Goal: Task Accomplishment & Management: Complete application form

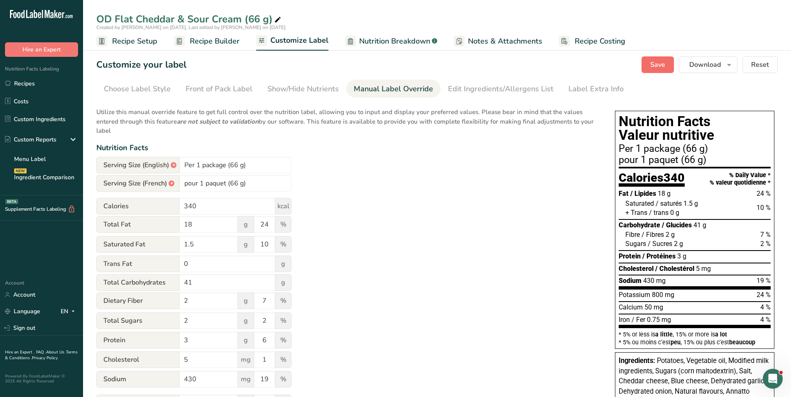
click at [660, 68] on span "Save" at bounding box center [657, 65] width 15 height 10
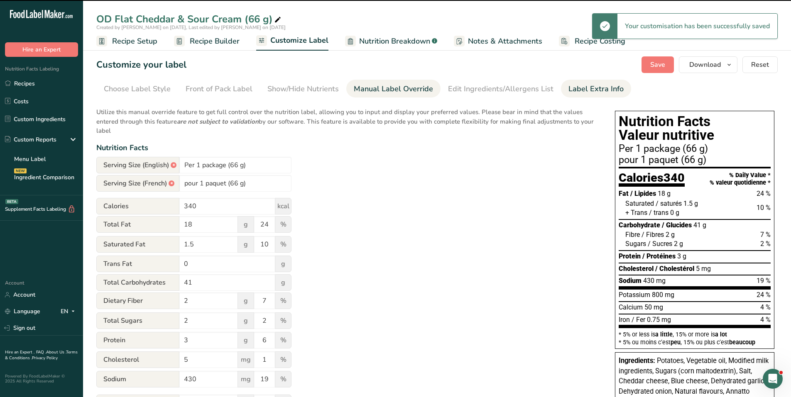
click at [587, 89] on div "Label Extra Info" at bounding box center [595, 88] width 55 height 11
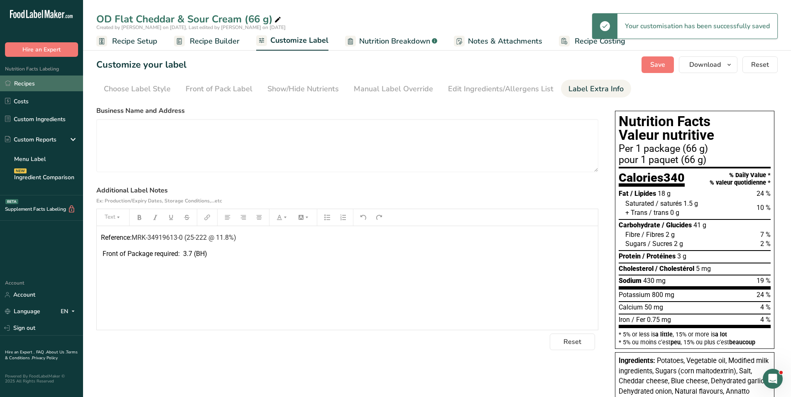
click at [37, 88] on link "Recipes" at bounding box center [41, 84] width 83 height 16
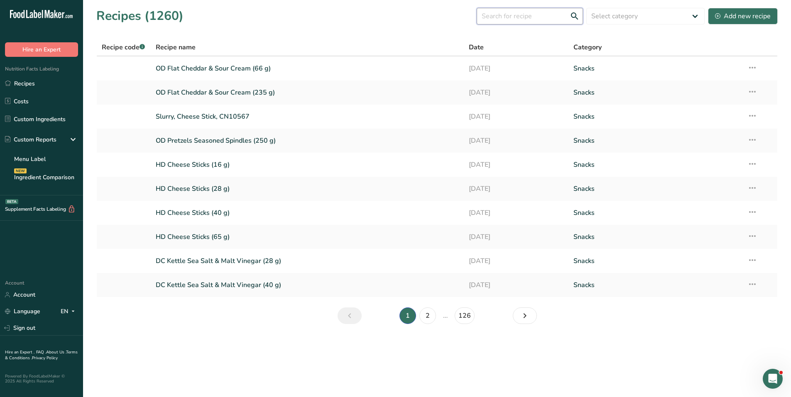
click at [504, 17] on input "text" at bounding box center [529, 16] width 106 height 17
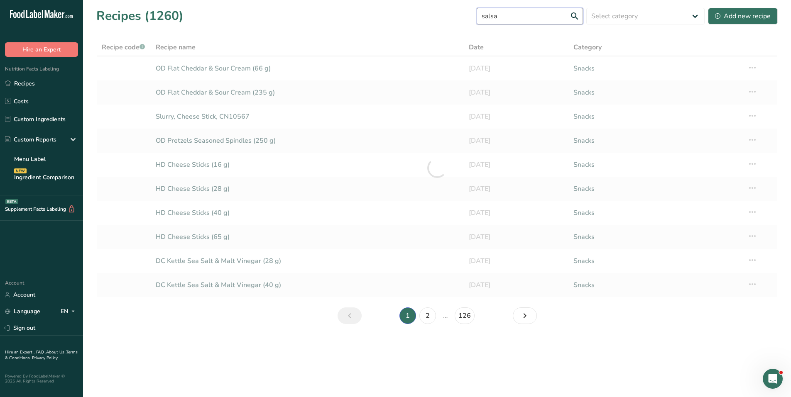
type input "salsa"
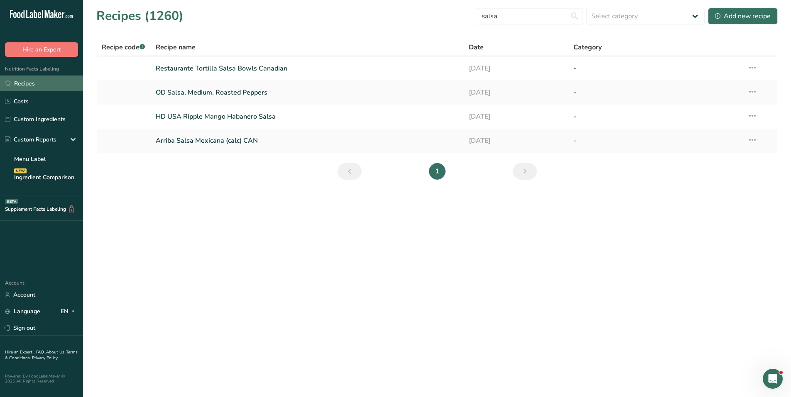
click at [22, 84] on link "Recipes" at bounding box center [41, 84] width 83 height 16
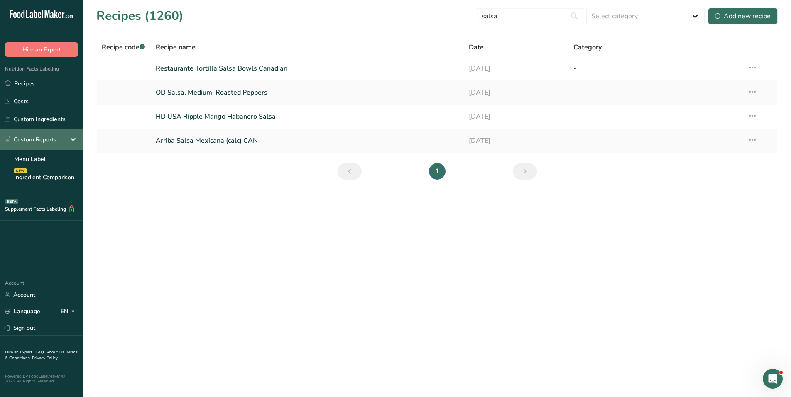
click at [25, 138] on div "Custom Reports" at bounding box center [30, 139] width 51 height 9
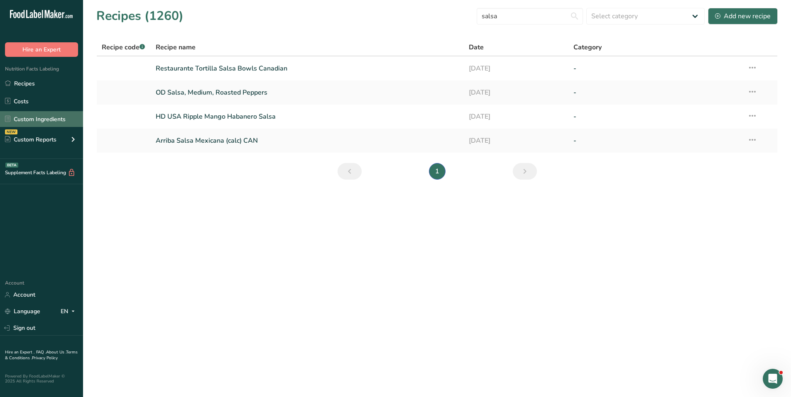
click at [22, 121] on link "Custom Ingredients" at bounding box center [41, 119] width 83 height 16
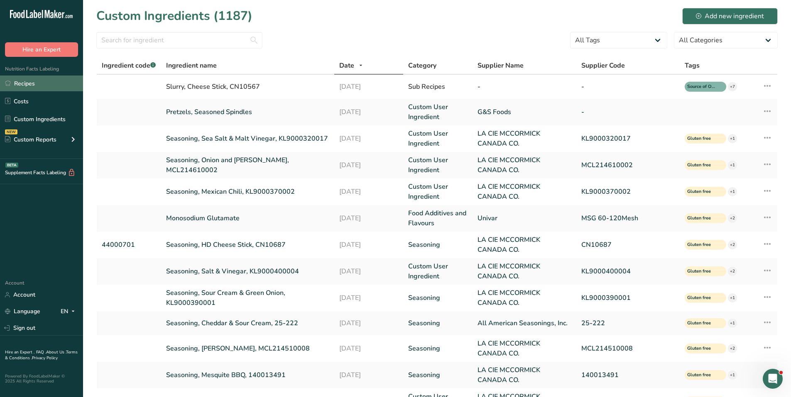
click at [27, 81] on link "Recipes" at bounding box center [41, 84] width 83 height 16
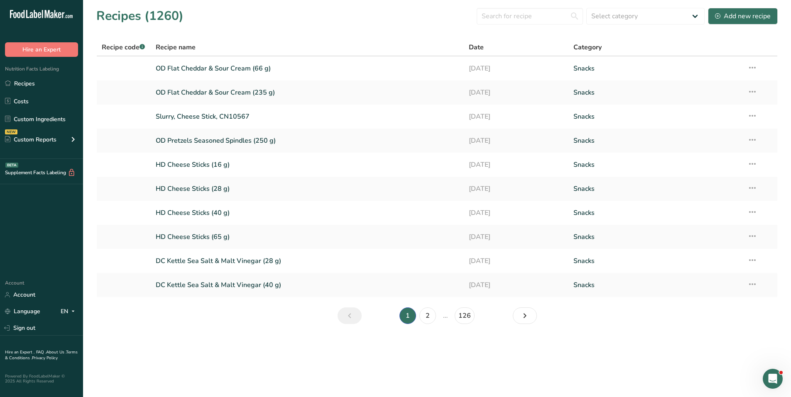
click at [257, 34] on section "Recipes (1260) Select category All Baked Goods [GEOGRAPHIC_DATA] Confectionery …" at bounding box center [437, 168] width 708 height 337
click at [36, 121] on link "Custom Ingredients" at bounding box center [41, 119] width 83 height 16
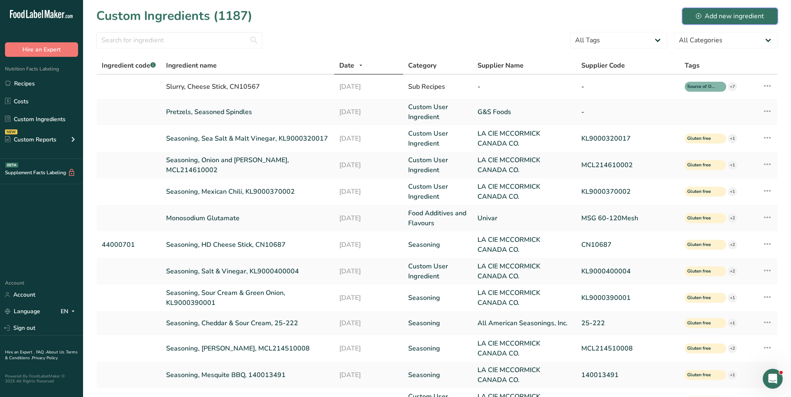
click at [718, 13] on div "Add new ingredient" at bounding box center [730, 16] width 68 height 10
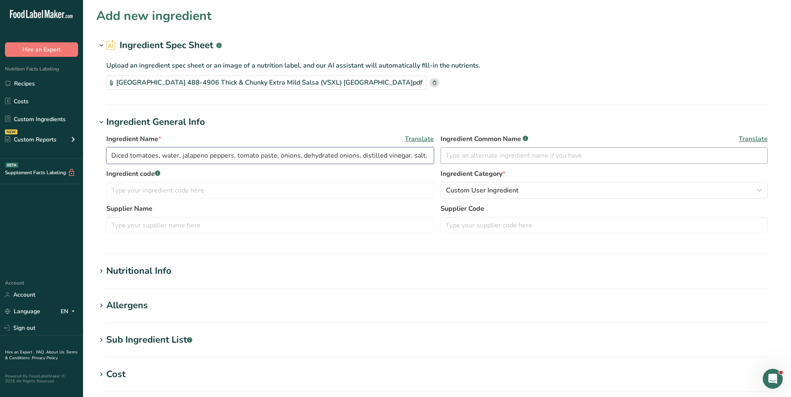
scroll to position [0, 130]
drag, startPoint x: 111, startPoint y: 154, endPoint x: 653, endPoint y: 166, distance: 542.6
click at [653, 166] on div "Ingredient Name * Translate Diced tomatoes, water, jalapeno peppers, tomato pas…" at bounding box center [436, 151] width 661 height 35
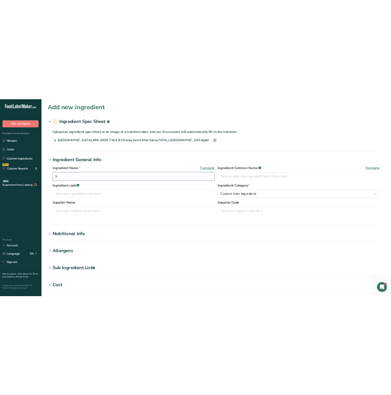
scroll to position [0, 0]
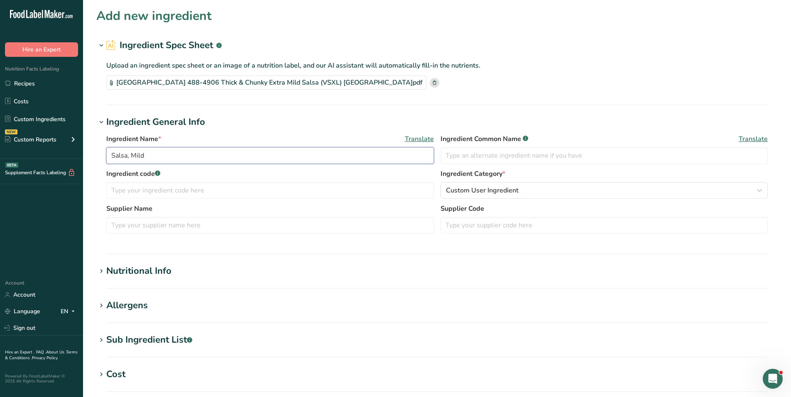
click at [131, 154] on input "Salsa, Mild" at bounding box center [269, 155] width 327 height 17
type input "Salsa, [PERSON_NAME] & [PERSON_NAME], Mild"
click at [159, 229] on input "text" at bounding box center [269, 225] width 327 height 17
type input "[PERSON_NAME] Foods"
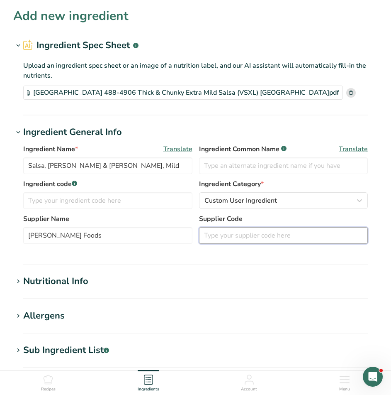
click at [236, 230] on input "text" at bounding box center [283, 235] width 169 height 17
type input "488 4906"
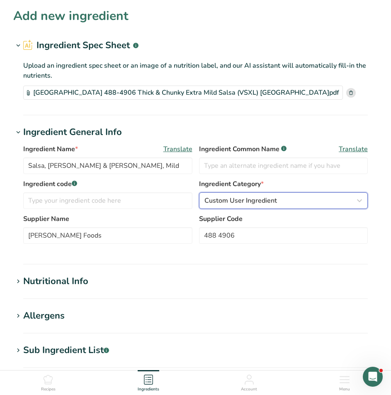
click at [229, 198] on span "Custom User Ingredient" at bounding box center [241, 200] width 73 height 10
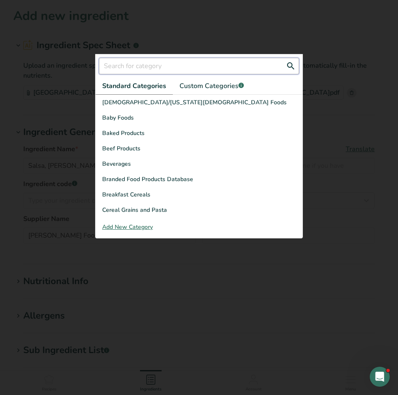
click at [137, 69] on input "text" at bounding box center [199, 66] width 200 height 17
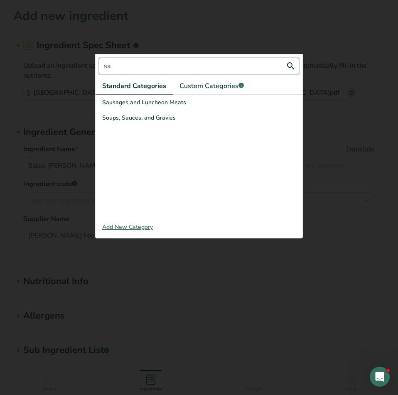
type input "s"
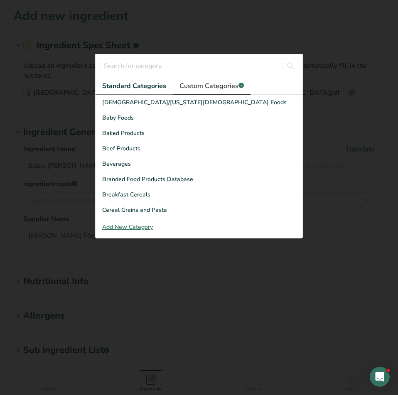
click at [198, 84] on span "Custom Categories .a-a{fill:#347362;}.b-a{fill:#fff;}" at bounding box center [211, 86] width 64 height 10
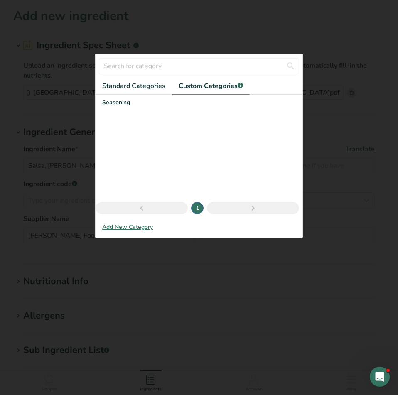
click at [119, 226] on div "Add New Category" at bounding box center [198, 226] width 207 height 9
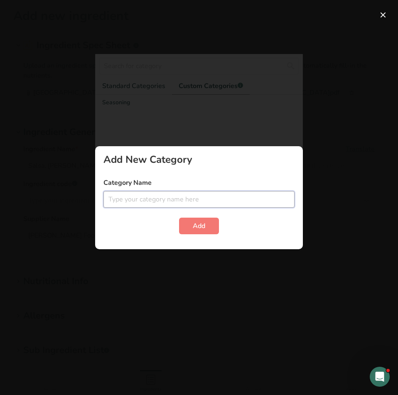
click at [141, 195] on input "text" at bounding box center [198, 199] width 191 height 17
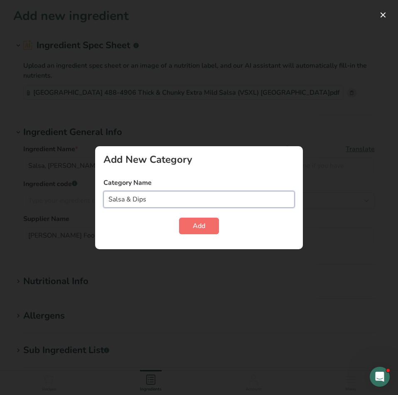
type input "Salsa & Dips"
click at [208, 229] on button "Add" at bounding box center [199, 225] width 40 height 17
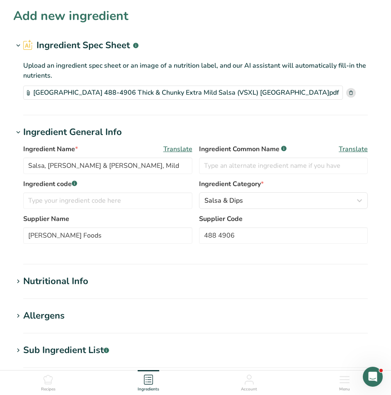
click at [18, 279] on icon at bounding box center [18, 282] width 7 height 12
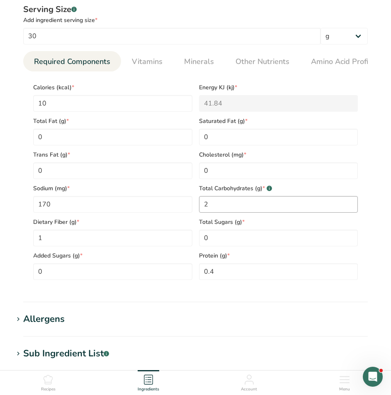
scroll to position [291, 0]
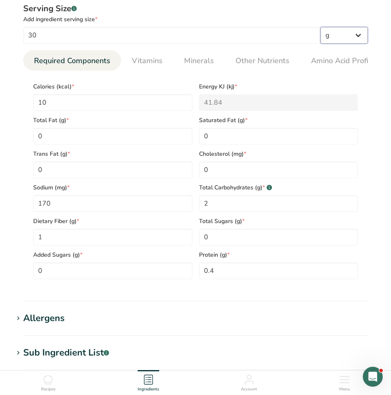
click at [353, 36] on select "g kg mg mcg lb oz l mL fl oz tbsp tsp cup qt gallon" at bounding box center [344, 35] width 47 height 17
select select "17"
click at [321, 27] on select "g kg mg mcg lb oz l mL fl oz tbsp tsp cup qt gallon" at bounding box center [344, 35] width 47 height 17
select select "22"
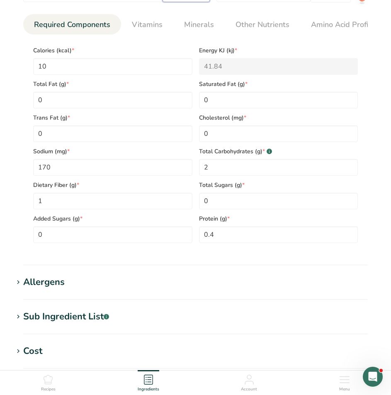
scroll to position [374, 0]
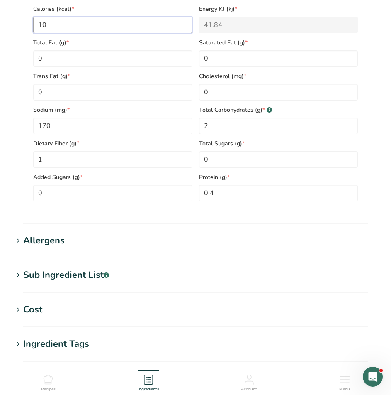
click at [74, 28] on input "10" at bounding box center [112, 25] width 159 height 17
type input "10.0001"
type KJ "41.8"
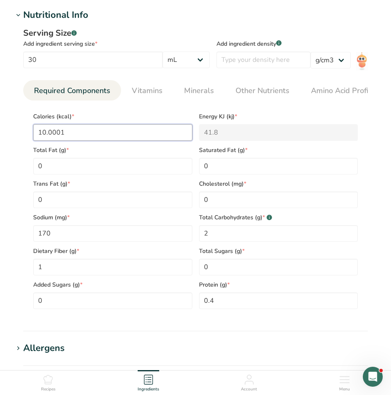
scroll to position [249, 0]
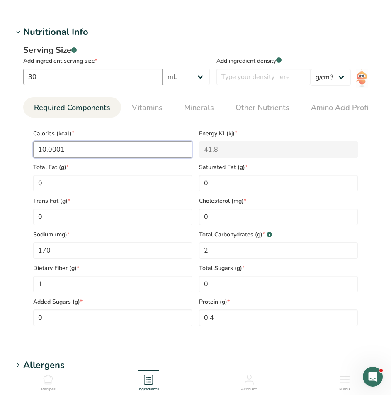
type input "10.0001"
drag, startPoint x: 54, startPoint y: 71, endPoint x: 21, endPoint y: 71, distance: 32.8
click at [21, 71] on div "Serving Size .a-a{fill:#347362;}.b-a{fill:#fff;} Add ingredient serving size * …" at bounding box center [195, 188] width 365 height 298
type input "60"
click at [95, 148] on input "10.0001" at bounding box center [112, 149] width 159 height 17
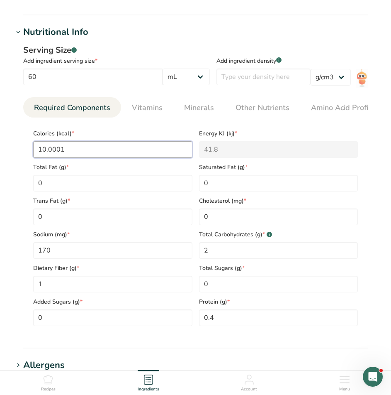
drag, startPoint x: 95, startPoint y: 148, endPoint x: -18, endPoint y: 143, distance: 112.6
click at [0, 143] on html "Add new ingredient Ingredient Spec Sheet .a-a{fill:#347362;}.b-a{fill:#fff;} Up…" at bounding box center [195, 215] width 391 height 929
type input "2"
type KJ "8.4"
type input "25"
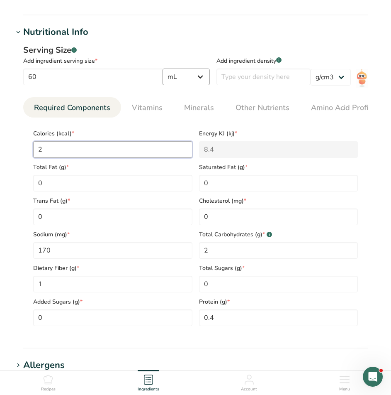
type KJ "104.6"
type input "25"
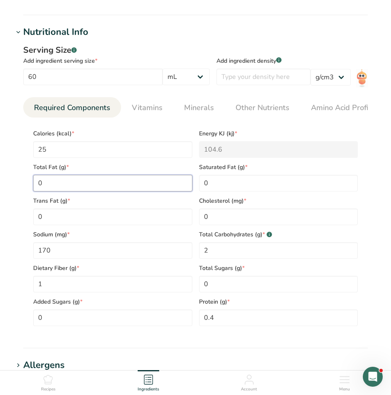
click at [76, 179] on Fat "0" at bounding box center [112, 183] width 159 height 17
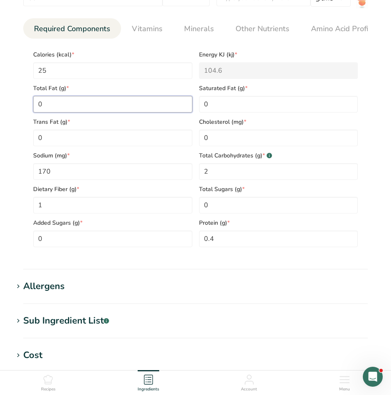
scroll to position [332, 0]
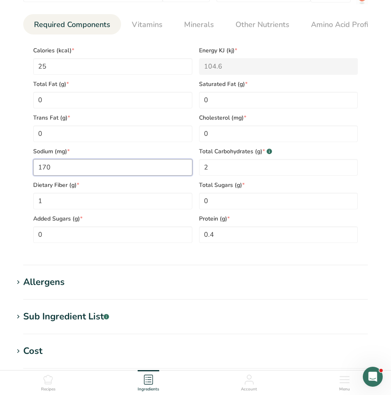
drag, startPoint x: 71, startPoint y: 167, endPoint x: 16, endPoint y: 171, distance: 55.3
click at [17, 166] on div "Serving Size .a-a{fill:#347362;}.b-a{fill:#fff;} Add ingredient serving size * …" at bounding box center [195, 105] width 365 height 298
type input "320"
drag, startPoint x: 220, startPoint y: 169, endPoint x: 187, endPoint y: 166, distance: 33.3
click at [187, 166] on div "Calories (kcal) * 25 Energy KJ (kj) * 104.6 Total Fat (g) * 0 Saturated Fat (g)…" at bounding box center [196, 142] width 332 height 202
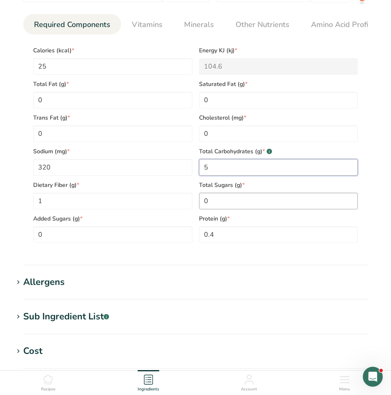
type Carbohydrates "5"
drag, startPoint x: 247, startPoint y: 202, endPoint x: 191, endPoint y: 201, distance: 56.5
click at [191, 201] on div "Calories (kcal) * 25 Energy KJ (kj) * 104.6 Total Fat (g) * 0 Saturated Fat (g)…" at bounding box center [196, 142] width 332 height 202
type Sugars "3"
drag, startPoint x: 227, startPoint y: 235, endPoint x: 173, endPoint y: 236, distance: 54.4
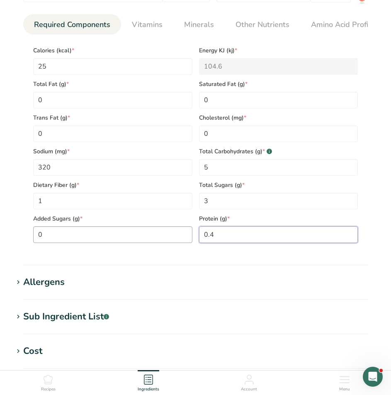
click at [173, 236] on div "Calories (kcal) * 25 Energy KJ (kj) * 104.6 Total Fat (g) * 0 Saturated Fat (g)…" at bounding box center [196, 142] width 332 height 202
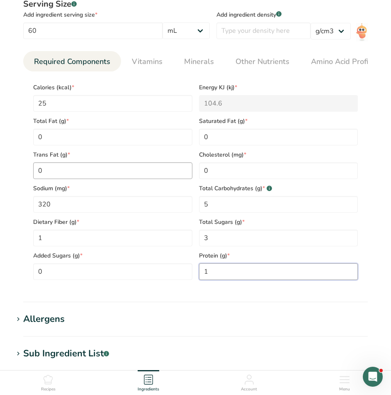
scroll to position [291, 0]
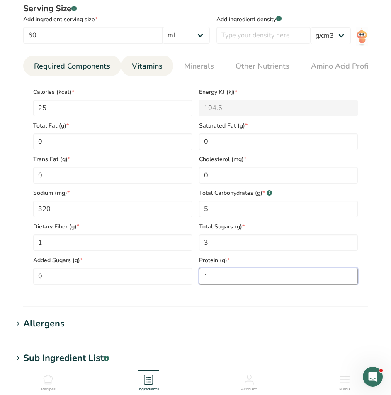
type input "1"
click at [147, 60] on link "Vitamins" at bounding box center [147, 66] width 37 height 21
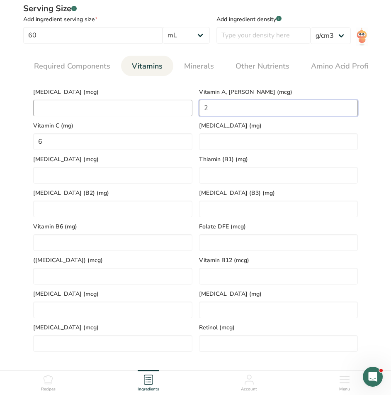
drag, startPoint x: 216, startPoint y: 110, endPoint x: 169, endPoint y: 110, distance: 47.7
click at [169, 110] on div "[MEDICAL_DATA] (mcg) Vitamin A, RAE (mcg) 2 Vitamin C (mg) 6 [MEDICAL_DATA] (mg…" at bounding box center [196, 217] width 332 height 269
type RAE "0"
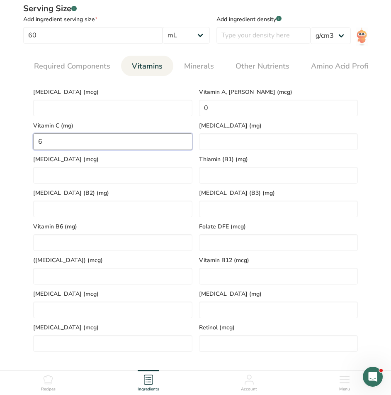
drag, startPoint x: 68, startPoint y: 144, endPoint x: 20, endPoint y: 147, distance: 47.8
click at [20, 146] on div "Serving Size .a-a{fill:#347362;}.b-a{fill:#fff;} Add ingredient serving size * …" at bounding box center [195, 181] width 365 height 366
type C "0"
drag, startPoint x: 72, startPoint y: 147, endPoint x: 11, endPoint y: 147, distance: 61.0
click at [11, 147] on section "Add new ingredient Ingredient Spec Sheet .a-a{fill:#347362;}.b-a{fill:#fff;} Up…" at bounding box center [195, 181] width 391 height 945
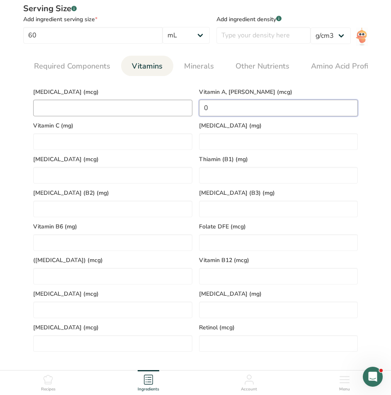
drag, startPoint x: 238, startPoint y: 111, endPoint x: 169, endPoint y: 112, distance: 69.3
click at [169, 111] on div "[MEDICAL_DATA] (mcg) Vitamin A, RAE (mcg) 0 Vitamin C (mg) [MEDICAL_DATA] (mg) …" at bounding box center [196, 217] width 332 height 269
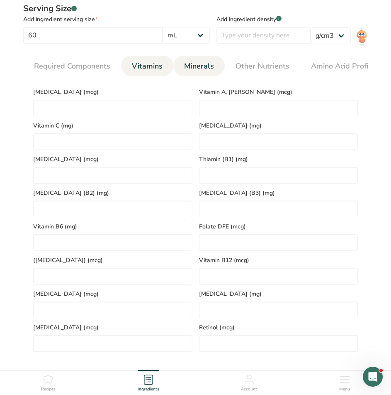
click at [191, 69] on span "Minerals" at bounding box center [199, 66] width 30 height 11
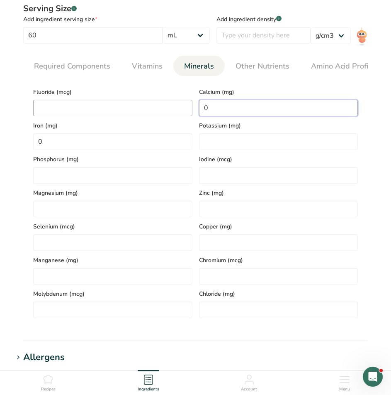
drag, startPoint x: 234, startPoint y: 110, endPoint x: 173, endPoint y: 110, distance: 60.6
click at [173, 110] on div "Fluoride (mcg) Calcium (mg) 0 Iron (mg) 0 Potassium (mg) Phosphorus (mg) Iodine…" at bounding box center [196, 200] width 332 height 235
type input "30"
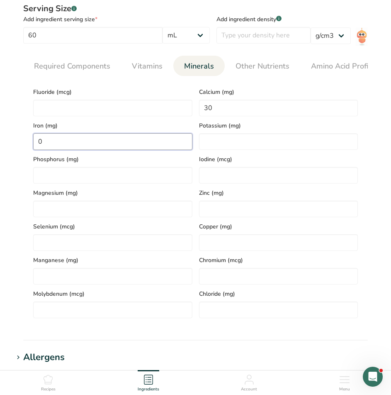
drag, startPoint x: 52, startPoint y: 144, endPoint x: 29, endPoint y: 143, distance: 23.3
click at [29, 143] on section "Calories (kcal) * 25 Energy KJ (kj) * 104.6 Total Fat (g) * 0 Saturated Fat (g)…" at bounding box center [195, 200] width 345 height 249
type input "0.2"
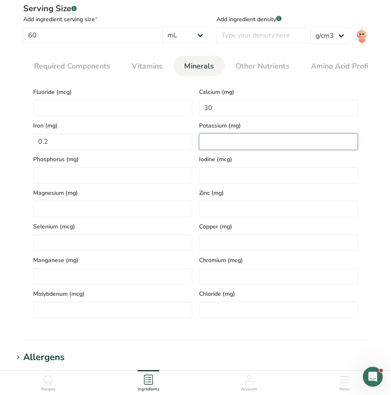
click at [225, 139] on input "number" at bounding box center [278, 141] width 159 height 17
type input "200"
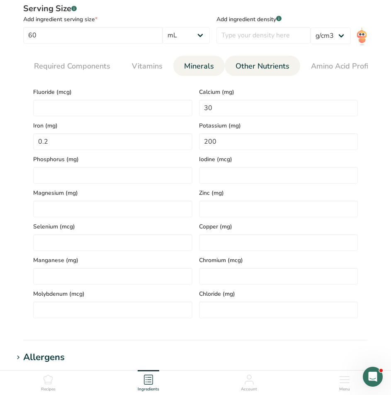
click at [254, 73] on link "Other Nutrients" at bounding box center [262, 66] width 61 height 21
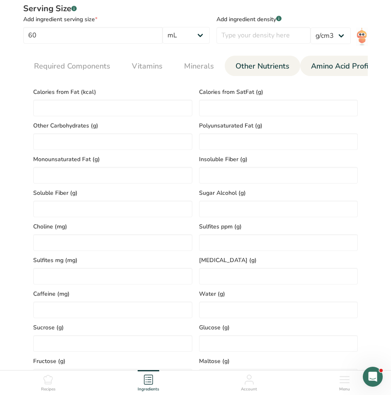
click at [338, 69] on span "Amino Acid Profile" at bounding box center [343, 66] width 64 height 11
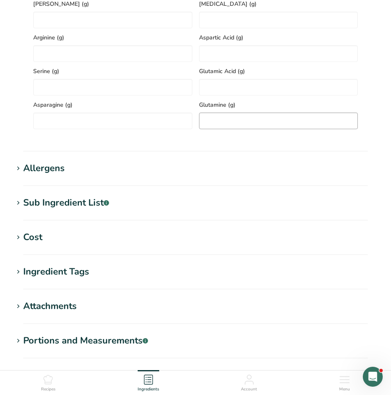
scroll to position [581, 0]
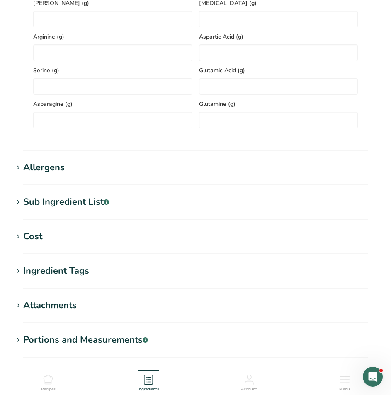
click at [32, 170] on div "Allergens" at bounding box center [44, 168] width 42 height 14
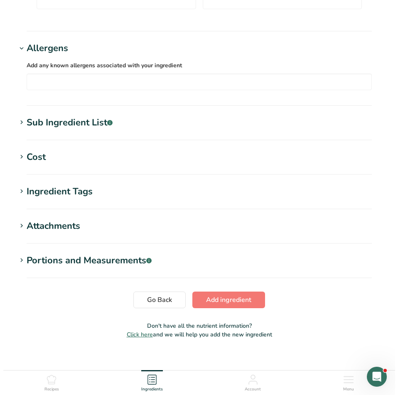
scroll to position [706, 0]
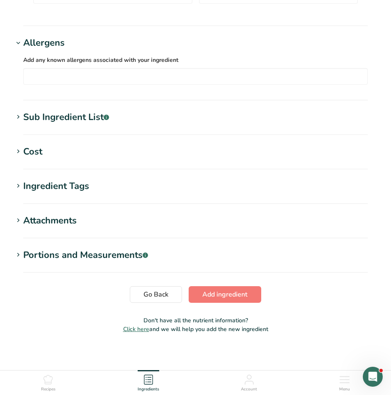
click at [93, 122] on div "Sub Ingredient List .a-a{fill:#347362;}.b-a{fill:#fff;}" at bounding box center [66, 117] width 86 height 14
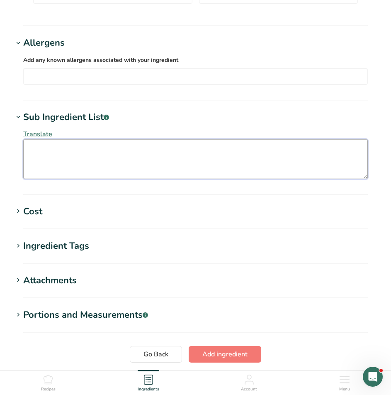
click at [63, 152] on textarea at bounding box center [195, 159] width 345 height 40
click at [76, 155] on textarea at bounding box center [195, 159] width 345 height 40
paste textarea "Diced tomatoes, water, jalapeno peppers, tomato paste, onions, dehydrated onion…"
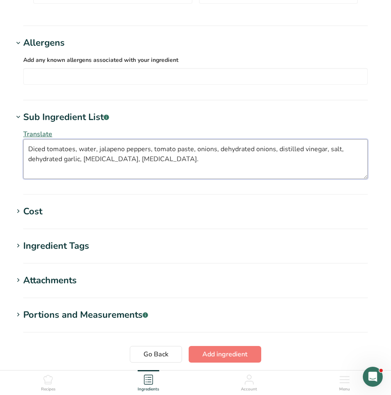
click at [82, 150] on textarea "Diced tomatoes, water, jalapeno peppers, tomato paste, onions, dehydrated onion…" at bounding box center [195, 159] width 345 height 40
click at [101, 152] on textarea "Diced tomatoes, Water, jalapeno peppers, tomato paste, onions, dehydrated onion…" at bounding box center [195, 159] width 345 height 40
click at [157, 150] on textarea "Diced tomatoes, Water, Jalapeno peppers, tomato paste, onions, dehydrated onion…" at bounding box center [195, 159] width 345 height 40
click at [201, 153] on textarea "Diced tomatoes, Water, Jalapeno peppers, Tomato paste, onions, dehydrated onion…" at bounding box center [195, 159] width 345 height 40
click at [227, 152] on textarea "Diced tomatoes, Water, Jalapeno peppers, Tomato paste, Onions, dehydrated onion…" at bounding box center [195, 159] width 345 height 40
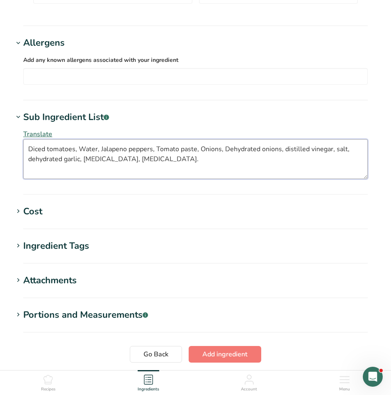
click at [285, 153] on textarea "Diced tomatoes, Water, Jalapeno peppers, Tomato paste, Onions, Dehydrated onion…" at bounding box center [195, 159] width 345 height 40
click at [336, 152] on textarea "Diced tomatoes, Water, Jalapeno peppers, Tomato paste, Onions, Dehydrated onion…" at bounding box center [195, 159] width 345 height 40
drag, startPoint x: 27, startPoint y: 164, endPoint x: 32, endPoint y: 163, distance: 4.2
click at [32, 163] on textarea "Diced tomatoes, Water, Jalapeno peppers, Tomato paste, Onions, Dehydrated onion…" at bounding box center [195, 159] width 345 height 40
click at [84, 162] on textarea "Diced tomatoes, Water, Jalapeno peppers, Tomato paste, Onions, Dehydrated onion…" at bounding box center [195, 159] width 345 height 40
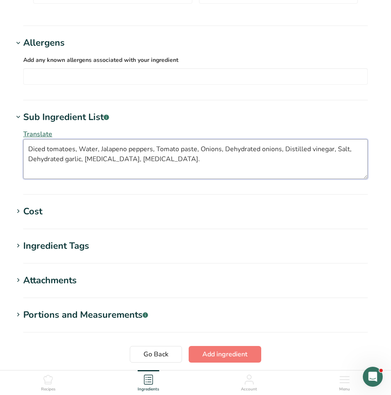
click at [117, 160] on textarea "Diced tomatoes, Water, Jalapeno peppers, Tomato paste, Onions, Dehydrated onion…" at bounding box center [195, 159] width 345 height 40
drag, startPoint x: 74, startPoint y: 151, endPoint x: 91, endPoint y: 154, distance: 17.3
click at [74, 151] on textarea "Diced tomatoes, Water, Jalapeno peppers, Tomato paste, Onions, Dehydrated onion…" at bounding box center [195, 159] width 345 height 40
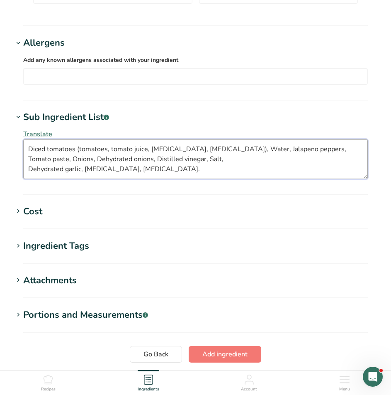
click at [181, 161] on textarea "Diced tomatoes (tomatoes, tomato juice, [MEDICAL_DATA], [MEDICAL_DATA]), Water,…" at bounding box center [195, 159] width 345 height 40
drag, startPoint x: 311, startPoint y: 159, endPoint x: 28, endPoint y: 140, distance: 283.7
click at [28, 140] on div "Translate Diced tomatoes (tomatoes, tomato juice, [MEDICAL_DATA], [MEDICAL_DATA…" at bounding box center [195, 154] width 365 height 60
paste textarea "ño peppers, Concentrated tomato paste, Onions, Dehydrated onion, White vinegar,…"
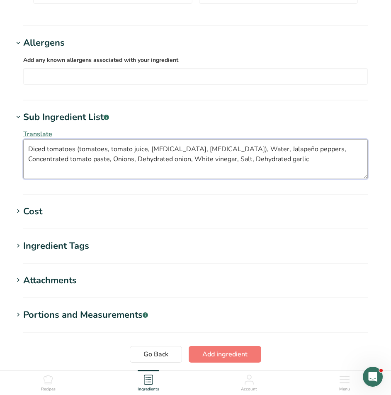
click at [297, 163] on textarea "Diced tomatoes (tomatoes, tomato juice, [MEDICAL_DATA], [MEDICAL_DATA]), Water,…" at bounding box center [195, 159] width 345 height 40
type textarea "Diced tomatoes (tomatoes, tomato juice, [MEDICAL_DATA], [MEDICAL_DATA]), Water,…"
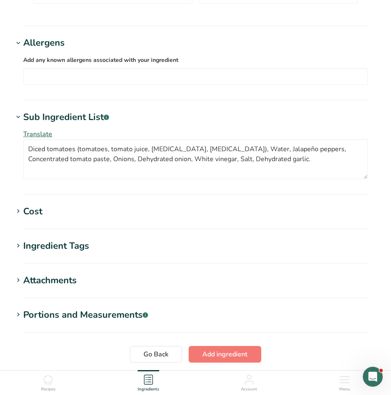
click at [41, 134] on span "Translate" at bounding box center [37, 133] width 29 height 9
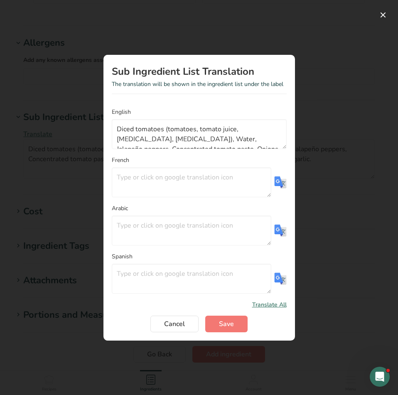
click at [277, 181] on img "Translation Modal" at bounding box center [280, 182] width 12 height 12
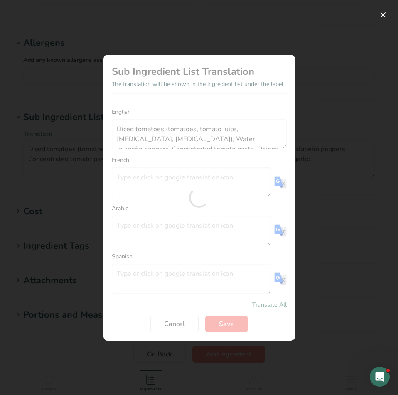
type textarea "Tomates en dés (tomates, jus de tomate, acide citrique, chlorure de calcium), e…"
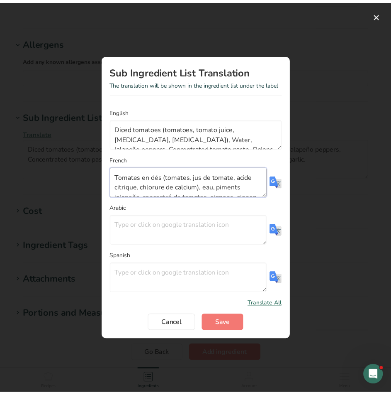
scroll to position [20, 0]
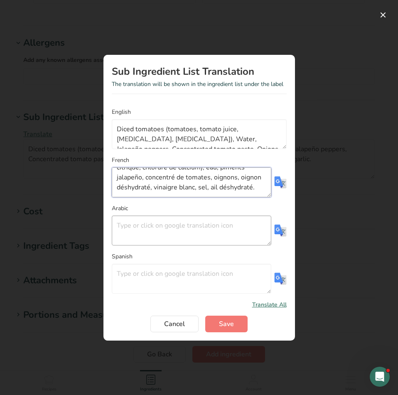
drag, startPoint x: 115, startPoint y: 175, endPoint x: 260, endPoint y: 217, distance: 151.3
click at [260, 217] on form "English Diced tomatoes (tomatoes, tomato juice, [MEDICAL_DATA], [MEDICAL_DATA])…" at bounding box center [199, 219] width 175 height 225
click at [224, 325] on span "Save" at bounding box center [226, 324] width 15 height 10
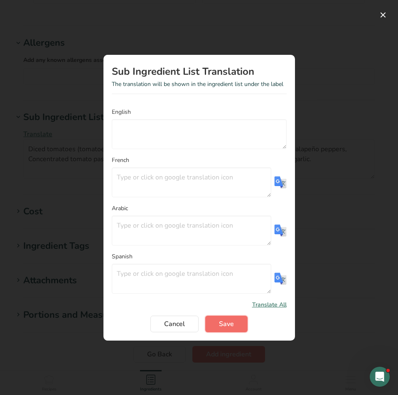
scroll to position [0, 0]
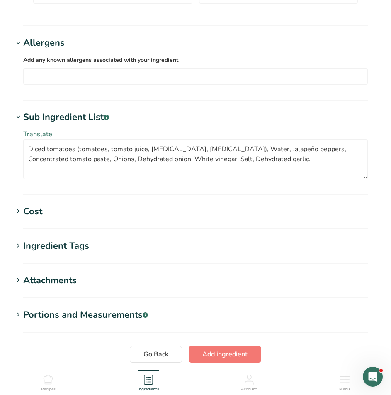
click at [35, 134] on span "Translate" at bounding box center [37, 133] width 29 height 9
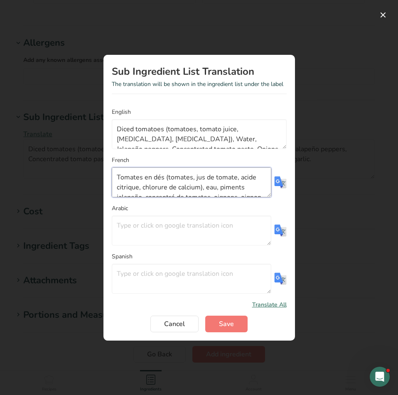
scroll to position [20, 0]
drag, startPoint x: 114, startPoint y: 176, endPoint x: 305, endPoint y: 242, distance: 202.8
click at [305, 241] on div "Sub Ingredient List Translation The translation will be shown in the ingredient…" at bounding box center [199, 198] width 218 height 312
paste textarea "Eau, Piments jalapeño, [PERSON_NAME] de tomates concentrée, Oignons, Oignon dés…"
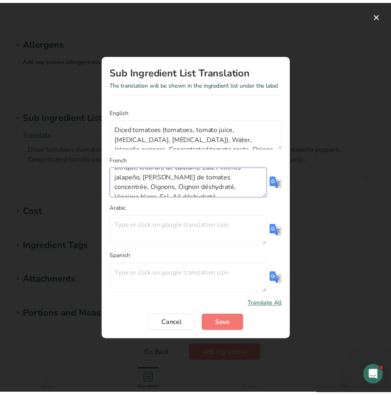
scroll to position [25, 0]
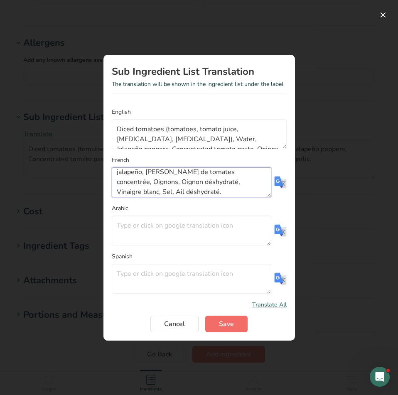
type textarea "Tomates en dés (tomates, jus de tomate, acide citrique, chlorure de calcium), E…"
click at [224, 325] on span "Save" at bounding box center [226, 324] width 15 height 10
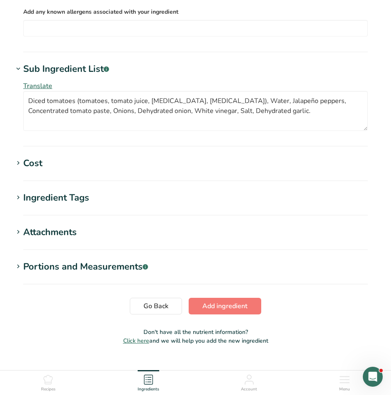
scroll to position [771, 0]
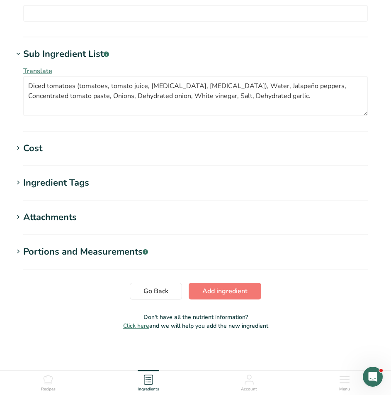
click at [19, 182] on icon at bounding box center [18, 183] width 7 height 12
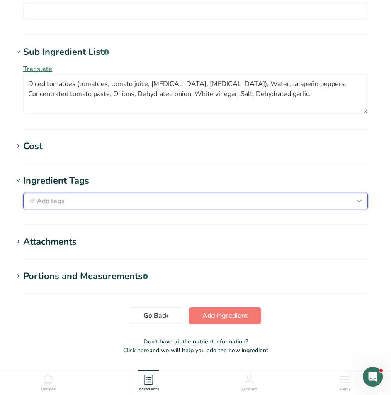
click at [43, 206] on span "Add tags" at bounding box center [51, 201] width 28 height 10
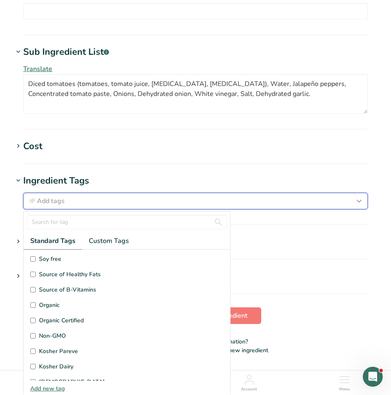
scroll to position [166, 0]
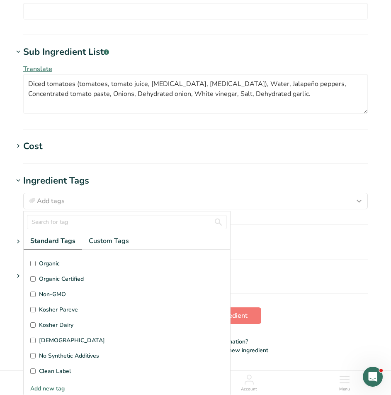
click at [40, 310] on span "Kosher Pareve" at bounding box center [58, 309] width 39 height 9
click at [36, 310] on input "Kosher Pareve" at bounding box center [32, 309] width 5 height 5
checkbox input "true"
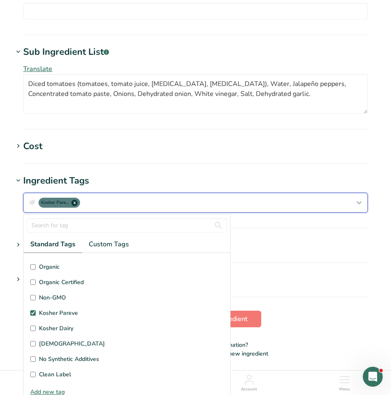
click at [211, 199] on div "Kosher Pareve x" at bounding box center [195, 202] width 337 height 13
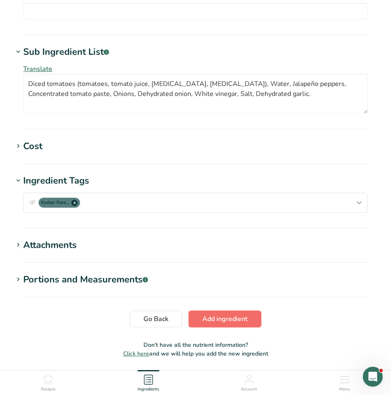
click at [225, 318] on span "Add ingredient" at bounding box center [225, 319] width 45 height 10
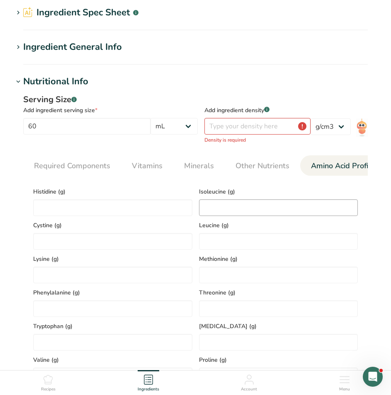
scroll to position [0, 0]
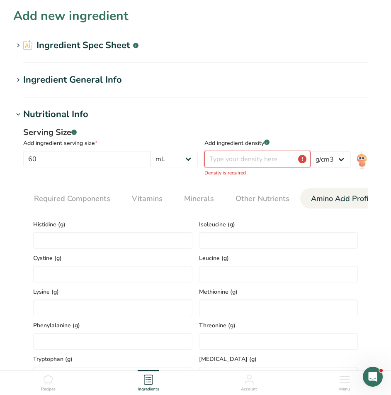
click at [244, 157] on input "number" at bounding box center [258, 159] width 106 height 17
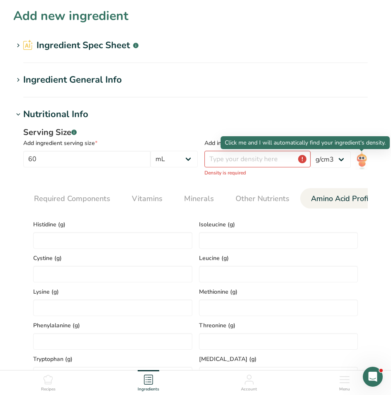
click at [362, 159] on img at bounding box center [362, 160] width 12 height 19
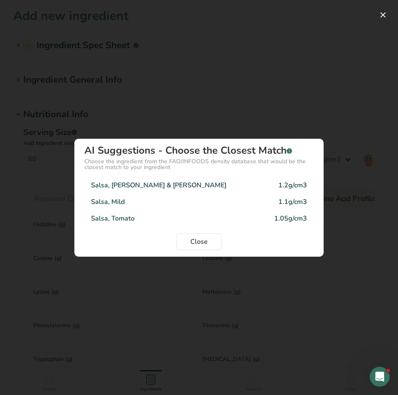
click at [122, 216] on div "Salsa, Tomato" at bounding box center [113, 218] width 44 height 10
type input "1.05"
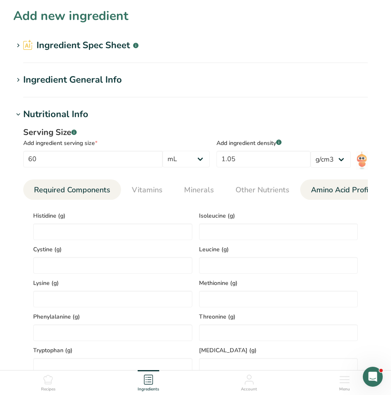
click at [75, 190] on span "Required Components" at bounding box center [72, 189] width 76 height 11
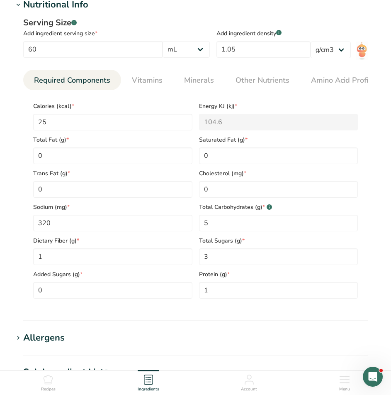
scroll to position [125, 0]
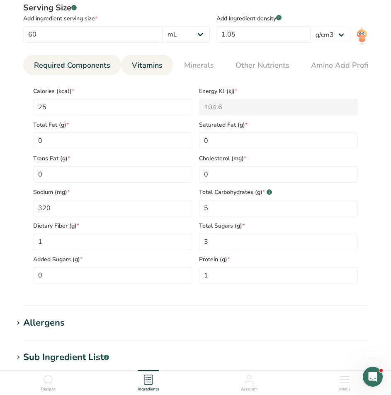
click at [151, 69] on span "Vitamins" at bounding box center [147, 65] width 31 height 11
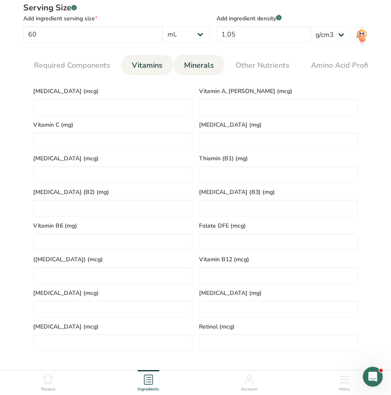
click at [183, 62] on link "Minerals" at bounding box center [199, 65] width 37 height 21
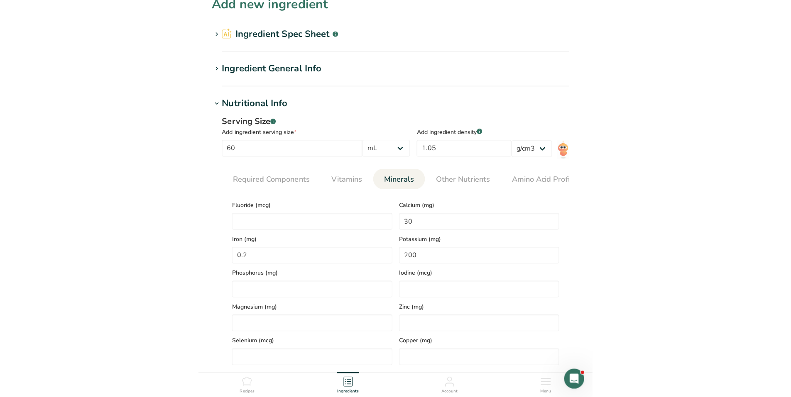
scroll to position [0, 0]
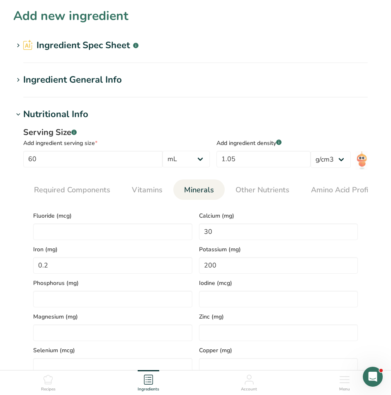
select select "17"
select select "22"
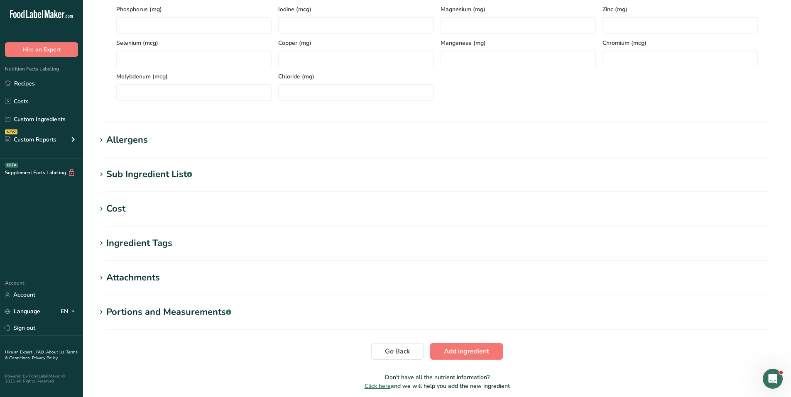
scroll to position [273, 0]
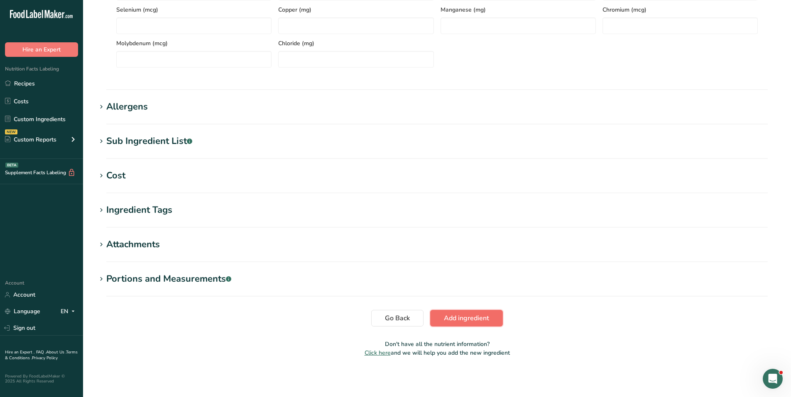
click at [458, 312] on button "Add ingredient" at bounding box center [466, 318] width 73 height 17
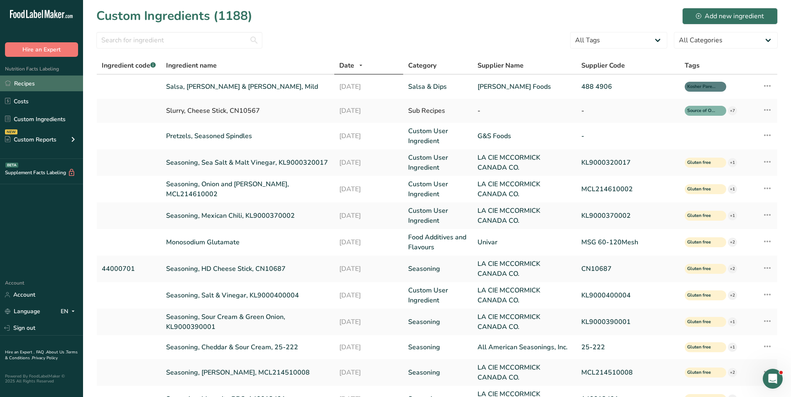
click at [28, 81] on link "Recipes" at bounding box center [41, 84] width 83 height 16
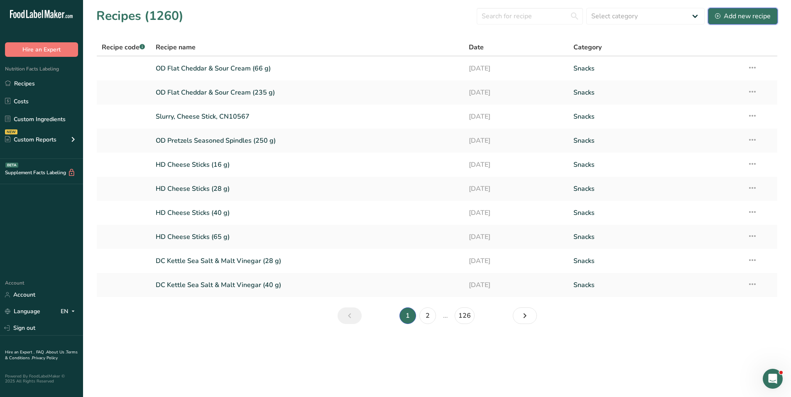
click at [753, 18] on div "Add new recipe" at bounding box center [743, 16] width 56 height 10
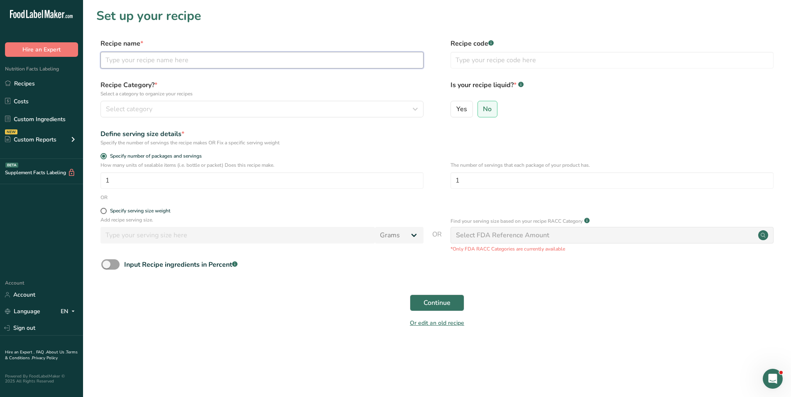
click at [214, 59] on input "text" at bounding box center [261, 60] width 323 height 17
type input "OD Salsa Mild"
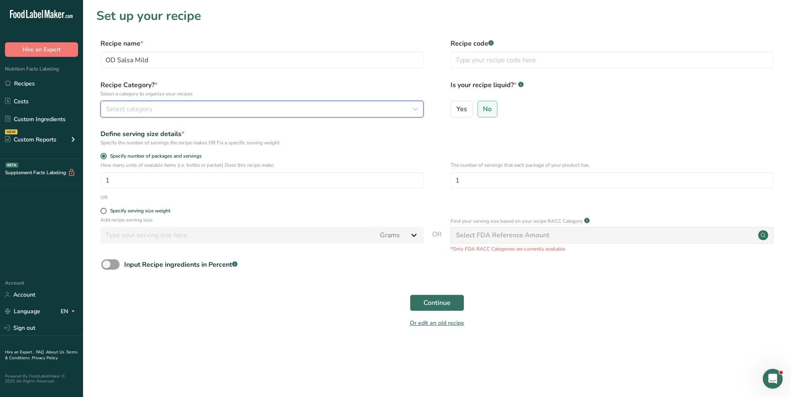
click at [133, 112] on span "Select category" at bounding box center [129, 109] width 46 height 10
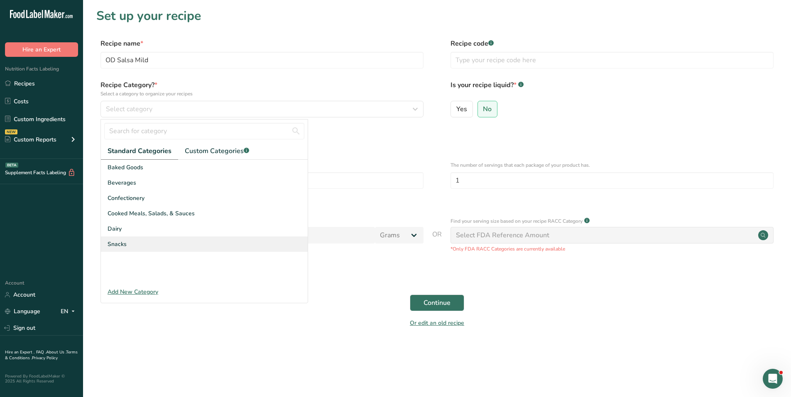
click at [115, 240] on span "Snacks" at bounding box center [116, 244] width 19 height 9
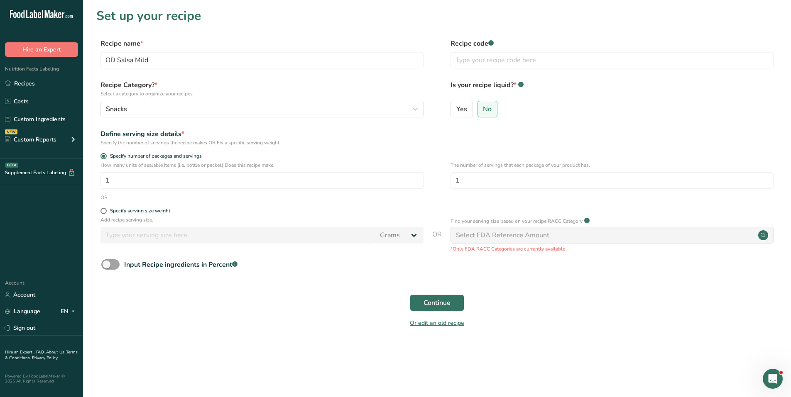
click at [99, 208] on div "Specify serving size weight" at bounding box center [436, 212] width 681 height 8
click at [102, 210] on span at bounding box center [103, 211] width 6 height 6
click at [102, 210] on input "Specify serving size weight" at bounding box center [102, 210] width 5 height 5
radio input "true"
radio input "false"
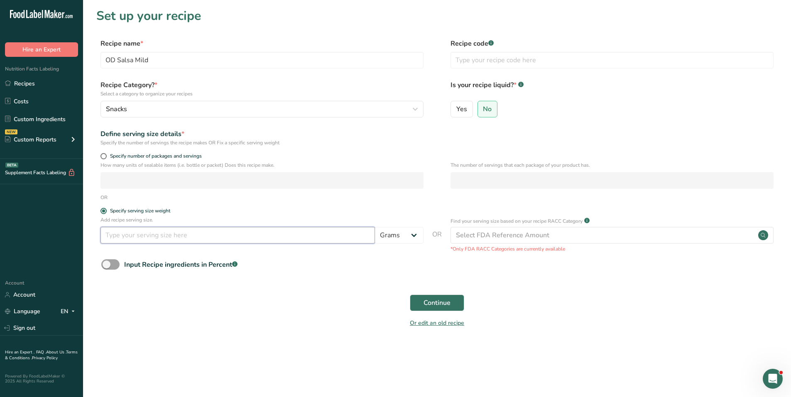
click at [147, 239] on input "number" at bounding box center [237, 235] width 274 height 17
type input "60"
click at [412, 230] on select "Grams kg mg mcg lb oz l mL fl oz tbsp tsp cup qt gallon" at bounding box center [399, 235] width 49 height 17
select select "17"
click at [375, 227] on select "Grams kg mg mcg lb oz l mL fl oz tbsp tsp cup qt gallon" at bounding box center [399, 235] width 49 height 17
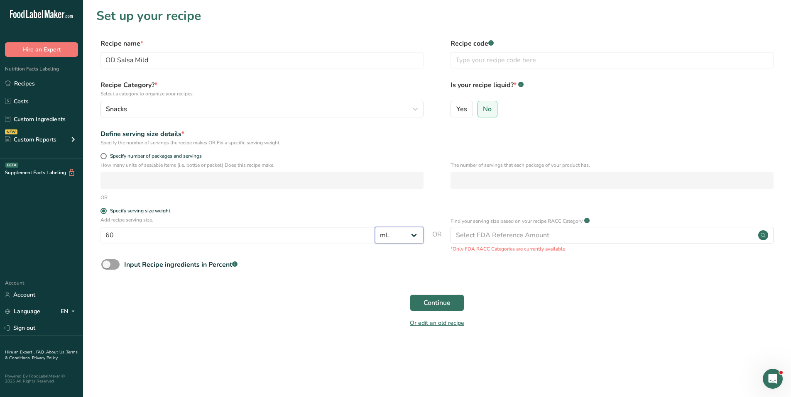
select select "22"
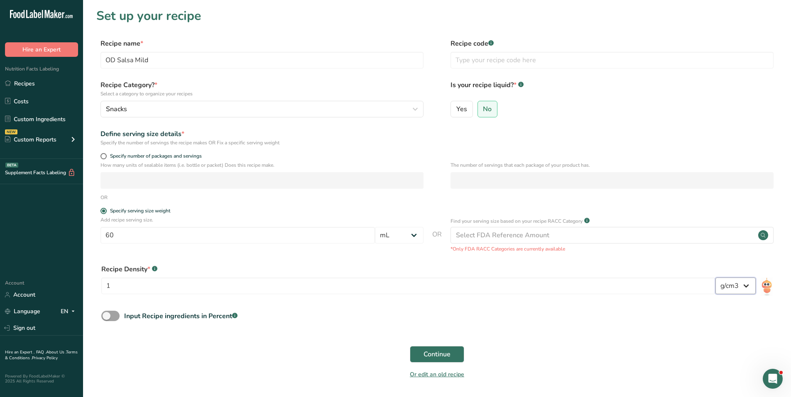
drag, startPoint x: 741, startPoint y: 284, endPoint x: 735, endPoint y: 283, distance: 6.3
click at [739, 283] on select "lb/ft3 g/cm3" at bounding box center [735, 286] width 40 height 17
click at [722, 283] on select "lb/ft3 g/cm3" at bounding box center [735, 286] width 40 height 17
click at [694, 284] on input "1" at bounding box center [408, 286] width 614 height 17
click at [767, 285] on img at bounding box center [766, 287] width 12 height 19
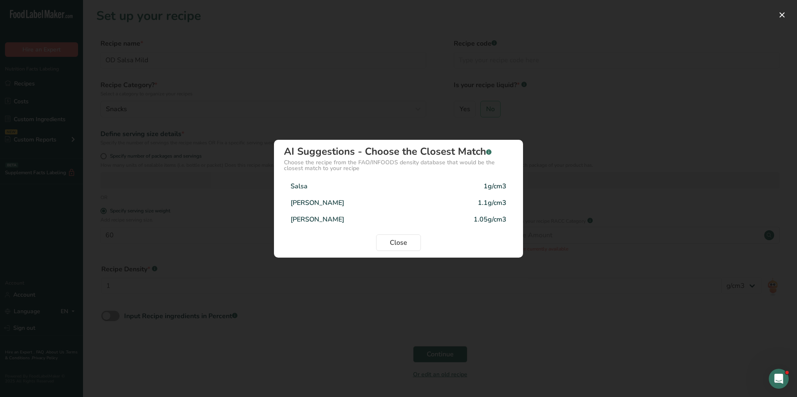
click at [326, 216] on div "Mild Salsa 1.05g/cm3" at bounding box center [398, 219] width 229 height 17
type input "1.05"
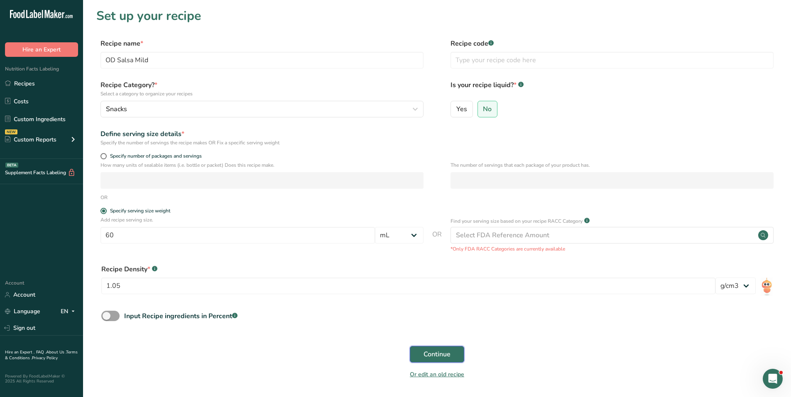
click at [442, 349] on span "Continue" at bounding box center [436, 354] width 27 height 10
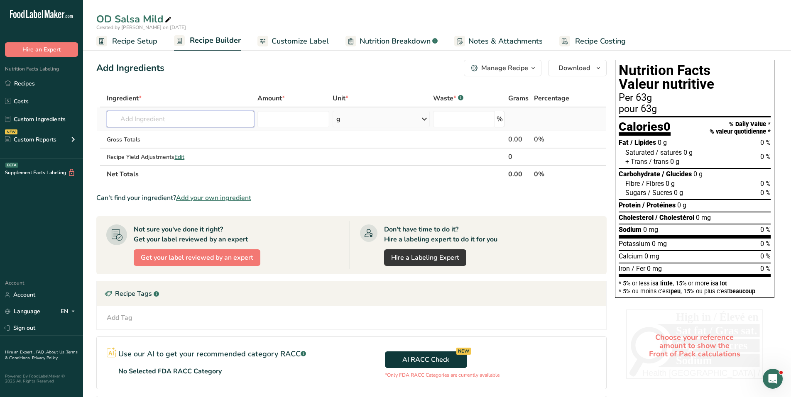
click at [191, 121] on input "text" at bounding box center [180, 119] width 147 height 17
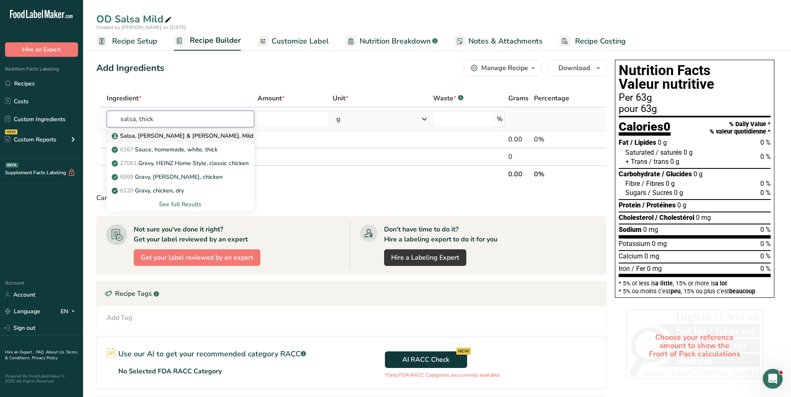
type input "salsa, thick"
click at [166, 134] on p "Salsa, [PERSON_NAME] & [PERSON_NAME], Mild" at bounding box center [183, 136] width 140 height 9
type input "Salsa, [PERSON_NAME] & [PERSON_NAME], Mild"
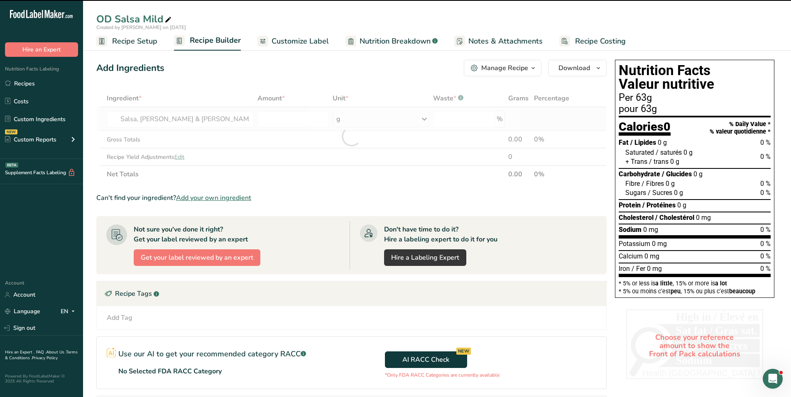
type input "0"
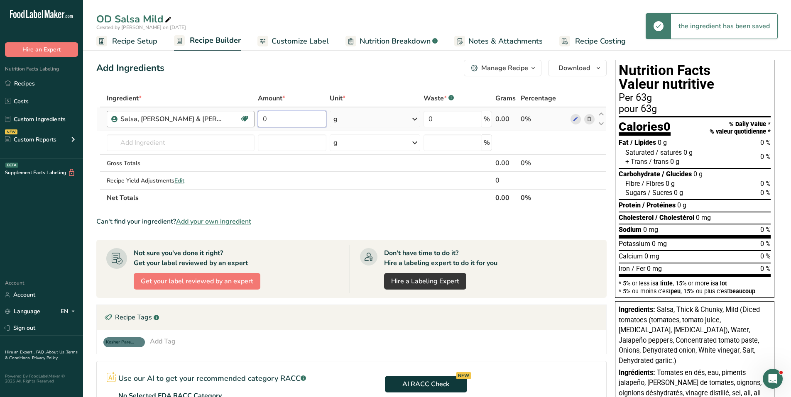
drag, startPoint x: 279, startPoint y: 119, endPoint x: 237, endPoint y: 118, distance: 42.8
click at [237, 118] on tr "Salsa, [PERSON_NAME] & [PERSON_NAME], Mild Kosher Pareve 0 g Weight Units g kg …" at bounding box center [351, 119] width 509 height 24
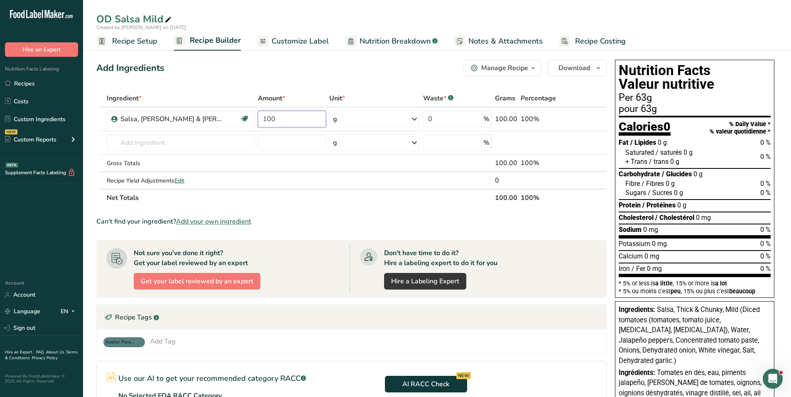
type input "100"
click at [136, 37] on span "Recipe Setup" at bounding box center [134, 41] width 45 height 11
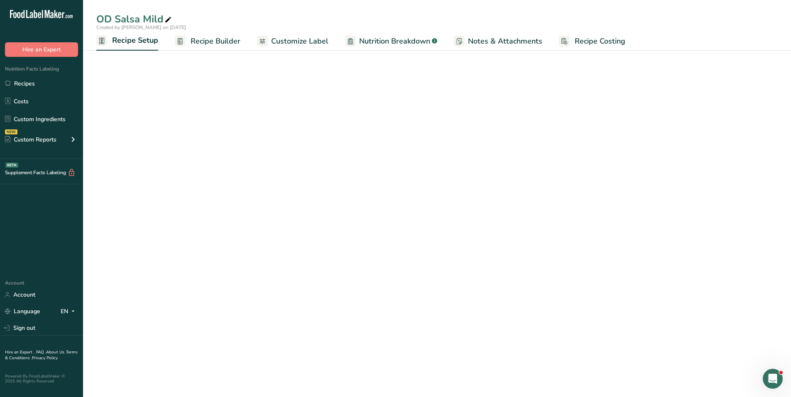
select select "17"
select select "22"
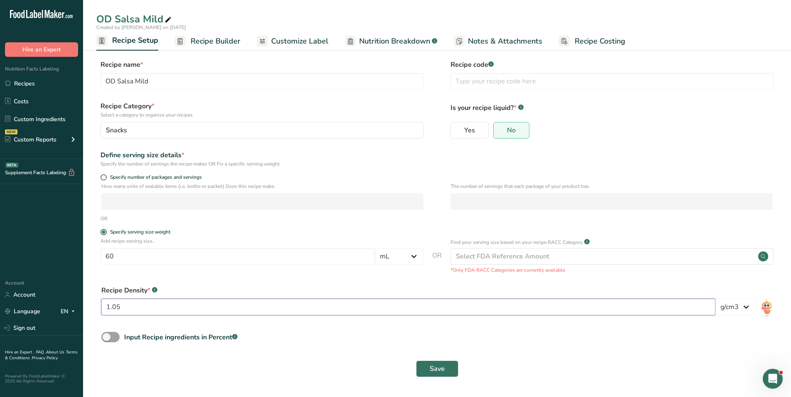
click at [595, 311] on input "1.05" at bounding box center [408, 307] width 614 height 17
type input "1"
click at [222, 49] on link "Recipe Builder" at bounding box center [208, 41] width 66 height 19
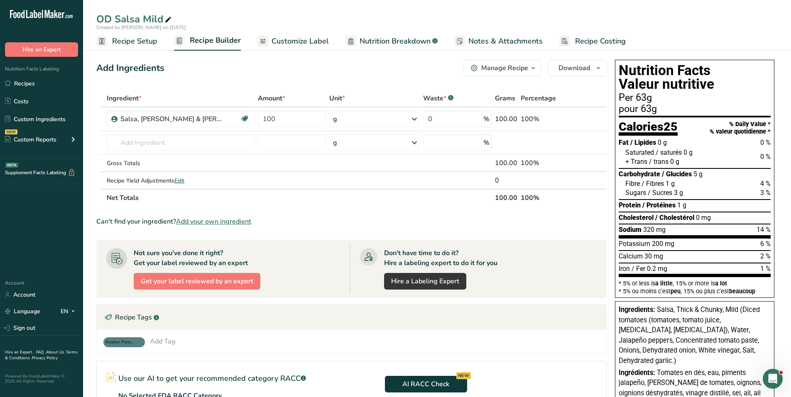
click at [122, 42] on span "Recipe Setup" at bounding box center [134, 41] width 45 height 11
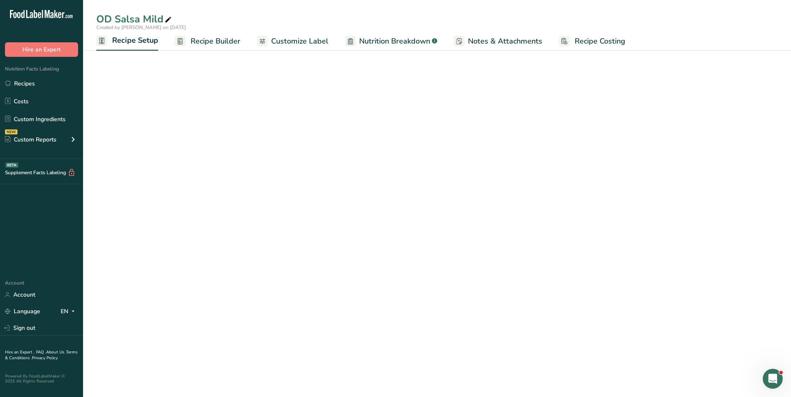
select select "17"
select select "22"
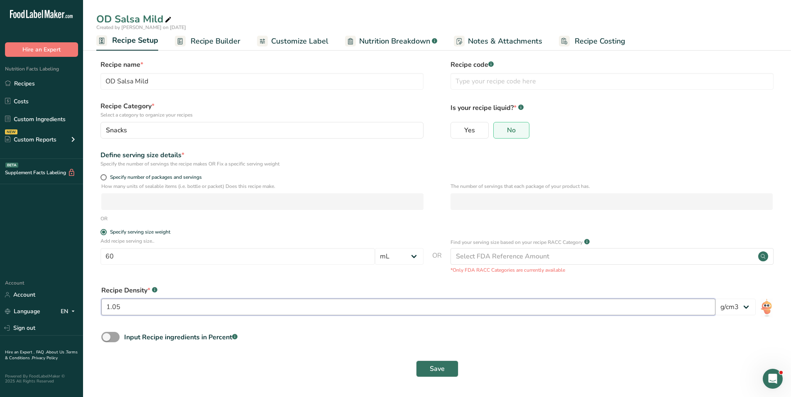
click at [127, 305] on input "1.05" at bounding box center [408, 307] width 614 height 17
type input "1"
click at [442, 369] on span "Save" at bounding box center [437, 369] width 15 height 10
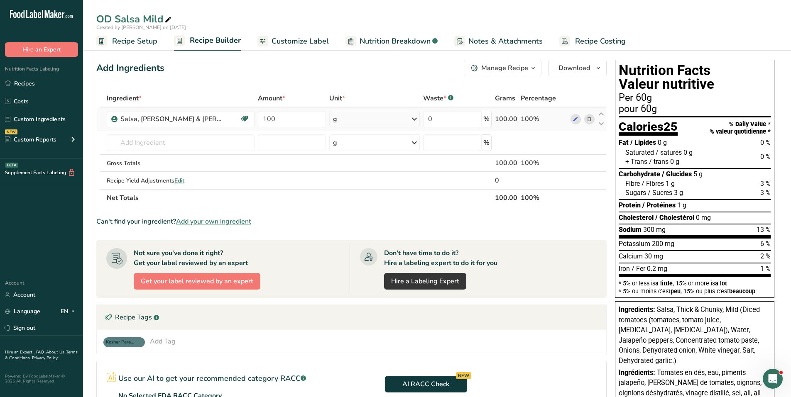
click at [413, 120] on icon at bounding box center [414, 119] width 10 height 15
click at [345, 222] on div "mL" at bounding box center [368, 223] width 63 height 9
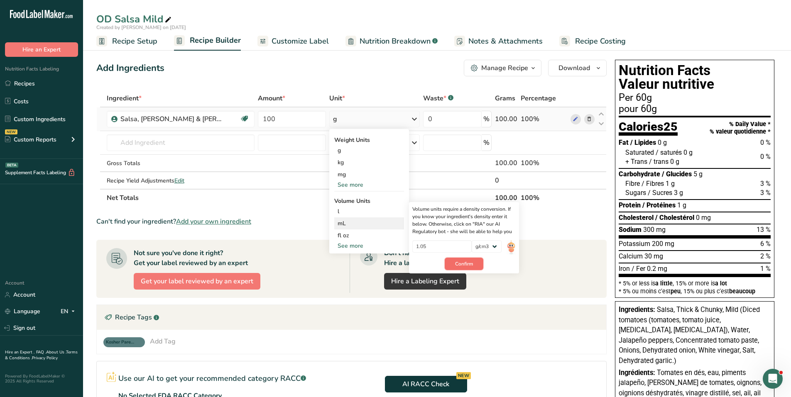
click at [455, 262] on span "Confirm" at bounding box center [464, 263] width 18 height 7
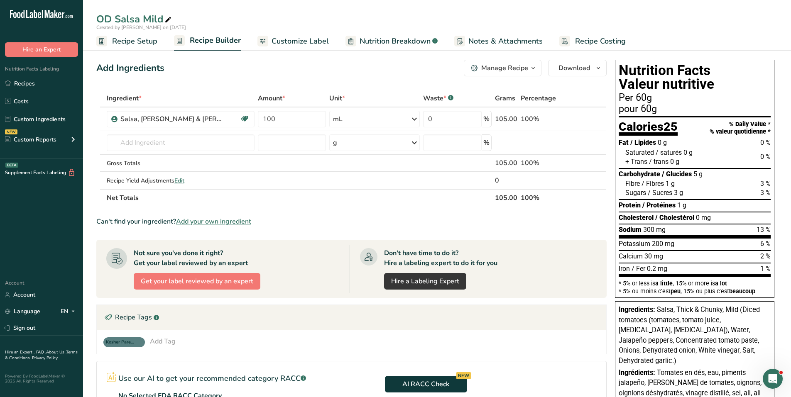
click at [132, 39] on span "Recipe Setup" at bounding box center [134, 41] width 45 height 11
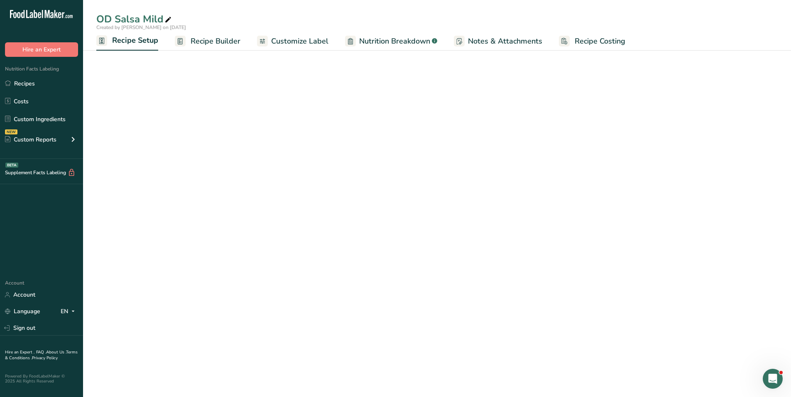
select select "17"
select select "22"
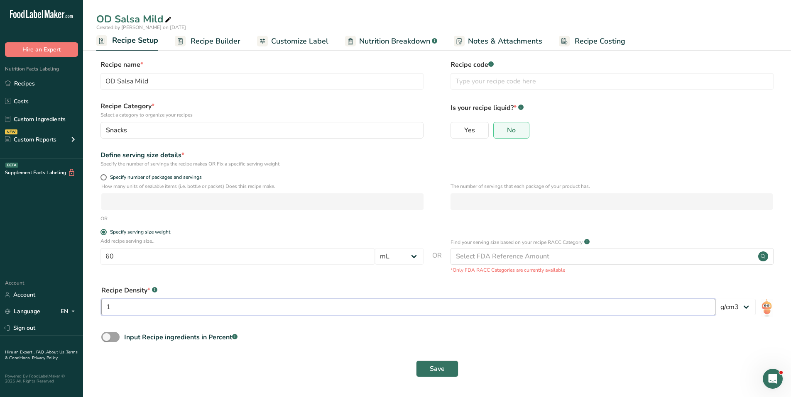
click at [239, 305] on input "1" at bounding box center [408, 307] width 614 height 17
type input "1.05"
click at [426, 374] on button "Save" at bounding box center [437, 369] width 42 height 17
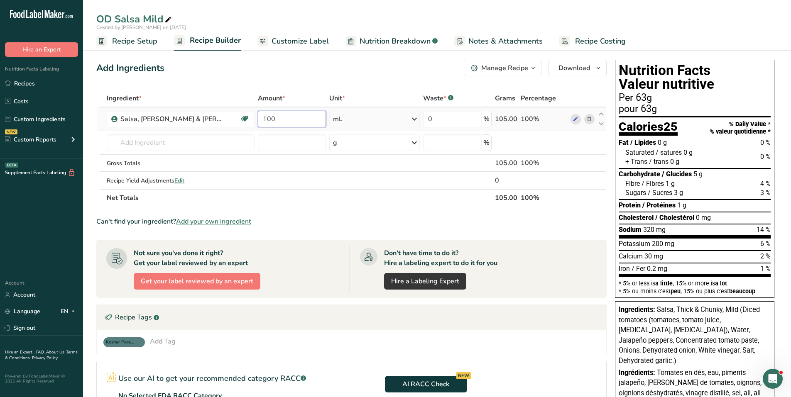
click at [285, 120] on input "100" at bounding box center [292, 119] width 68 height 17
click at [242, 86] on div "Add Ingredients Manage Recipe Delete Recipe Duplicate Recipe Scale Recipe Save …" at bounding box center [353, 303] width 515 height 495
click at [134, 42] on span "Recipe Setup" at bounding box center [134, 41] width 45 height 11
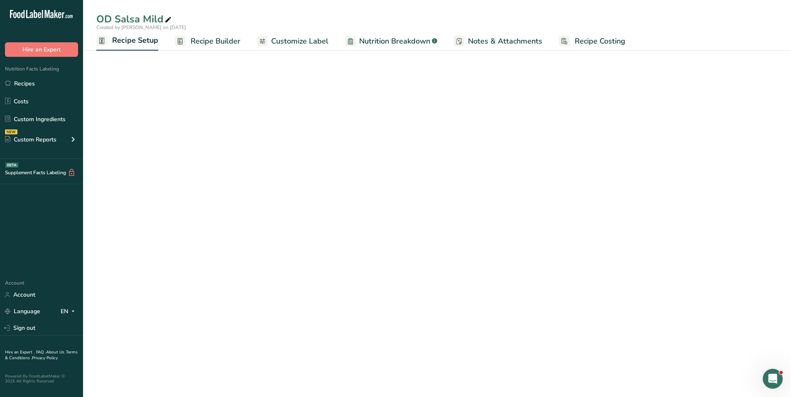
select select "17"
select select "22"
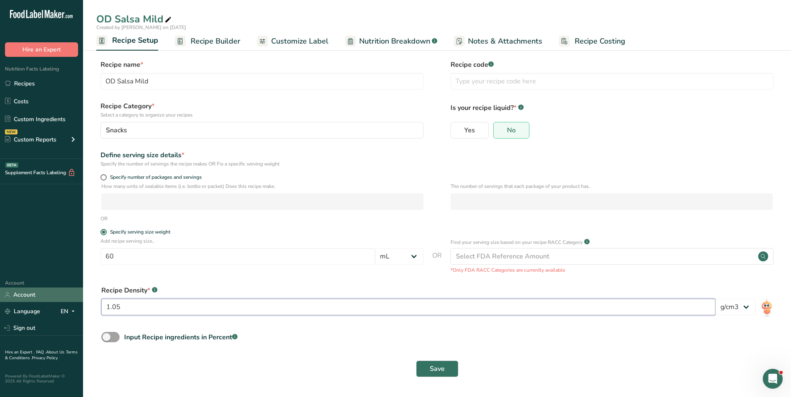
drag, startPoint x: 94, startPoint y: 305, endPoint x: 75, endPoint y: 301, distance: 19.5
click at [75, 301] on div ".a-20{fill:#fff;} Hire an Expert Nutrition Facts Labeling Recipes Costs Custom …" at bounding box center [395, 198] width 791 height 397
type input "1"
click at [437, 366] on span "Save" at bounding box center [437, 369] width 15 height 10
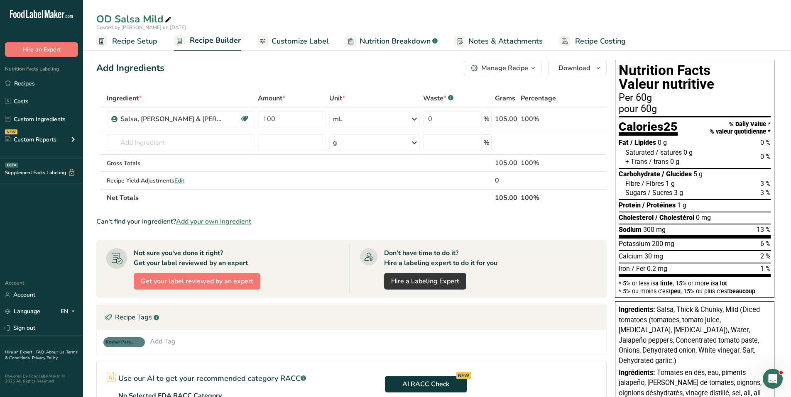
click at [144, 41] on span "Recipe Setup" at bounding box center [134, 41] width 45 height 11
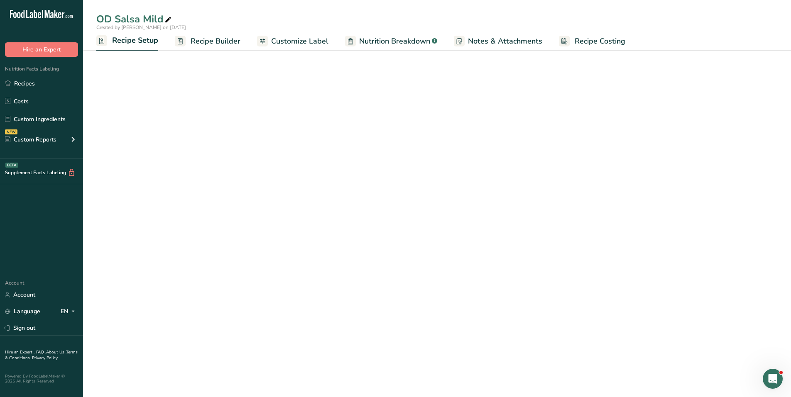
select select "17"
select select "22"
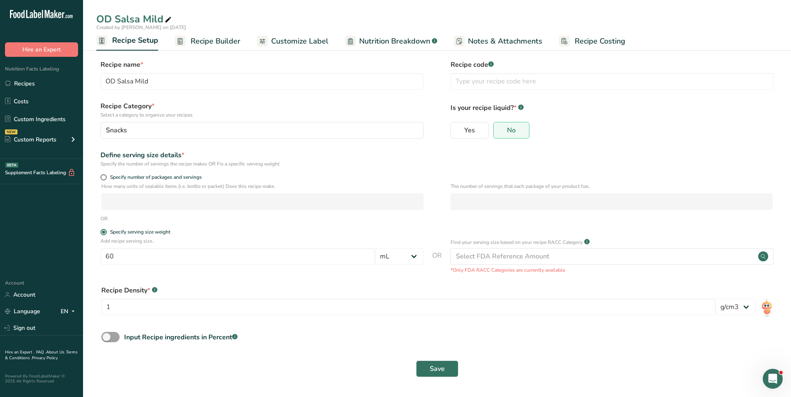
click at [220, 43] on span "Recipe Builder" at bounding box center [216, 41] width 50 height 11
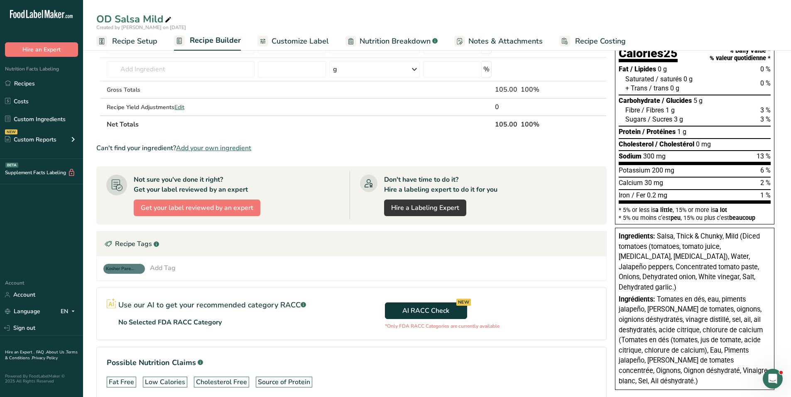
scroll to position [157, 0]
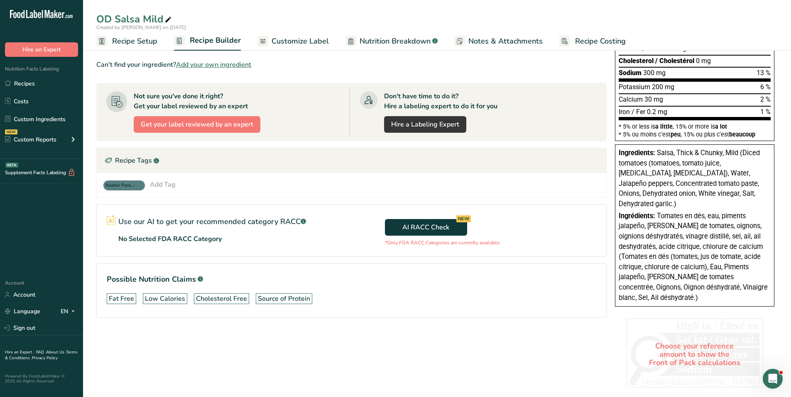
click at [678, 343] on div "Choose your reference amount to show the Front of Pack calculations" at bounding box center [694, 354] width 137 height 73
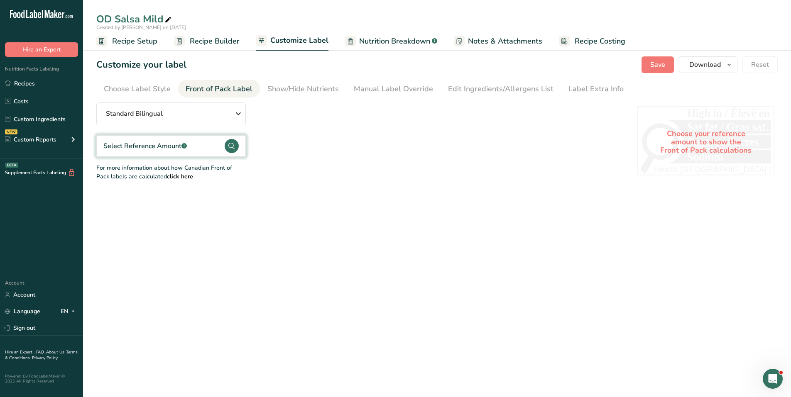
click at [235, 144] on circle at bounding box center [232, 146] width 14 height 14
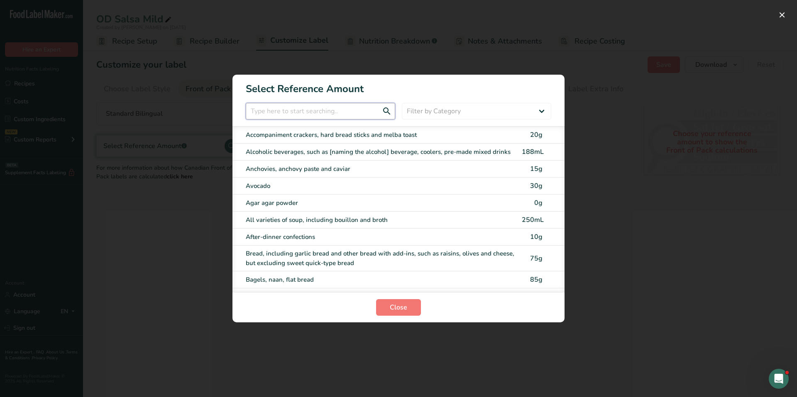
click at [333, 112] on input "FOP Category Selection Modal" at bounding box center [320, 111] width 149 height 17
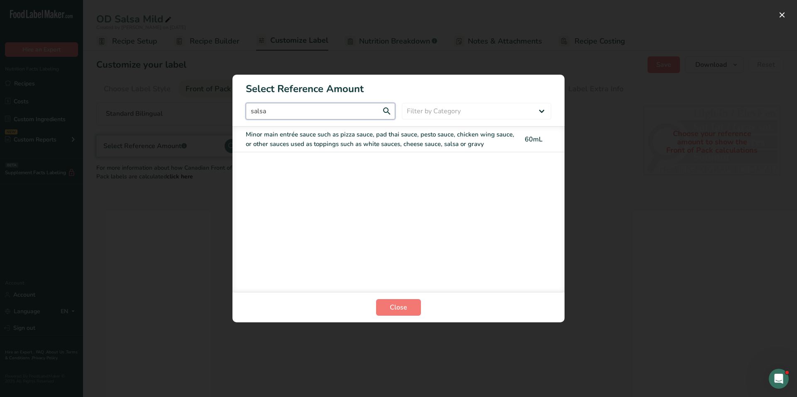
type input "salsa"
click at [344, 133] on div "Minor main entrée sauce such as pizza sauce, pad thai sauce, pesto sauce, chick…" at bounding box center [381, 139] width 271 height 19
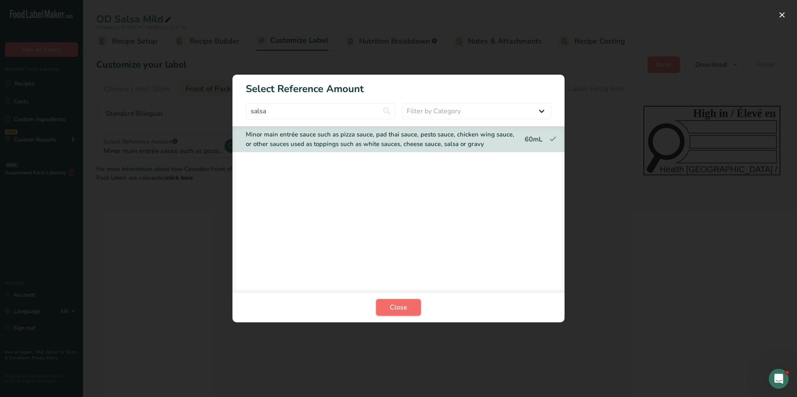
click at [402, 306] on span "Close" at bounding box center [398, 308] width 17 height 10
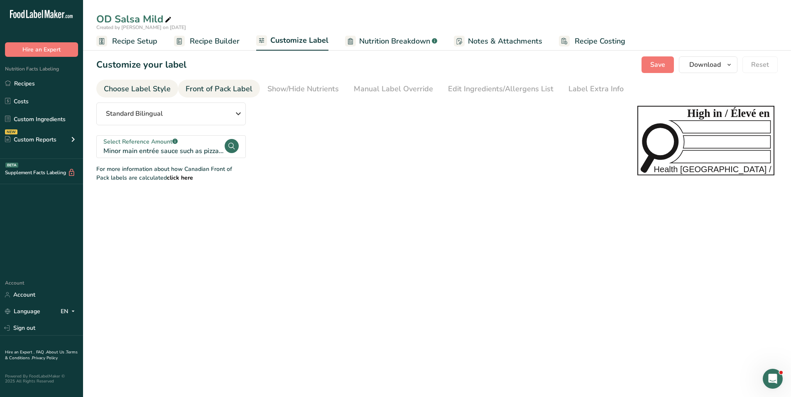
click at [156, 93] on div "Choose Label Style" at bounding box center [137, 88] width 67 height 11
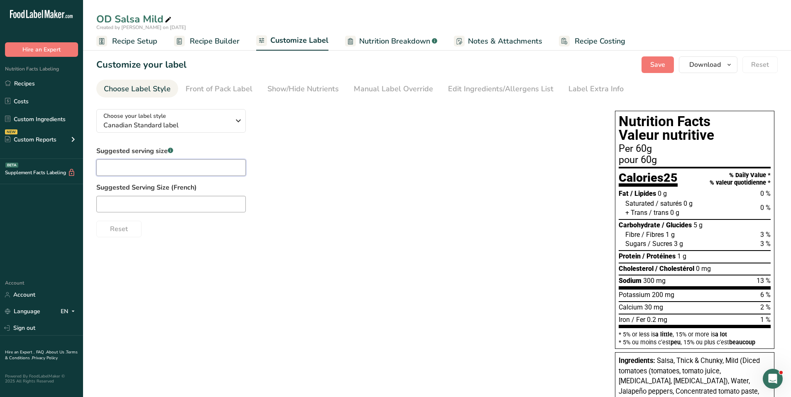
click at [149, 167] on input "text" at bounding box center [170, 167] width 149 height 17
click at [106, 160] on input "text" at bounding box center [170, 167] width 149 height 17
type input "1/4 cup"
type input "1/4 tasse"
click at [140, 88] on div "Choose Label Style" at bounding box center [137, 88] width 67 height 11
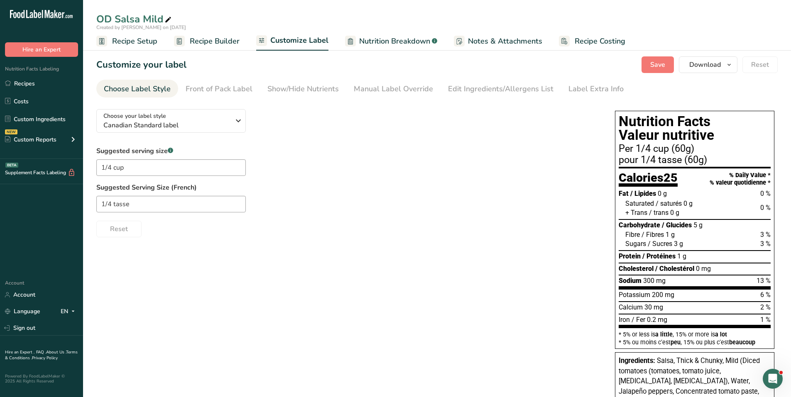
click at [208, 39] on span "Recipe Builder" at bounding box center [215, 41] width 50 height 11
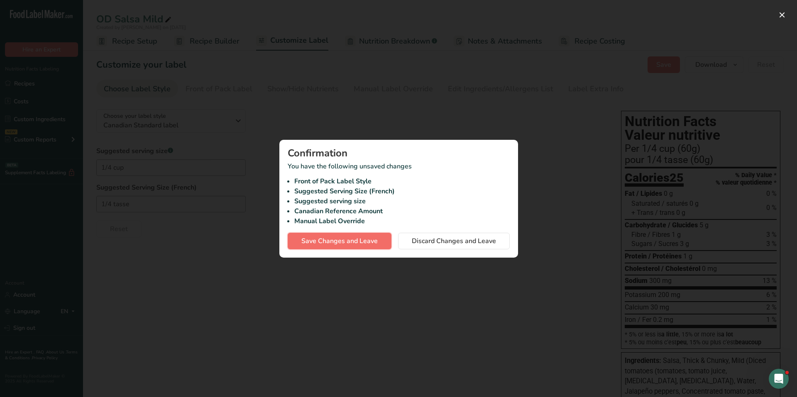
click at [335, 242] on span "Save Changes and Leave" at bounding box center [339, 241] width 76 height 10
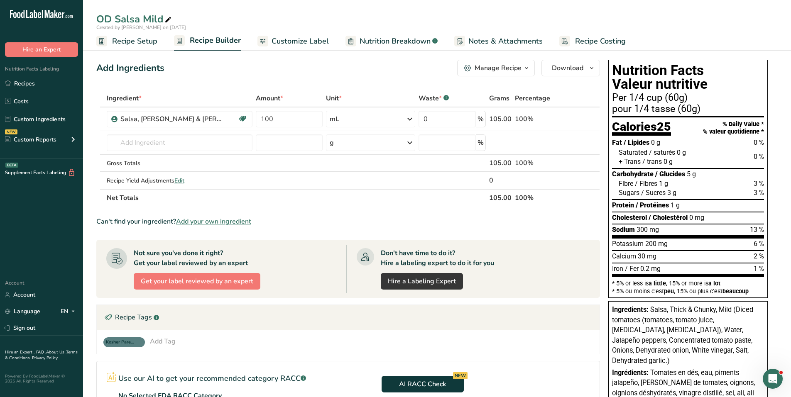
click at [134, 42] on span "Recipe Setup" at bounding box center [134, 41] width 45 height 11
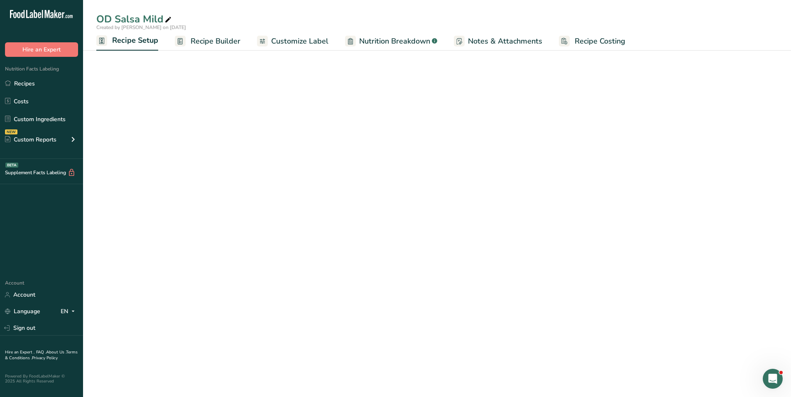
select select "17"
select select "22"
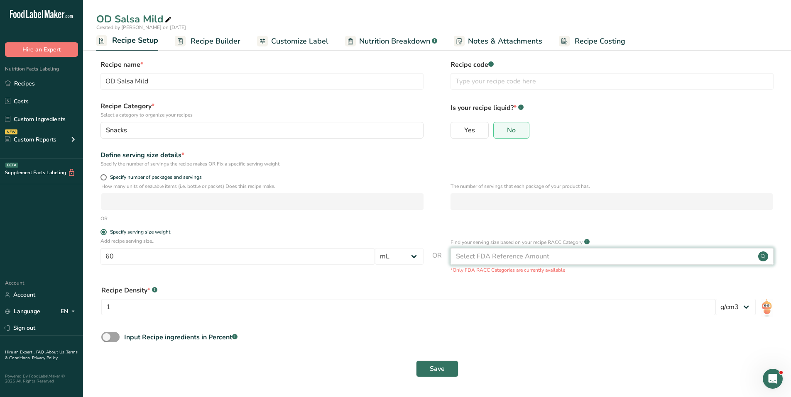
click at [511, 257] on div "Select FDA Reference Amount" at bounding box center [502, 257] width 93 height 10
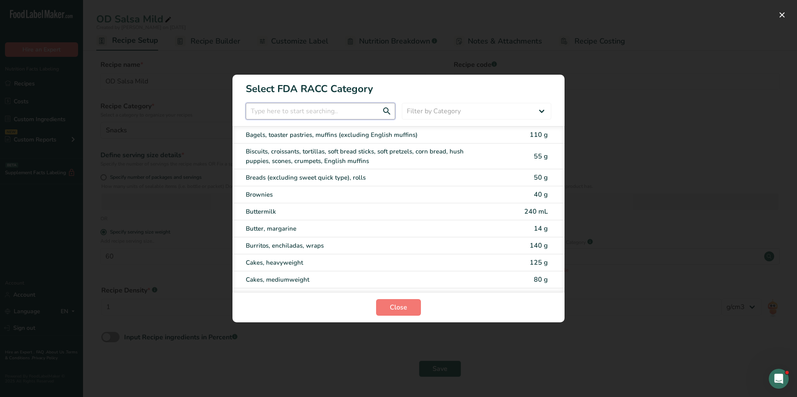
click at [334, 112] on input "RACC Category Selection Modal" at bounding box center [320, 111] width 149 height 17
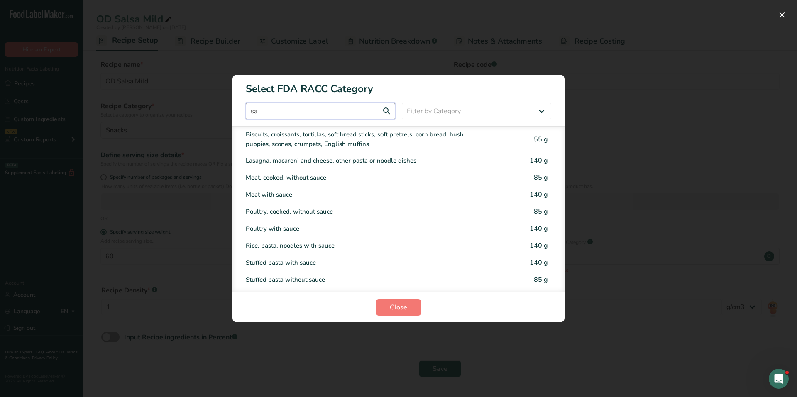
type input "s"
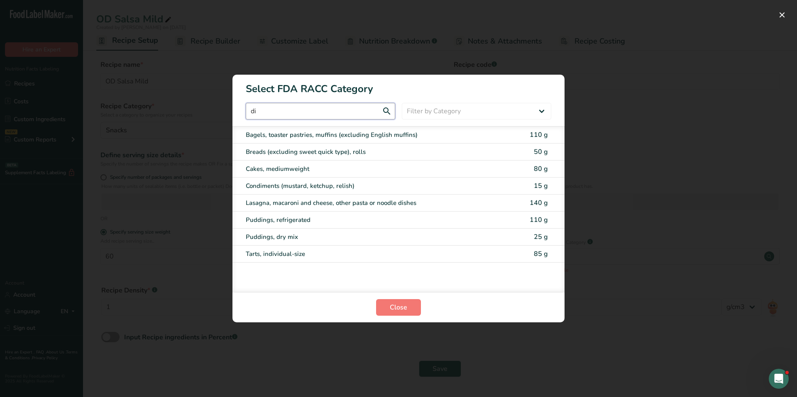
type input "d"
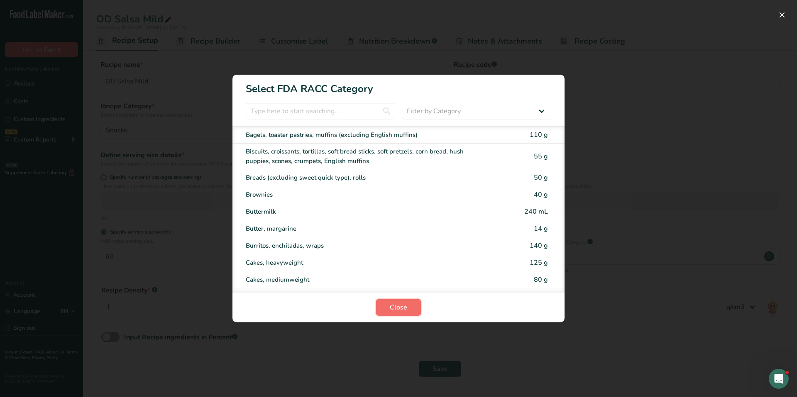
click at [402, 309] on span "Close" at bounding box center [398, 308] width 17 height 10
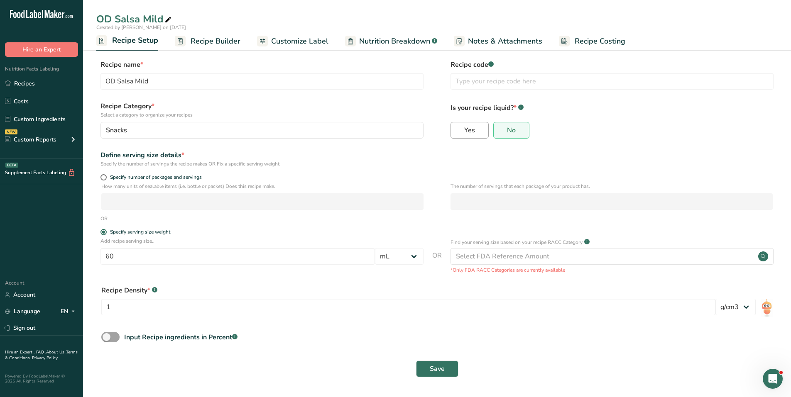
click at [467, 129] on span "Yes" at bounding box center [469, 130] width 11 height 8
click at [456, 129] on input "Yes" at bounding box center [453, 129] width 5 height 5
radio input "true"
radio input "false"
click at [439, 370] on span "Save" at bounding box center [437, 369] width 15 height 10
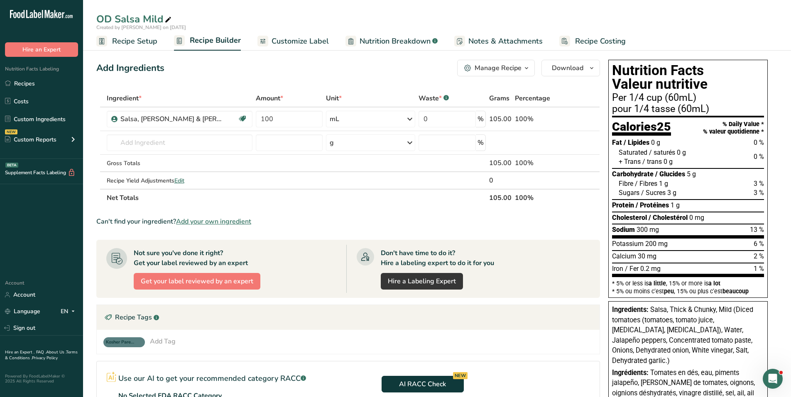
click at [295, 42] on span "Customize Label" at bounding box center [299, 41] width 57 height 11
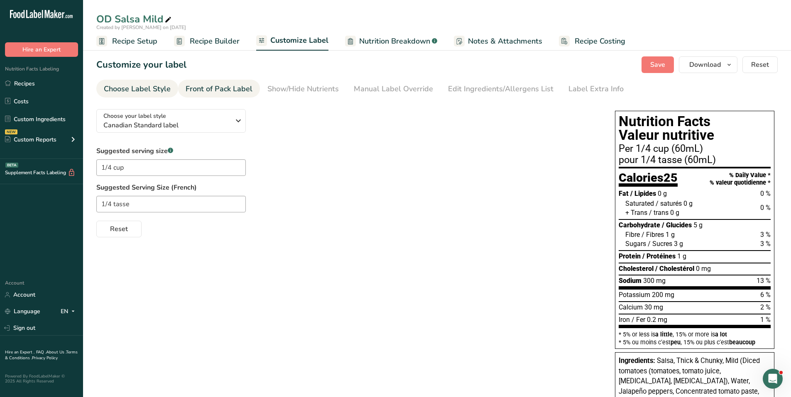
click at [237, 91] on div "Front of Pack Label" at bounding box center [219, 88] width 67 height 11
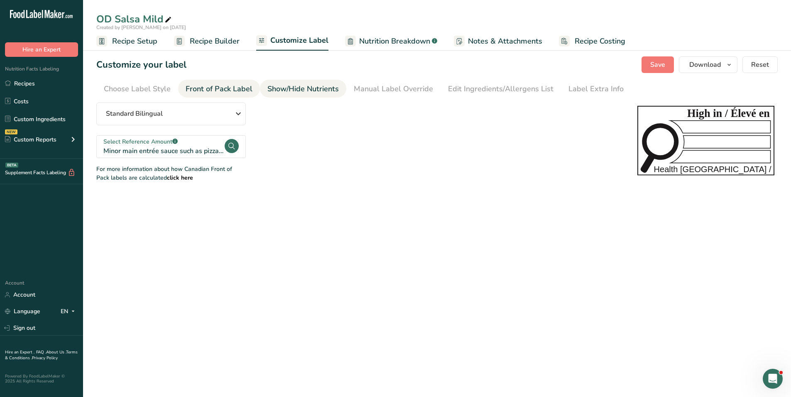
click at [289, 93] on div "Show/Hide Nutrients" at bounding box center [302, 88] width 71 height 11
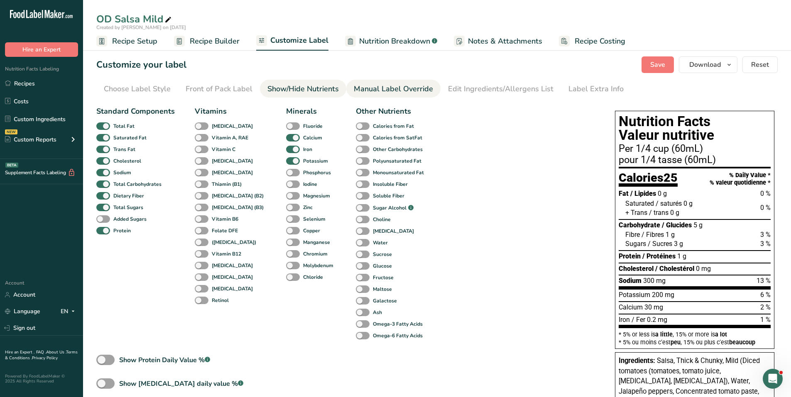
click at [384, 92] on div "Manual Label Override" at bounding box center [393, 88] width 79 height 11
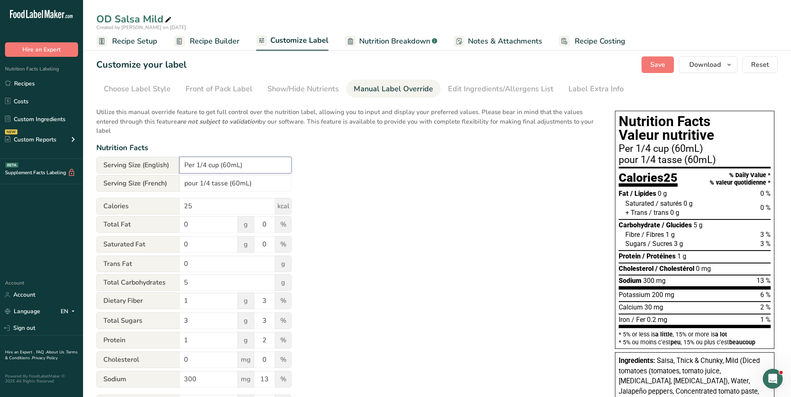
click at [231, 164] on input "Per 1/4 cup (60mL)" at bounding box center [235, 165] width 112 height 17
type input "Per 1/4 cup (60 mL)"
click at [237, 184] on input "pour 1/4 tasse (60mL)" at bounding box center [235, 183] width 112 height 17
click at [239, 184] on input "pour 1/4 tasse (60mL)" at bounding box center [235, 183] width 112 height 17
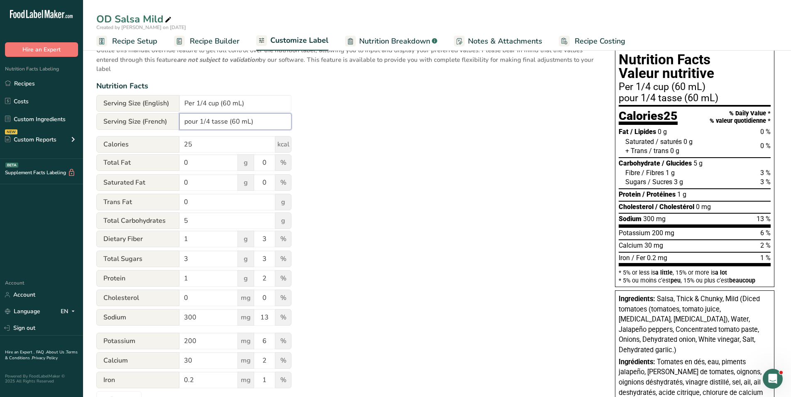
scroll to position [42, 0]
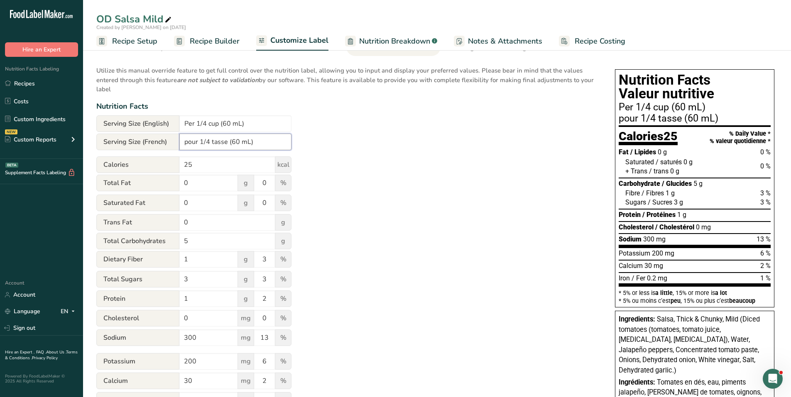
type input "pour 1/4 tasse (60 mL)"
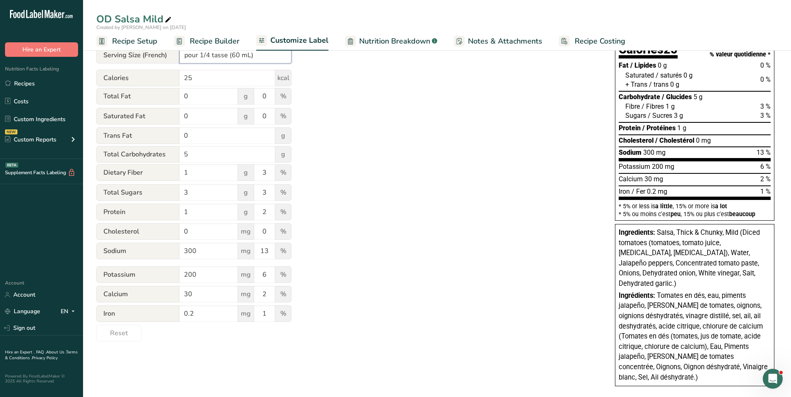
scroll to position [129, 0]
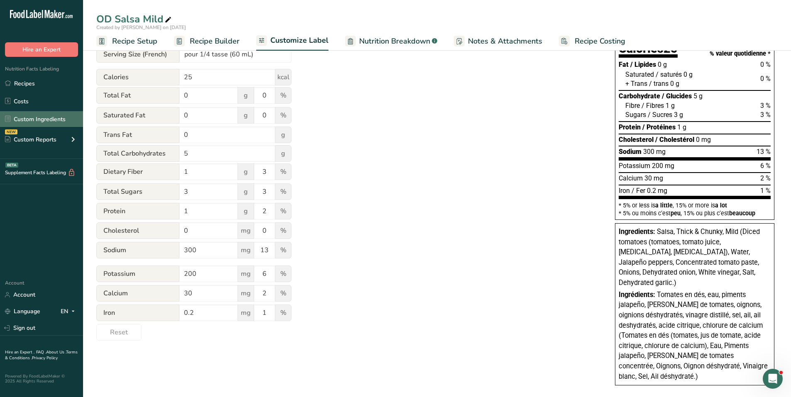
click at [41, 121] on link "Custom Ingredients" at bounding box center [41, 119] width 83 height 16
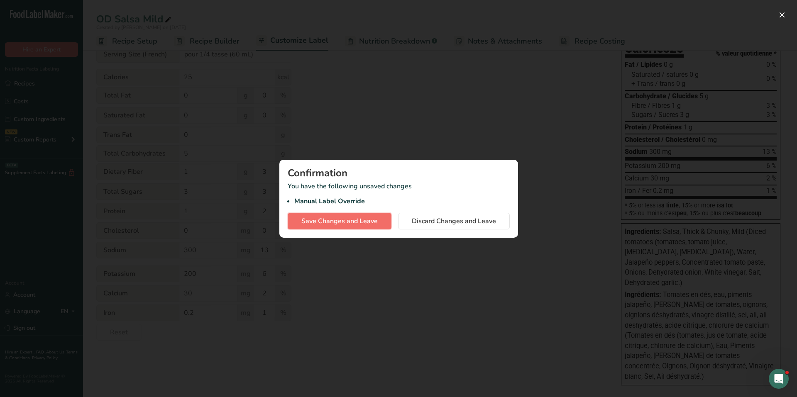
click at [357, 222] on span "Save Changes and Leave" at bounding box center [339, 221] width 76 height 10
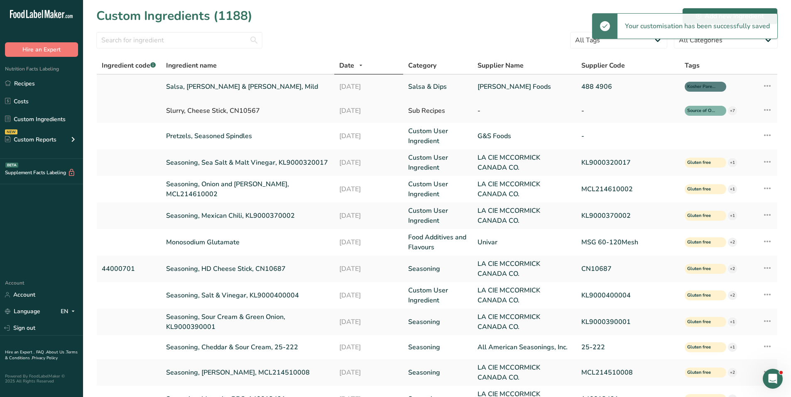
click at [203, 91] on link "Salsa, [PERSON_NAME] & [PERSON_NAME], Mild" at bounding box center [247, 87] width 163 height 10
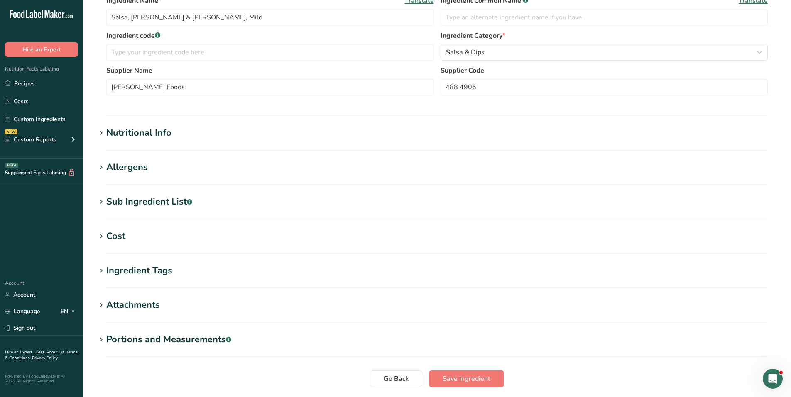
scroll to position [166, 0]
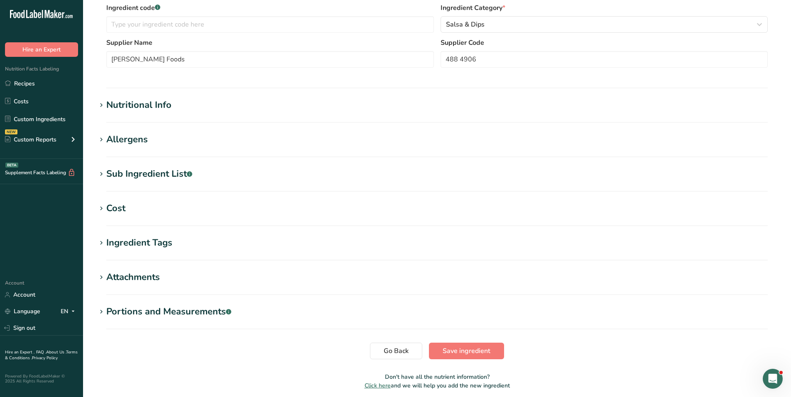
click at [156, 105] on div "Nutritional Info" at bounding box center [138, 105] width 65 height 14
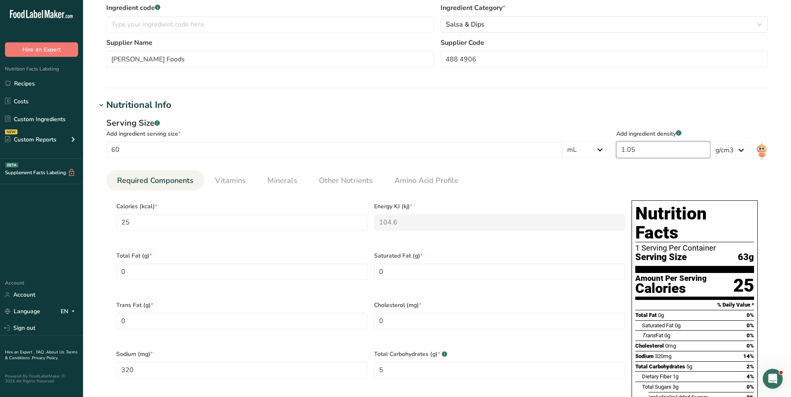
drag, startPoint x: 654, startPoint y: 148, endPoint x: 634, endPoint y: 149, distance: 20.3
click at [634, 149] on input "1.05" at bounding box center [663, 150] width 94 height 17
type input "1"
type input "23.8095"
type KJ "99.619"
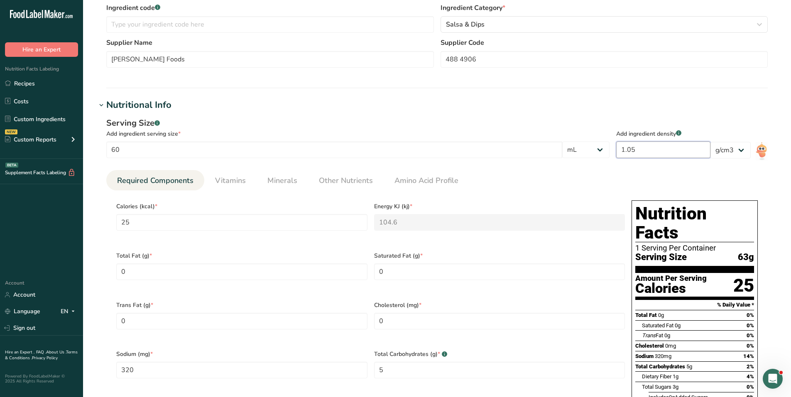
type input "304.7619"
type Carbohydrates "4.7619"
type Fiber "0.9524"
type Sugars "2.8571"
type input "0.9524"
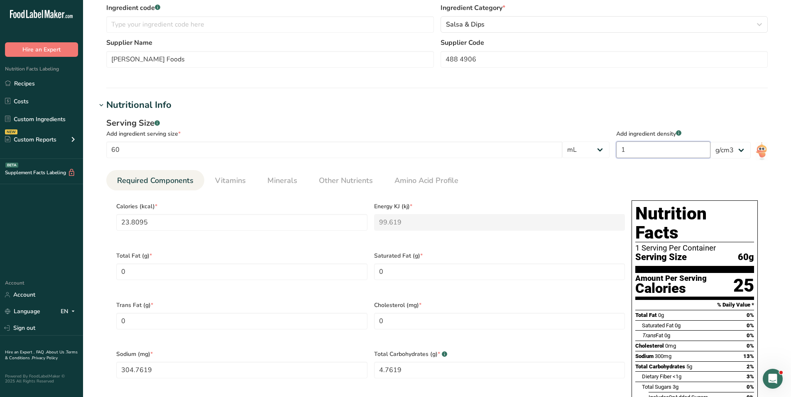
type input "1"
click at [583, 183] on ul "Required Components Vitamins Minerals Other Nutrients Amino Acid Profile" at bounding box center [436, 180] width 661 height 20
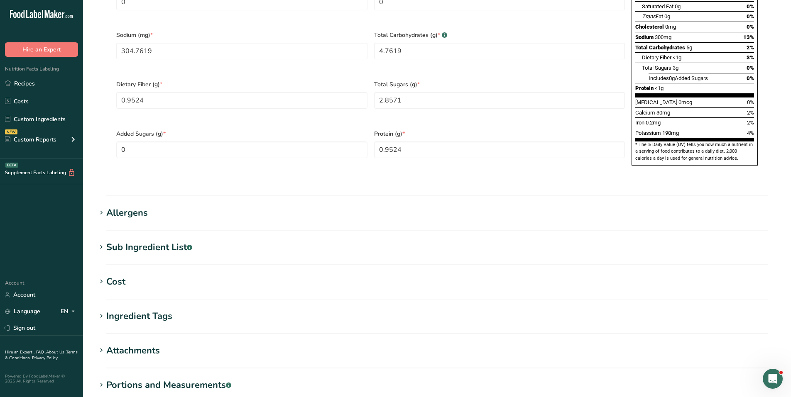
scroll to position [572, 0]
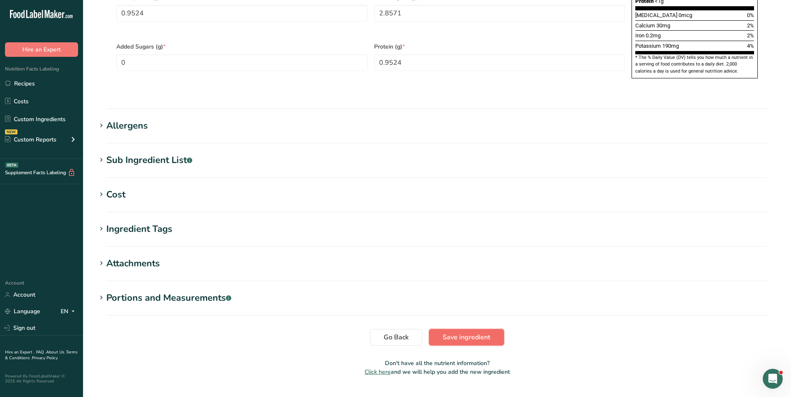
click at [475, 332] on span "Save ingredient" at bounding box center [466, 337] width 48 height 10
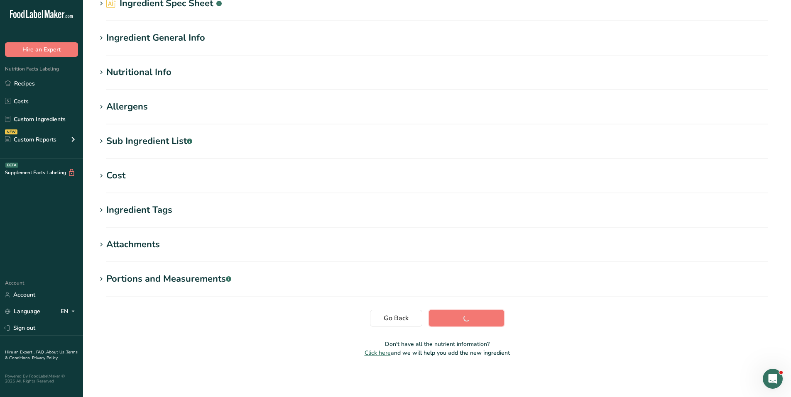
scroll to position [42, 0]
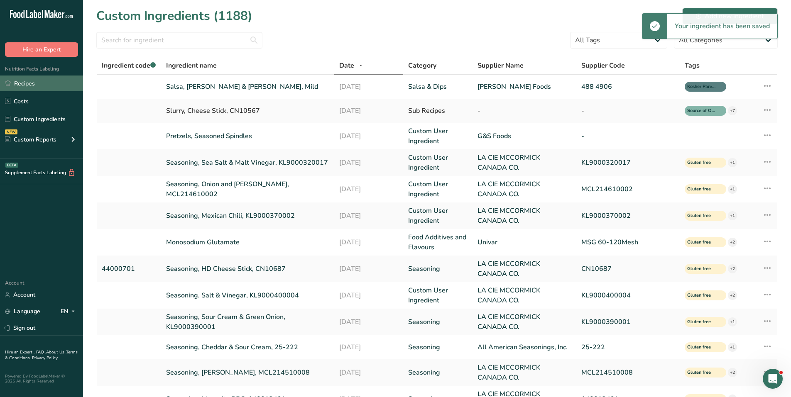
click at [46, 82] on link "Recipes" at bounding box center [41, 84] width 83 height 16
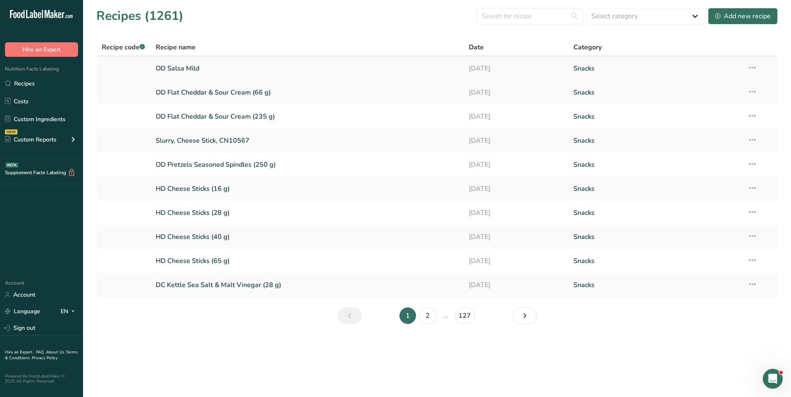
click at [185, 68] on link "OD Salsa Mild" at bounding box center [307, 68] width 303 height 17
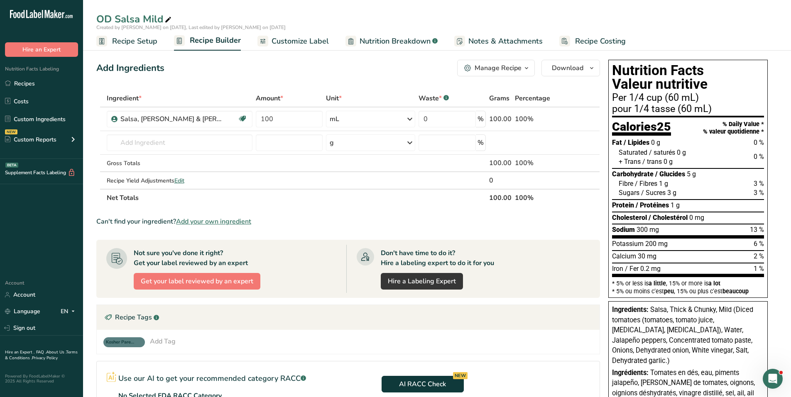
click at [127, 44] on span "Recipe Setup" at bounding box center [134, 41] width 45 height 11
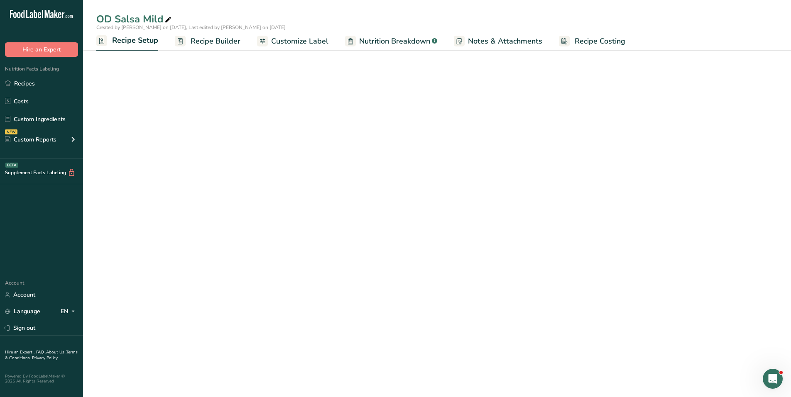
select select "17"
select select "22"
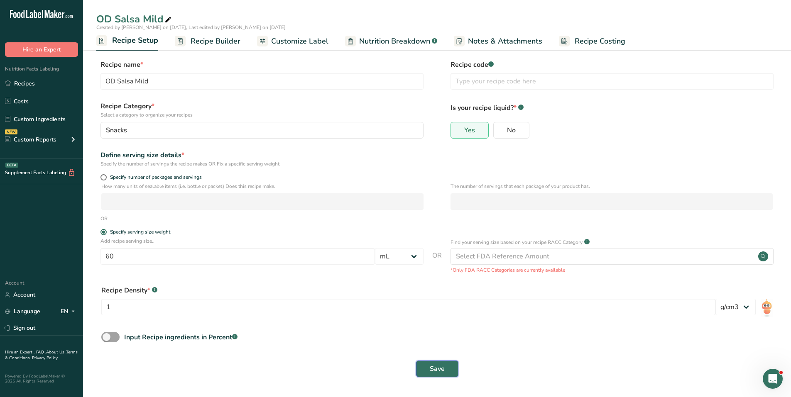
click at [445, 364] on button "Save" at bounding box center [437, 369] width 42 height 17
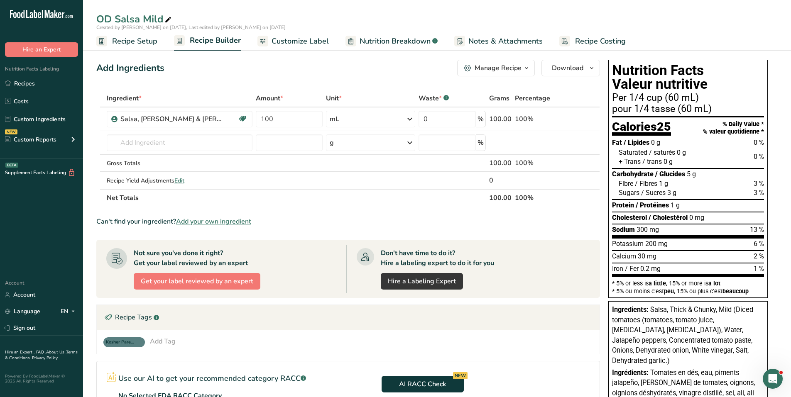
click at [296, 40] on span "Customize Label" at bounding box center [299, 41] width 57 height 11
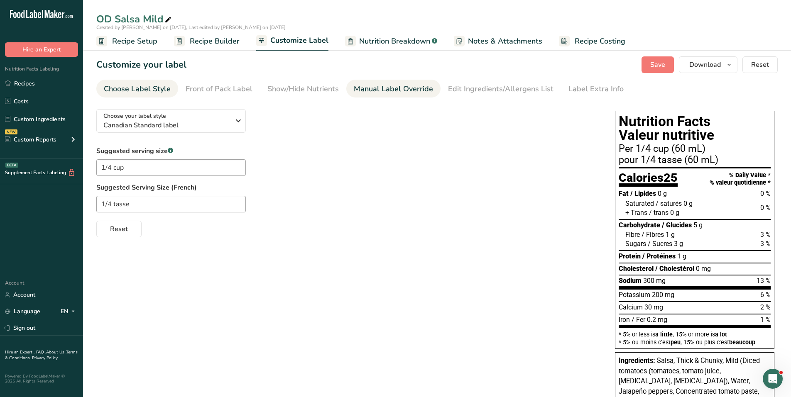
click at [386, 89] on div "Manual Label Override" at bounding box center [393, 88] width 79 height 11
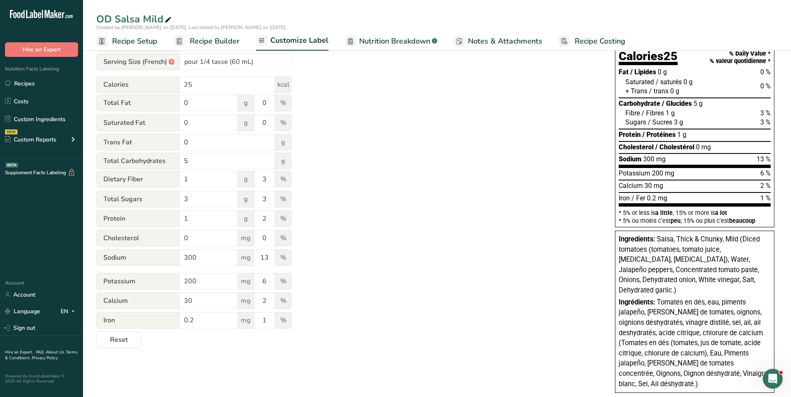
scroll to position [129, 0]
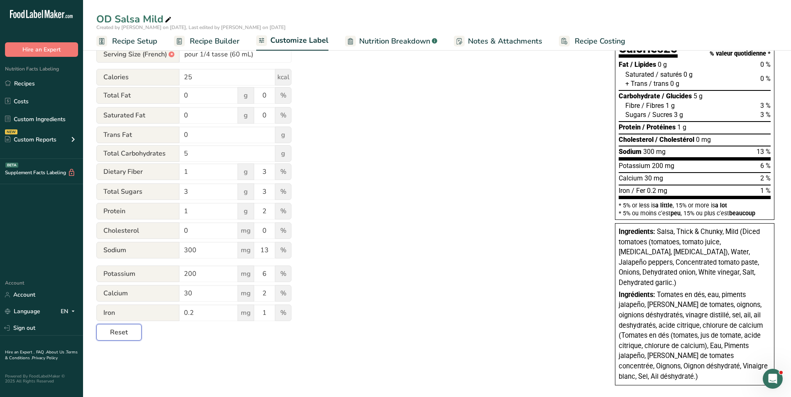
click at [125, 331] on span "Reset" at bounding box center [119, 332] width 18 height 10
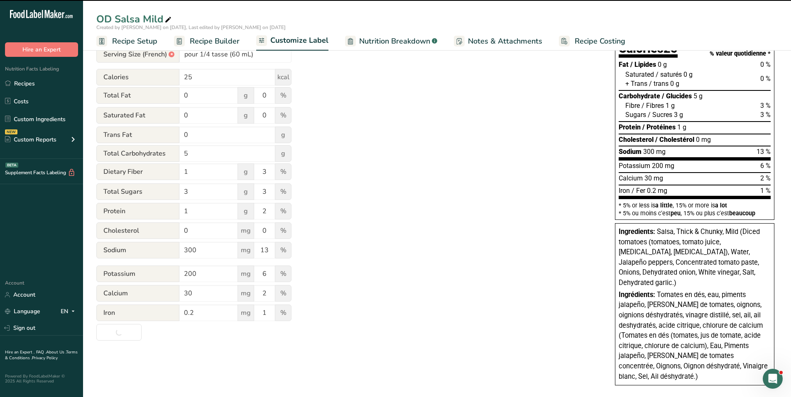
type input "Per 1/4 cup (60mL)"
type input "pour 1/4 tasse (60mL)"
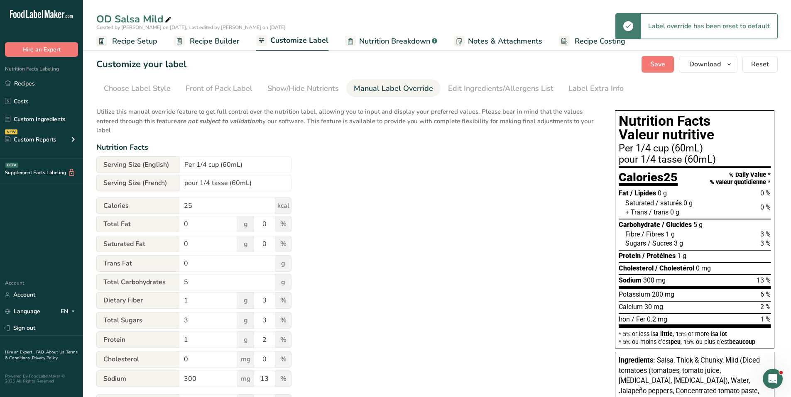
scroll to position [0, 0]
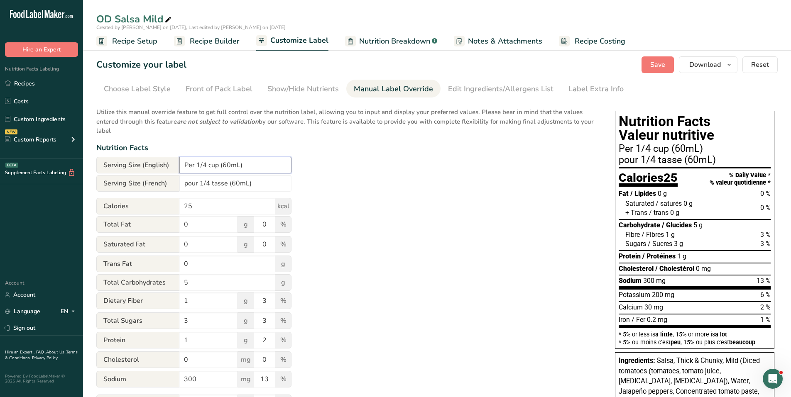
click at [230, 164] on input "Per 1/4 cup (60mL)" at bounding box center [235, 165] width 112 height 17
type input "Per 1/4 cup (60 mL)"
click at [237, 181] on input "pour 1/4 tasse (60mL)" at bounding box center [235, 183] width 112 height 17
click at [239, 183] on input "pour 1/4 tasse (60mL)" at bounding box center [235, 183] width 112 height 17
type input "pour 1/4 tasse (60 mL)"
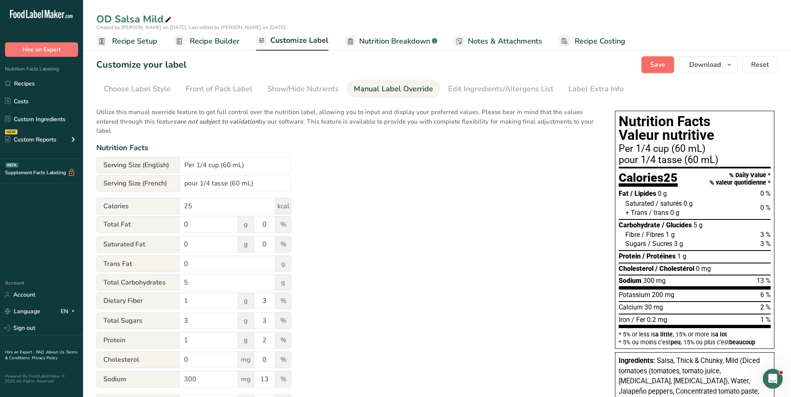
click at [649, 73] on button "Save" at bounding box center [657, 64] width 32 height 17
click at [143, 41] on span "Recipe Setup" at bounding box center [134, 41] width 45 height 11
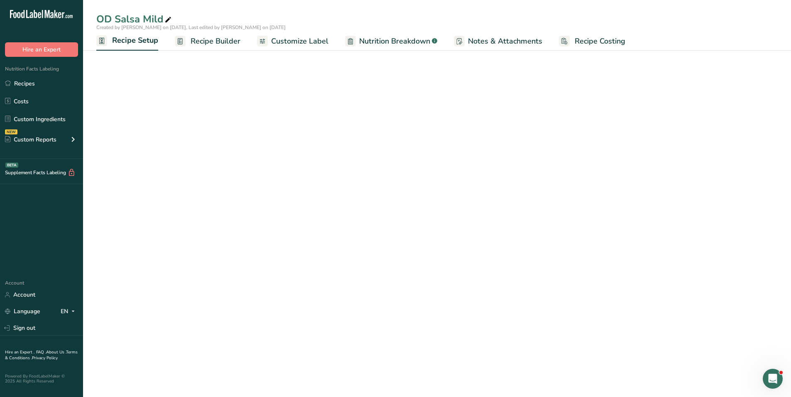
select select "17"
select select "22"
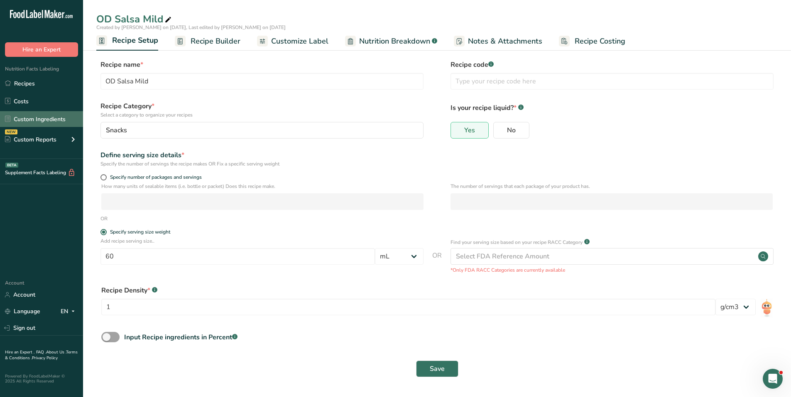
click at [36, 121] on link "Custom Ingredients" at bounding box center [41, 119] width 83 height 16
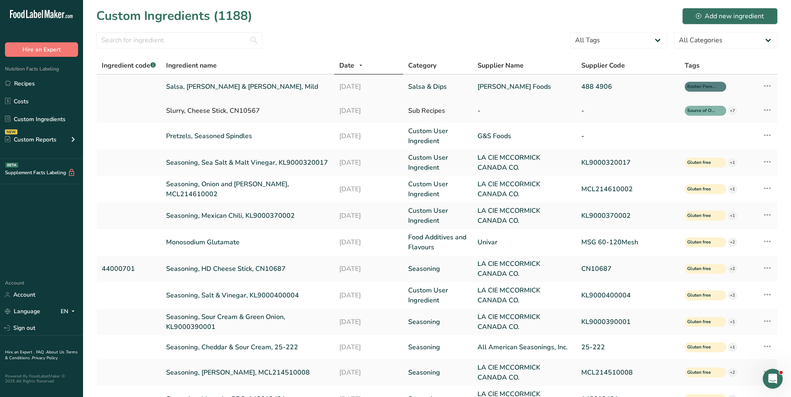
click at [206, 88] on link "Salsa, [PERSON_NAME] & [PERSON_NAME], Mild" at bounding box center [247, 87] width 163 height 10
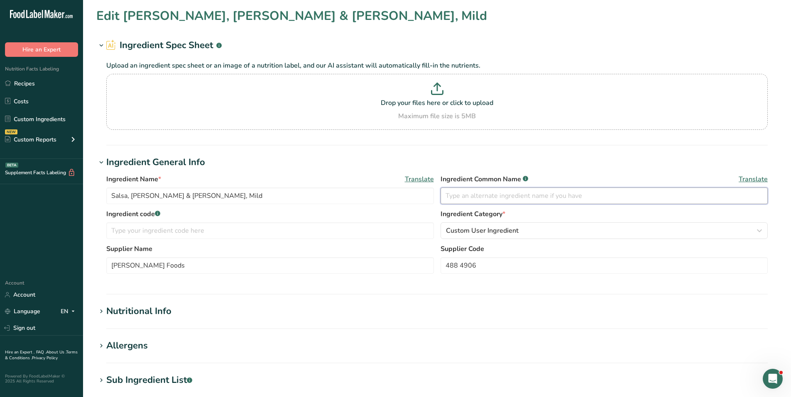
click at [574, 197] on input "text" at bounding box center [603, 196] width 327 height 17
click at [532, 227] on div "Custom User Ingredient" at bounding box center [602, 231] width 312 height 10
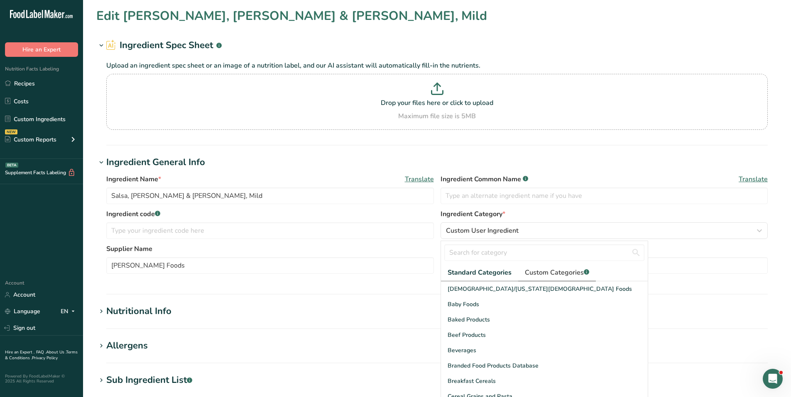
click at [551, 277] on span "Custom Categories .a-a{fill:#347362;}.b-a{fill:#fff;}" at bounding box center [557, 273] width 64 height 10
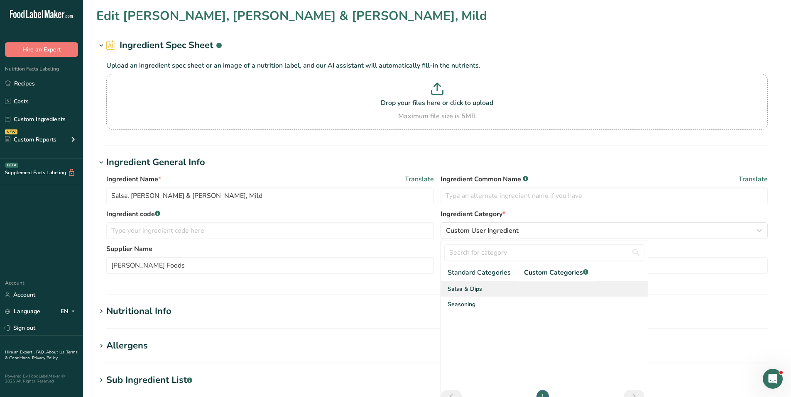
click at [474, 291] on span "Salsa & Dips" at bounding box center [464, 289] width 34 height 9
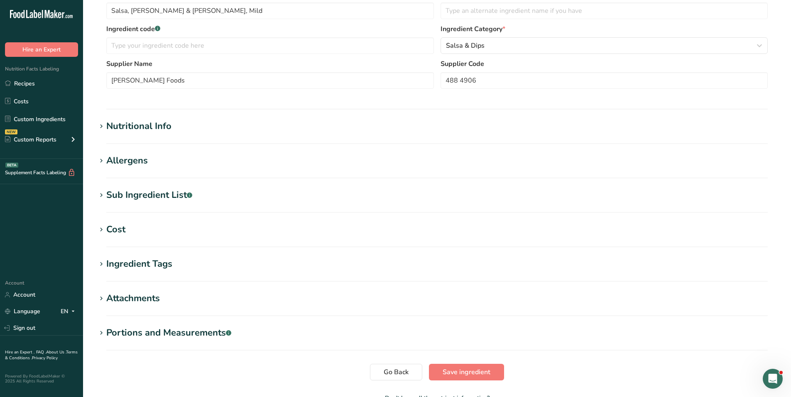
scroll to position [208, 0]
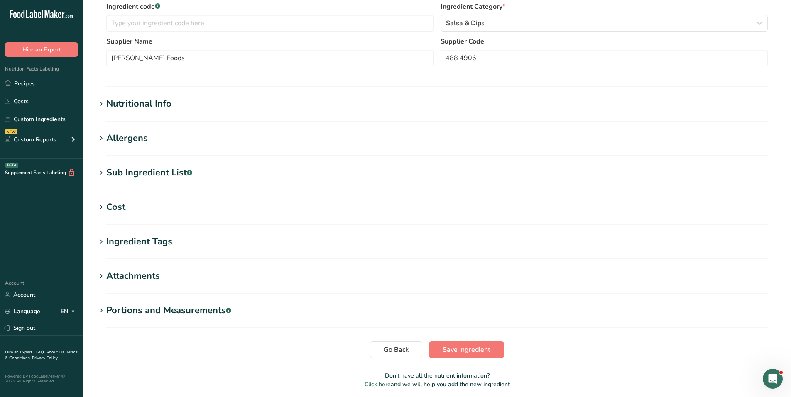
click at [151, 110] on div "Nutritional Info" at bounding box center [138, 104] width 65 height 14
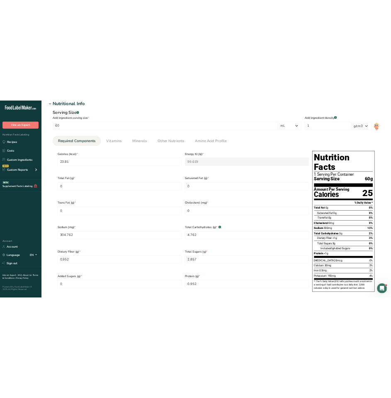
scroll to position [291, 0]
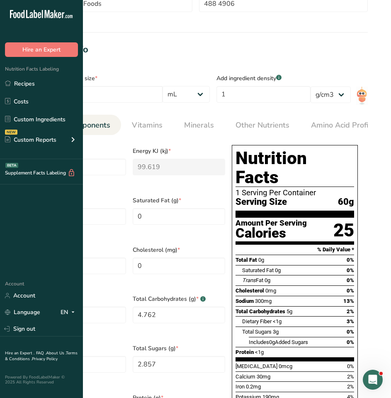
select select "17"
select select "22"
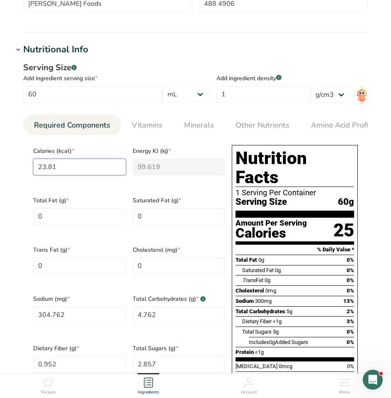
drag, startPoint x: 66, startPoint y: 149, endPoint x: 27, endPoint y: 155, distance: 38.6
click at [13, 150] on section "Edit [PERSON_NAME], [PERSON_NAME] & [PERSON_NAME], Mild Ingredient Spec Sheet .…" at bounding box center [195, 224] width 391 height 1031
type input "2"
type KJ "8.4"
type input "25"
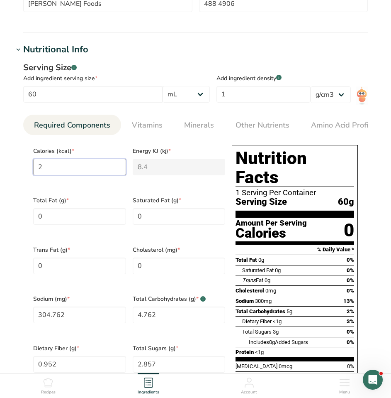
type KJ "104.6"
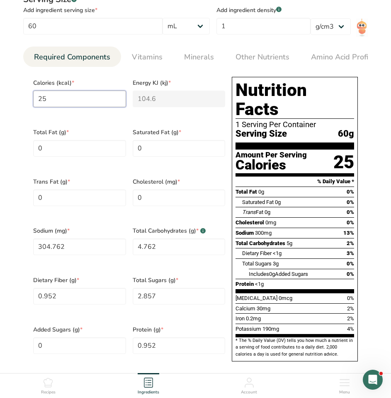
scroll to position [374, 0]
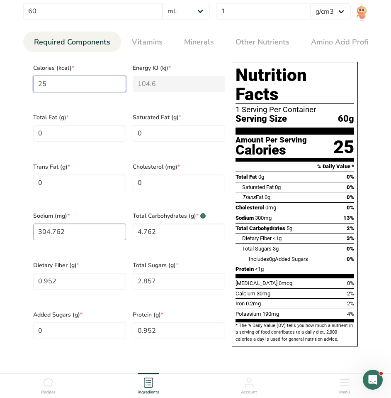
type input "25"
drag, startPoint x: 90, startPoint y: 204, endPoint x: 2, endPoint y: 194, distance: 89.0
click at [2, 194] on section "Edit [PERSON_NAME], [PERSON_NAME] & [PERSON_NAME], Mild Ingredient Spec Sheet .…" at bounding box center [195, 141] width 391 height 1031
type input "320"
drag, startPoint x: 169, startPoint y: 208, endPoint x: 78, endPoint y: 206, distance: 90.5
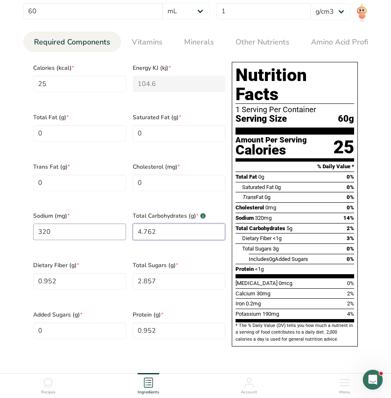
click at [78, 206] on div "Calories (kcal) * 25 Energy KJ (kj) * 104.6 Total Fat (g) * 0 Saturated Fat (g)…" at bounding box center [129, 207] width 199 height 296
type Carbohydrates "5"
drag, startPoint x: 83, startPoint y: 258, endPoint x: 7, endPoint y: 257, distance: 75.1
click at [7, 257] on section "Edit [PERSON_NAME], [PERSON_NAME] & [PERSON_NAME], Mild Ingredient Spec Sheet .…" at bounding box center [195, 141] width 391 height 1031
type Fiber "1"
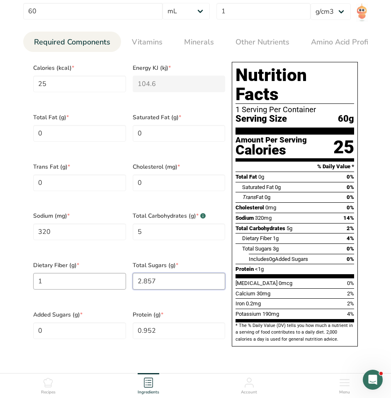
drag, startPoint x: 192, startPoint y: 248, endPoint x: 101, endPoint y: 248, distance: 90.9
click at [101, 247] on div "Calories (kcal) * 25 Energy KJ (kj) * 104.6 Total Fat (g) * 0 Saturated Fat (g)…" at bounding box center [129, 207] width 199 height 296
type Sugars "3"
drag, startPoint x: 174, startPoint y: 297, endPoint x: 100, endPoint y: 295, distance: 73.5
click at [100, 295] on div "Calories (kcal) * 25 Energy KJ (kj) * 104.6 Total Fat (g) * 0 Saturated Fat (g)…" at bounding box center [129, 207] width 199 height 296
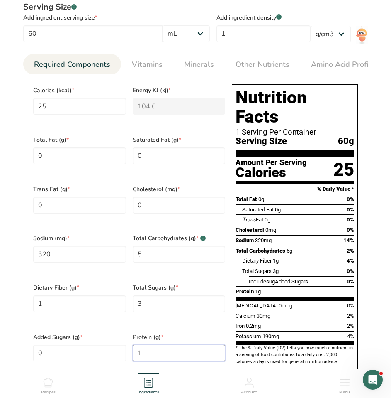
scroll to position [332, 0]
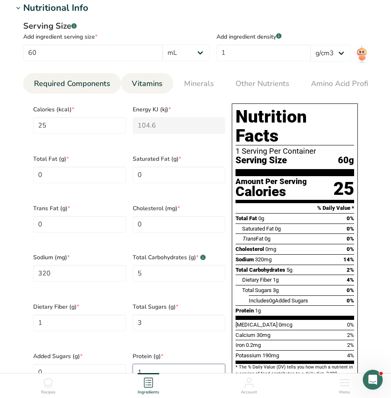
type input "1"
click at [155, 78] on span "Vitamins" at bounding box center [147, 83] width 31 height 11
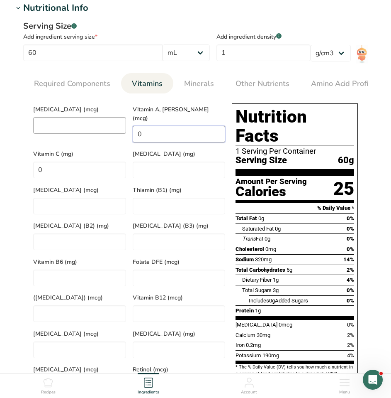
drag, startPoint x: 170, startPoint y: 108, endPoint x: 86, endPoint y: 110, distance: 83.5
click at [86, 110] on div "[MEDICAL_DATA] (mcg) Vitamin A, RAE (mcg) 0 Vitamin C (mg) 0 [MEDICAL_DATA] (mg…" at bounding box center [129, 248] width 199 height 296
drag, startPoint x: 71, startPoint y: 142, endPoint x: 23, endPoint y: 139, distance: 48.2
click at [9, 142] on section "Edit [PERSON_NAME], [PERSON_NAME] & [PERSON_NAME], Mild Ingredient Spec Sheet .…" at bounding box center [195, 183] width 391 height 1031
click at [199, 78] on span "Minerals" at bounding box center [199, 83] width 30 height 11
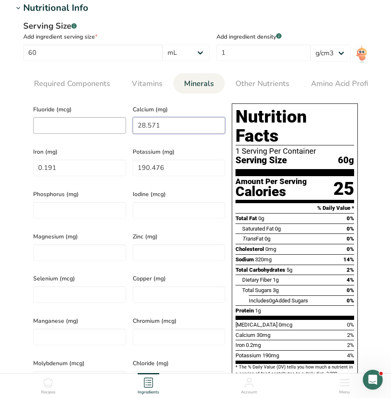
drag, startPoint x: 173, startPoint y: 112, endPoint x: 115, endPoint y: 112, distance: 58.1
click at [95, 110] on div "Fluoride (mcg) Calcium (mg) 28.571 Iron (mg) 0.191 Potassium (mg) 190.476 Phosp…" at bounding box center [129, 248] width 199 height 296
type input "30"
drag, startPoint x: 91, startPoint y: 146, endPoint x: 10, endPoint y: 149, distance: 81.0
click at [10, 149] on section "Edit [PERSON_NAME], [PERSON_NAME] & [PERSON_NAME], Mild Ingredient Spec Sheet .…" at bounding box center [195, 183] width 391 height 1031
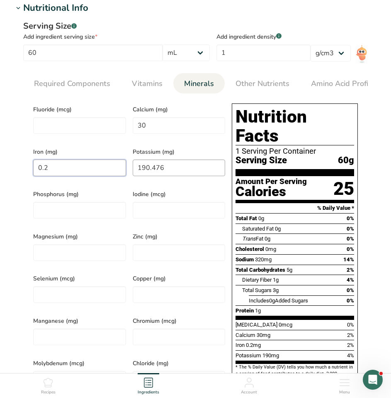
type input "0.2"
drag, startPoint x: 177, startPoint y: 146, endPoint x: 82, endPoint y: 150, distance: 95.6
click at [82, 150] on div "Fluoride (mcg) Calcium (mg) 30 Iron (mg) 0.2 Potassium (mg) 190.476 Phosphorus …" at bounding box center [129, 248] width 199 height 296
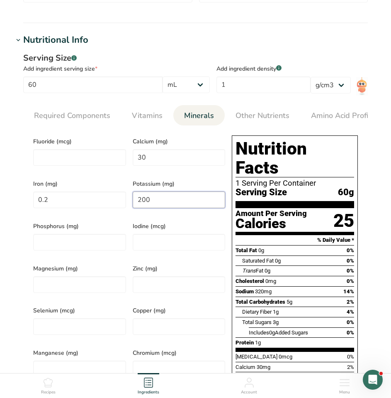
scroll to position [291, 0]
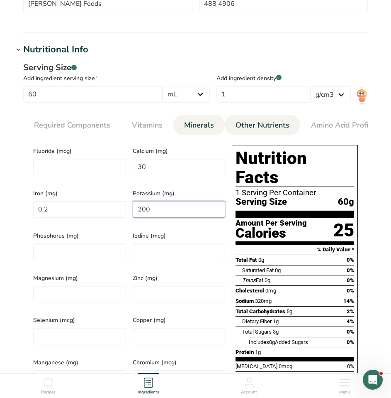
type input "200"
click at [260, 120] on span "Other Nutrients" at bounding box center [263, 125] width 54 height 11
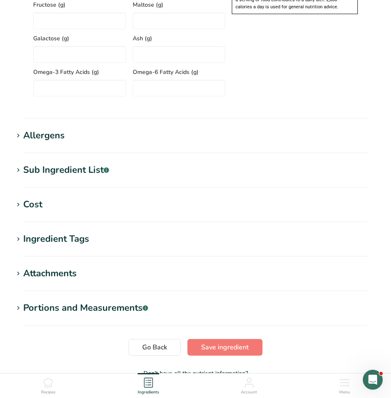
scroll to position [742, 0]
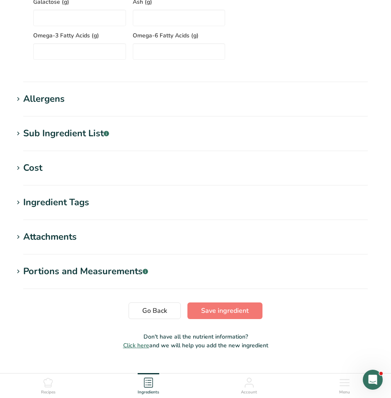
click at [53, 92] on div "Allergens" at bounding box center [44, 99] width 42 height 14
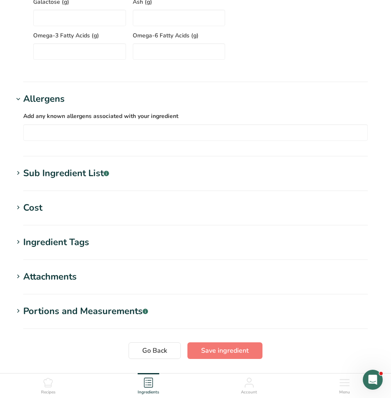
click at [70, 166] on div "Sub Ingredient List .a-a{fill:#347362;}.b-a{fill:#fff;}" at bounding box center [66, 173] width 86 height 14
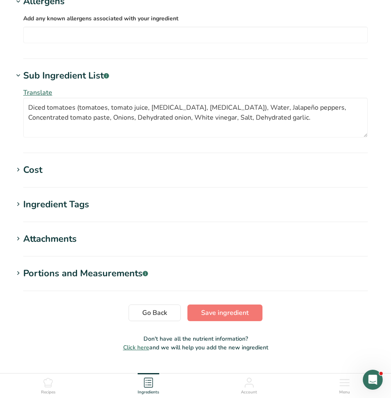
scroll to position [842, 0]
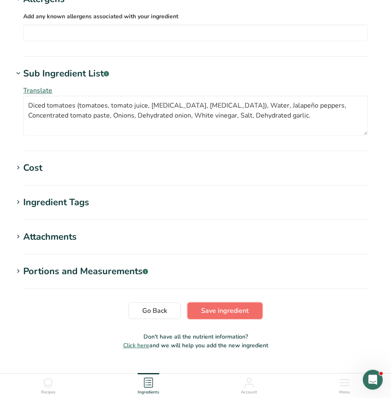
click at [219, 305] on span "Save ingredient" at bounding box center [225, 310] width 48 height 10
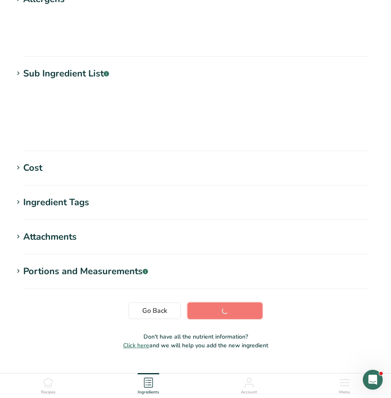
scroll to position [66, 0]
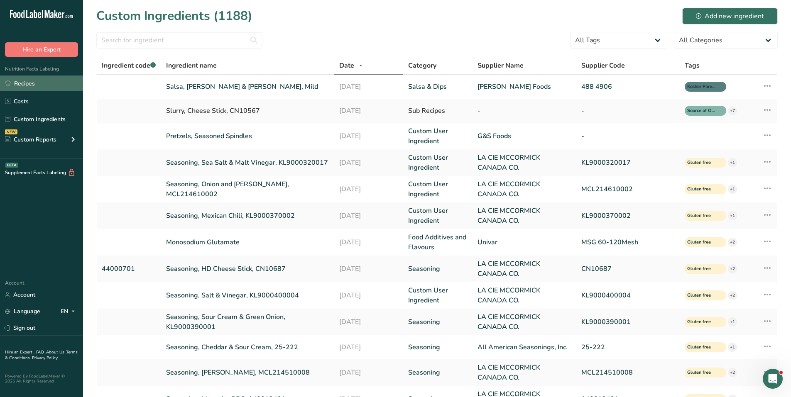
click at [23, 80] on link "Recipes" at bounding box center [41, 84] width 83 height 16
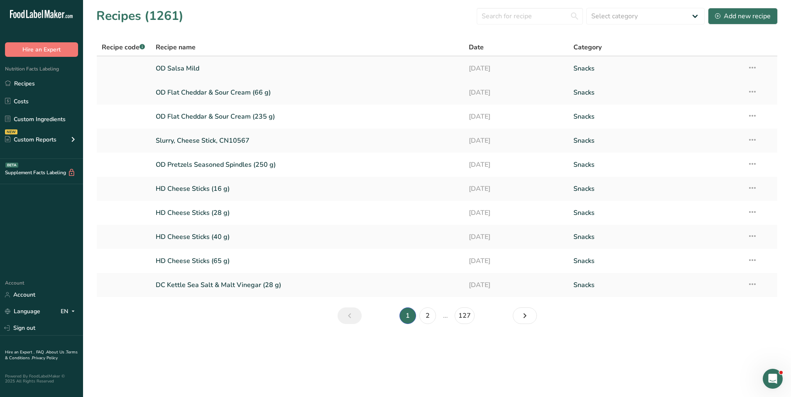
click at [183, 69] on link "OD Salsa Mild" at bounding box center [307, 68] width 303 height 17
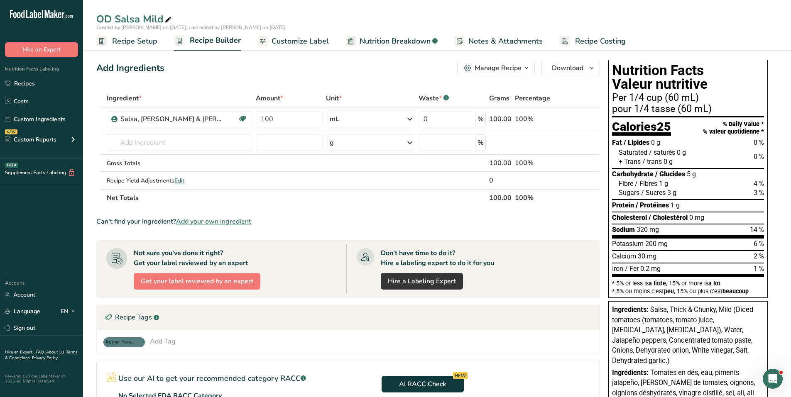
click at [608, 56] on div "Nutrition Facts Valeur nutritive Per 1/4 cup (60 mL) pour 1/4 tasse (60 mL) Cal…" at bounding box center [688, 261] width 166 height 410
click at [313, 37] on span "Customize Label" at bounding box center [299, 41] width 57 height 11
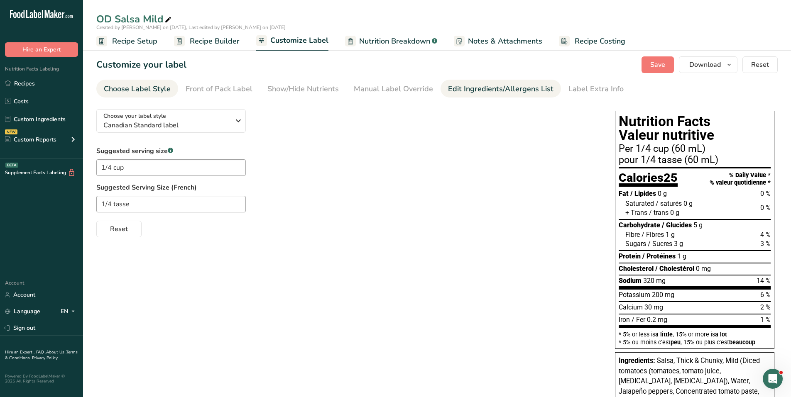
click at [462, 90] on div "Edit Ingredients/Allergens List" at bounding box center [500, 88] width 105 height 11
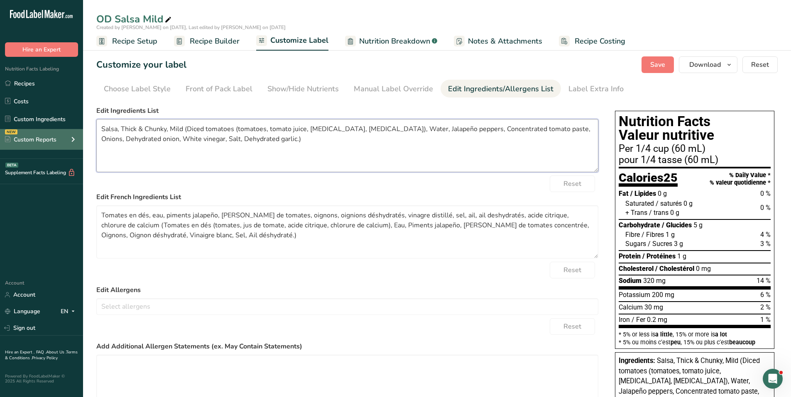
drag, startPoint x: 187, startPoint y: 129, endPoint x: 43, endPoint y: 130, distance: 144.0
click at [42, 130] on div ".a-20{fill:#fff;} Hire an Expert Nutrition Facts Labeling Recipes Costs Custom …" at bounding box center [395, 268] width 791 height 536
click at [175, 139] on textarea "Diced tomatoes (tomatoes, tomato juice, [MEDICAL_DATA], [MEDICAL_DATA]), Water,…" at bounding box center [347, 145] width 502 height 53
type textarea "Diced tomatoes (tomatoes, tomato juice, [MEDICAL_DATA], [MEDICAL_DATA]), Water,…"
click at [102, 220] on textarea "Tomates en dés, eau, piments jalapeño, [PERSON_NAME] de tomates, oignons, oigni…" at bounding box center [347, 231] width 502 height 53
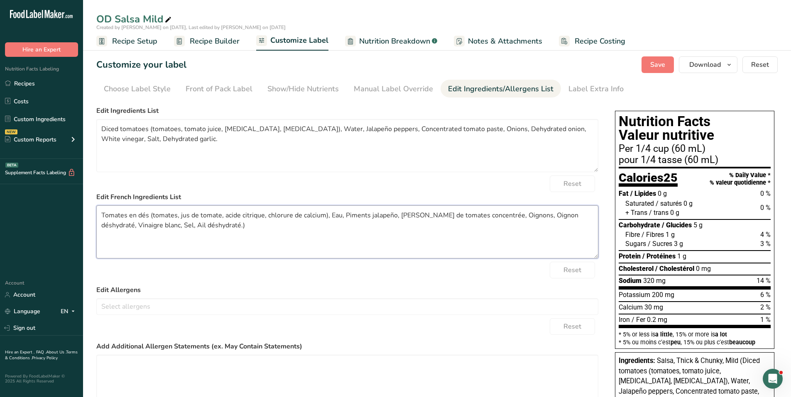
click at [216, 228] on textarea "Tomates en dés (tomates, jus de tomate, acide citrique, chlorure de calcium), E…" at bounding box center [347, 231] width 502 height 53
type textarea "Tomates en dés (tomates, jus de tomate, acide citrique, chlorure de calcium), E…"
click at [584, 89] on div "Label Extra Info" at bounding box center [595, 88] width 55 height 11
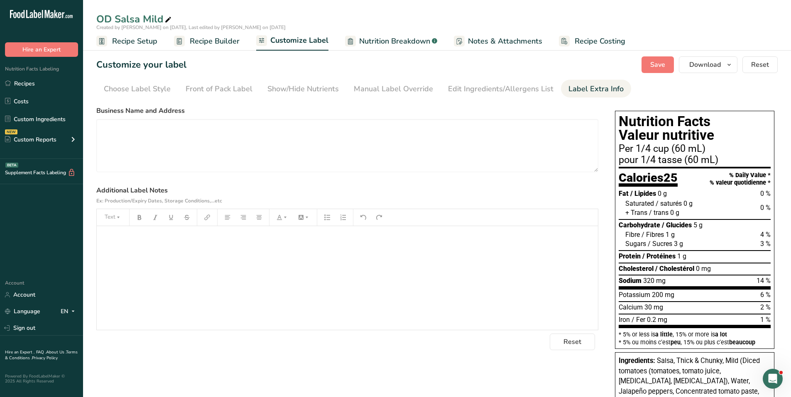
click at [138, 255] on div "﻿" at bounding box center [347, 278] width 501 height 104
click at [665, 63] on span "Save" at bounding box center [657, 65] width 15 height 10
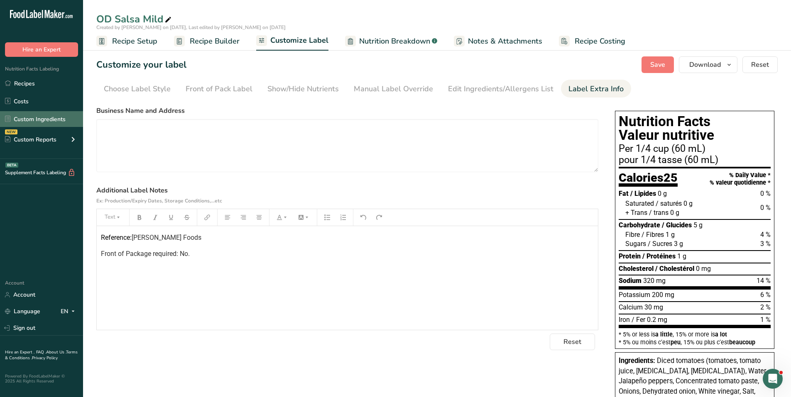
click at [38, 122] on link "Custom Ingredients" at bounding box center [41, 119] width 83 height 16
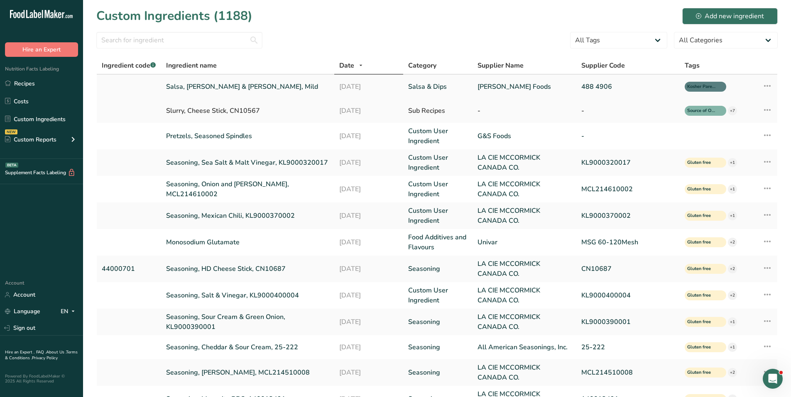
click at [225, 86] on link "Salsa, [PERSON_NAME] & [PERSON_NAME], Mild" at bounding box center [247, 87] width 163 height 10
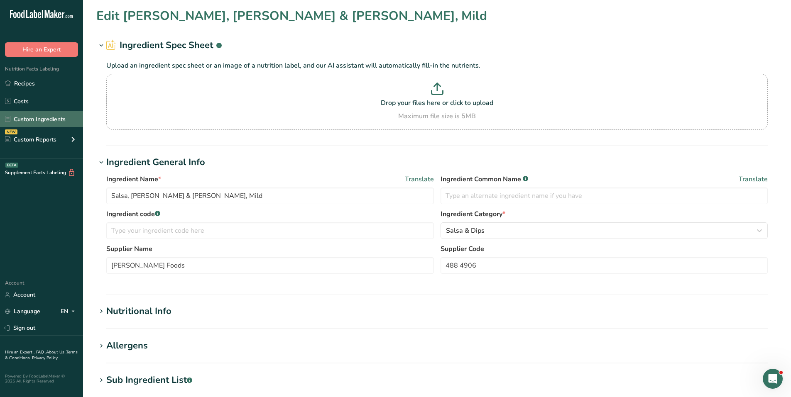
click at [38, 121] on link "Custom Ingredients" at bounding box center [41, 119] width 83 height 16
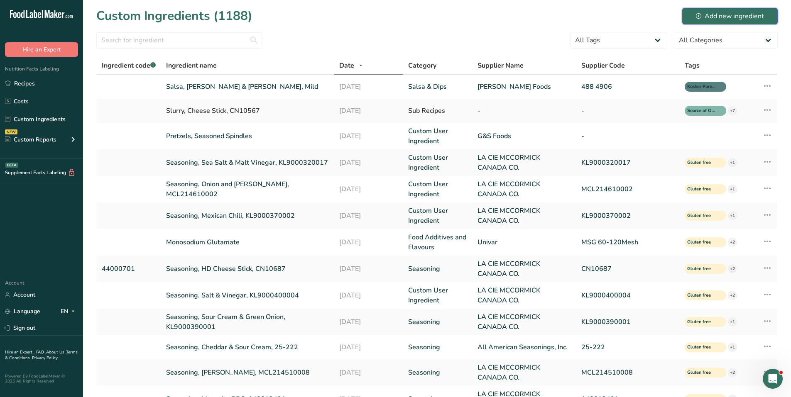
click at [719, 19] on div "Add new ingredient" at bounding box center [730, 16] width 68 height 10
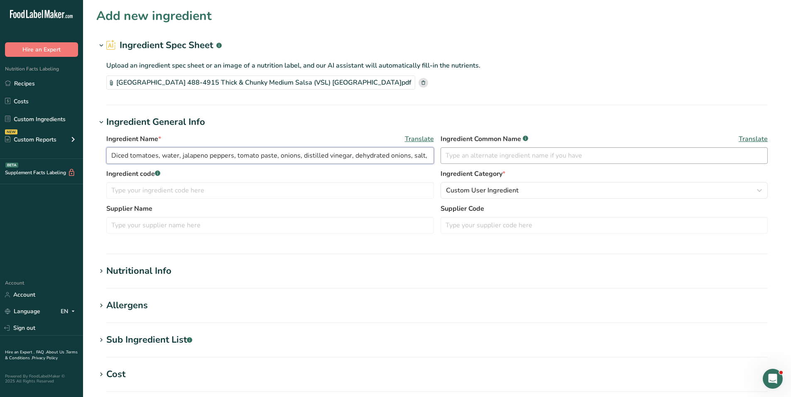
scroll to position [0, 177]
drag, startPoint x: 109, startPoint y: 156, endPoint x: 691, endPoint y: 163, distance: 581.9
click at [691, 162] on div "Ingredient Name * Translate Diced tomatoes, water, jalapeno peppers, tomato pas…" at bounding box center [436, 151] width 661 height 35
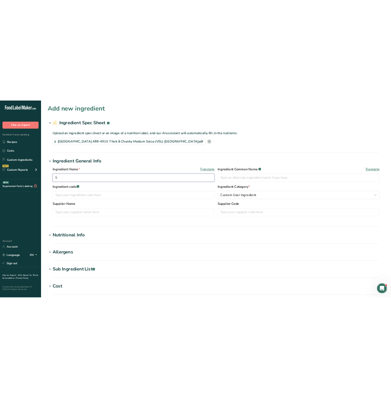
scroll to position [0, 0]
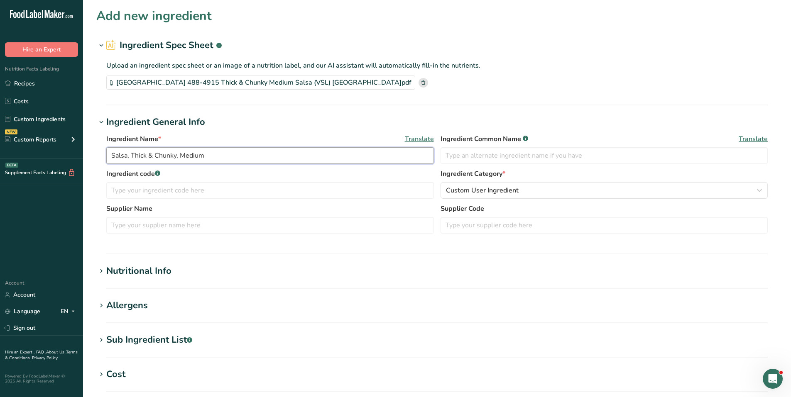
type input "Salsa, Thick & Chunky, Medium"
click at [209, 192] on input "text" at bounding box center [269, 190] width 327 height 17
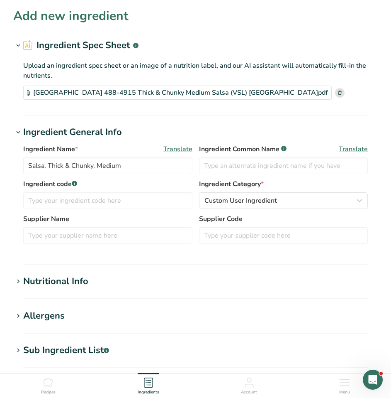
click at [200, 116] on section "Add new ingredient Ingredient Spec Sheet .a-a{fill:#347362;}.b-a{fill:#fff;} Up…" at bounding box center [195, 289] width 391 height 579
click at [220, 232] on input "text" at bounding box center [283, 235] width 169 height 17
type input "488 4915"
click at [61, 237] on input "text" at bounding box center [107, 235] width 169 height 17
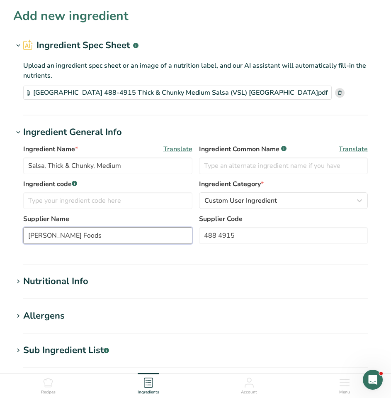
type input "[PERSON_NAME] Foods"
click at [23, 281] on span at bounding box center [18, 281] width 10 height 10
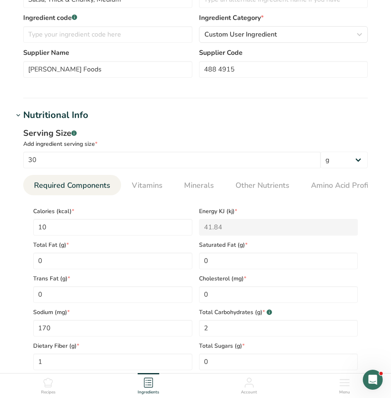
scroll to position [208, 0]
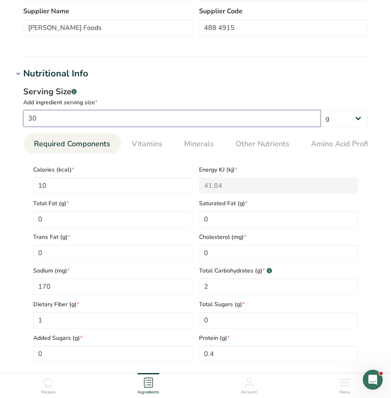
drag, startPoint x: 92, startPoint y: 118, endPoint x: 9, endPoint y: 114, distance: 83.1
click at [9, 114] on section "Add new ingredient Ingredient Spec Sheet .a-a{fill:#347362;}.b-a{fill:#fff;} Up…" at bounding box center [195, 228] width 391 height 872
click at [111, 115] on input "30" at bounding box center [172, 118] width 298 height 17
drag, startPoint x: 102, startPoint y: 115, endPoint x: 7, endPoint y: 117, distance: 94.2
click at [7, 117] on section "Add new ingredient Ingredient Spec Sheet .a-a{fill:#347362;}.b-a{fill:#fff;} Up…" at bounding box center [195, 228] width 391 height 872
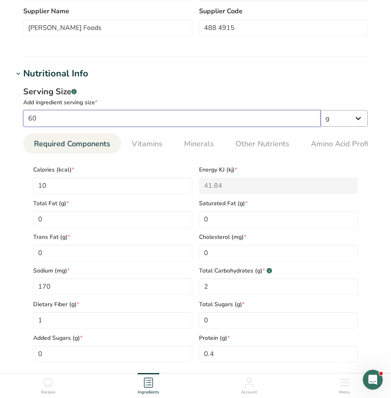
type input "60"
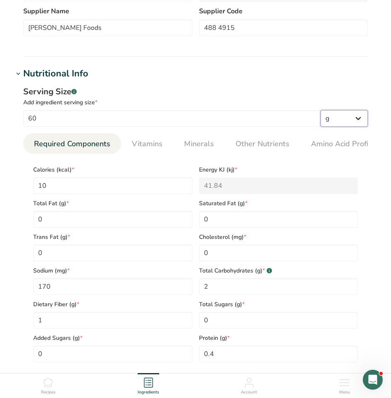
click at [352, 121] on select "g kg mg mcg lb oz l mL fl oz tbsp tsp cup qt gallon" at bounding box center [344, 118] width 47 height 17
select select "17"
click at [321, 110] on select "g kg mg mcg lb oz l mL fl oz tbsp tsp cup qt gallon" at bounding box center [344, 118] width 47 height 17
select select "22"
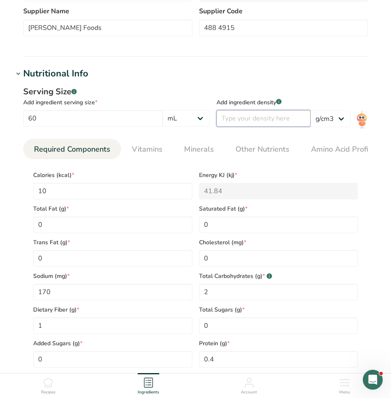
click at [238, 116] on input "number" at bounding box center [264, 118] width 94 height 17
type input "1"
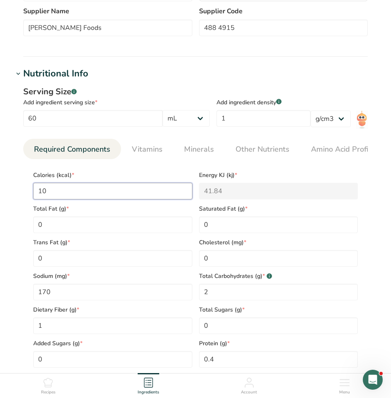
click at [83, 189] on input "10" at bounding box center [112, 191] width 159 height 17
drag, startPoint x: 80, startPoint y: 193, endPoint x: 21, endPoint y: 194, distance: 59.4
click at [20, 193] on div "Serving Size .a-a{fill:#347362;}.b-a{fill:#fff;} Add ingredient serving size * …" at bounding box center [195, 230] width 365 height 298
type input "2"
type KJ "8.4"
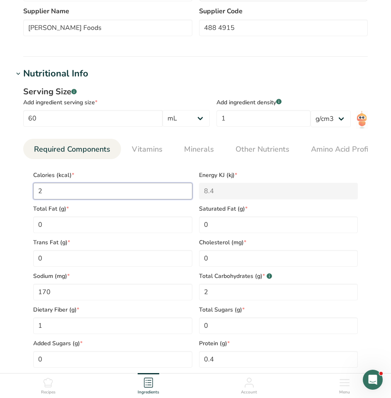
type input "25"
type KJ "104.6"
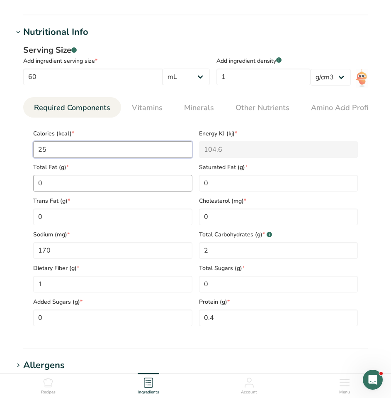
scroll to position [291, 0]
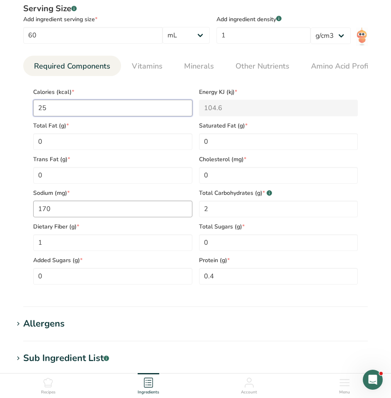
type input "25"
drag, startPoint x: 74, startPoint y: 207, endPoint x: 7, endPoint y: 209, distance: 66.8
click at [7, 208] on section "Add new ingredient Ingredient Spec Sheet .a-a{fill:#347362;}.b-a{fill:#fff;} Up…" at bounding box center [195, 148] width 391 height 878
type input "320"
drag, startPoint x: 245, startPoint y: 214, endPoint x: 171, endPoint y: 213, distance: 74.3
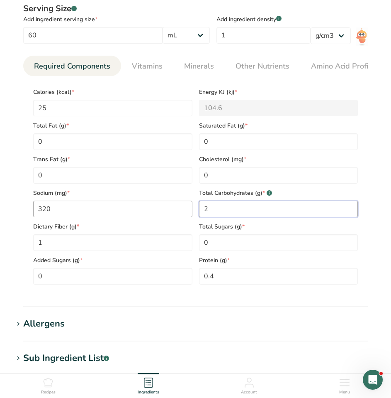
click at [171, 213] on div "Calories (kcal) * 25 Energy KJ (kj) * 104.6 Total Fat (g) * 0 Saturated Fat (g)…" at bounding box center [196, 184] width 332 height 202
type Carbohydrates "5"
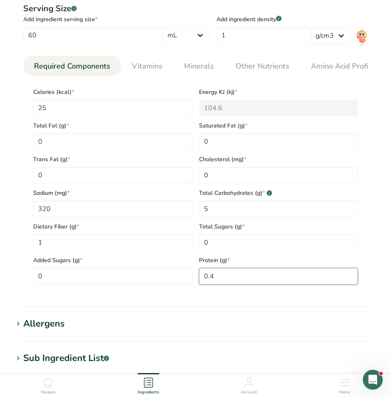
drag, startPoint x: 225, startPoint y: 277, endPoint x: 197, endPoint y: 277, distance: 27.4
click at [197, 277] on div "Protein (g) * 0.4" at bounding box center [279, 268] width 166 height 34
type input "1"
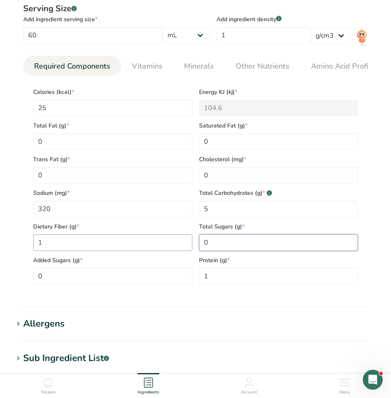
drag, startPoint x: 229, startPoint y: 244, endPoint x: 178, endPoint y: 243, distance: 50.2
click at [178, 243] on div "Calories (kcal) * 25 Energy KJ (kj) * 104.6 Total Fat (g) * 0 Saturated Fat (g)…" at bounding box center [196, 184] width 332 height 202
type Sugars "3"
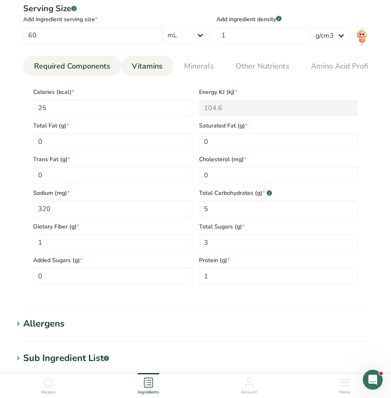
click at [149, 66] on span "Vitamins" at bounding box center [147, 66] width 31 height 11
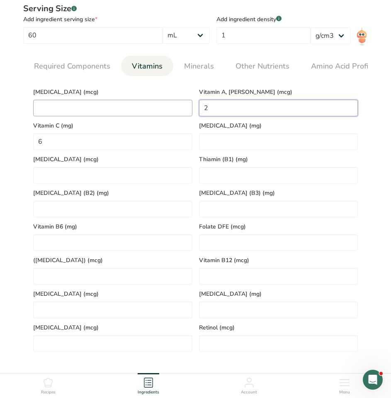
drag, startPoint x: 220, startPoint y: 110, endPoint x: 176, endPoint y: 109, distance: 44.0
click at [176, 109] on div "[MEDICAL_DATA] (mcg) Vitamin A, RAE (mcg) 2 Vitamin C (mg) 6 [MEDICAL_DATA] (mg…" at bounding box center [196, 217] width 332 height 269
type RAE "0"
click at [77, 138] on div "Vitamin C (mg) 6" at bounding box center [113, 133] width 166 height 34
drag, startPoint x: 61, startPoint y: 142, endPoint x: 5, endPoint y: 146, distance: 56.1
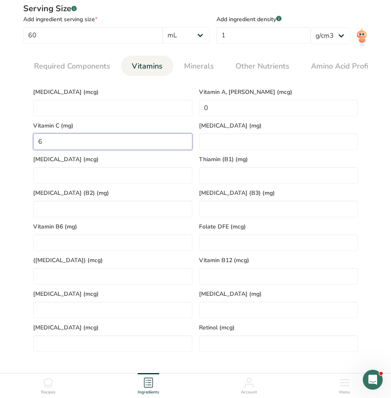
click at [0, 144] on html "Add new ingredient Ingredient Spec Sheet .a-a{fill:#347362;}.b-a{fill:#fff;} Up…" at bounding box center [195, 207] width 391 height 997
type C "0"
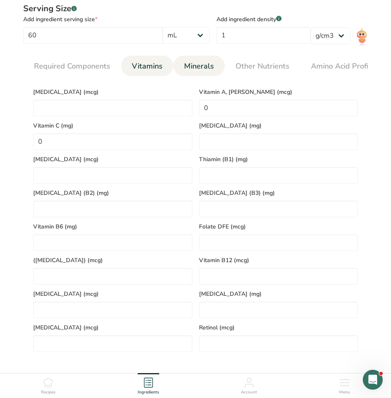
click at [208, 67] on span "Minerals" at bounding box center [199, 66] width 30 height 11
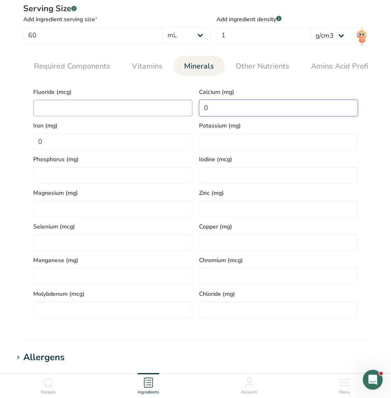
drag, startPoint x: 223, startPoint y: 106, endPoint x: 171, endPoint y: 110, distance: 52.1
click at [171, 110] on div "Fluoride (mcg) Calcium (mg) 0 Iron (mg) 0 Potassium (mg) Phosphorus (mg) Iodine…" at bounding box center [196, 200] width 332 height 235
type input "30"
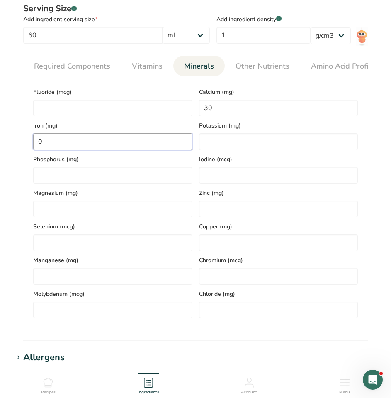
drag, startPoint x: 57, startPoint y: 141, endPoint x: 9, endPoint y: 144, distance: 48.6
click at [9, 143] on section "Add new ingredient Ingredient Spec Sheet .a-a{fill:#347362;}.b-a{fill:#fff;} Up…" at bounding box center [195, 164] width 391 height 911
type input "0.2"
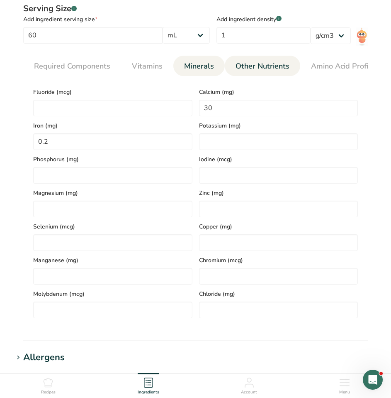
click at [249, 73] on link "Other Nutrients" at bounding box center [262, 66] width 61 height 21
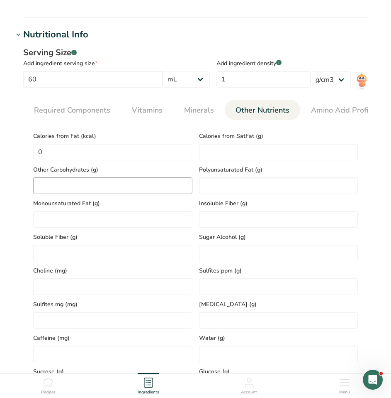
scroll to position [208, 0]
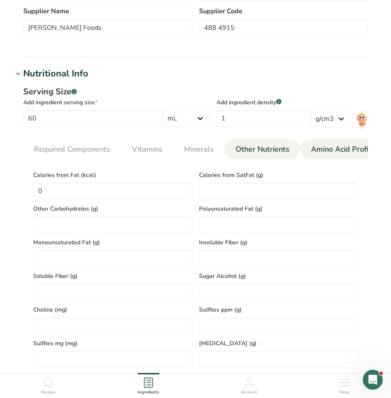
click at [331, 150] on span "Amino Acid Profile" at bounding box center [343, 149] width 64 height 11
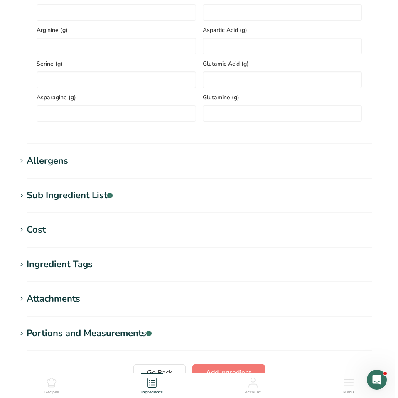
scroll to position [664, 0]
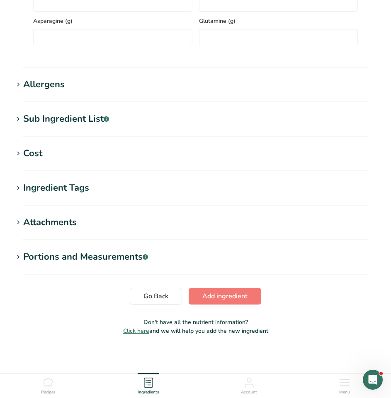
click at [62, 116] on div "Sub Ingredient List .a-a{fill:#347362;}.b-a{fill:#fff;}" at bounding box center [66, 119] width 86 height 14
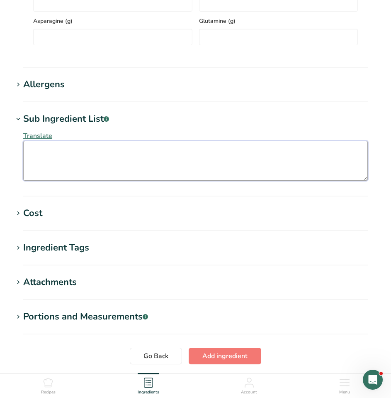
click at [70, 153] on textarea at bounding box center [195, 161] width 345 height 40
click at [72, 159] on textarea at bounding box center [195, 161] width 345 height 40
paste textarea "Diced tomatoes (tomatoes, tomato juice, [MEDICAL_DATA], [MEDICAL_DATA]), Water,…"
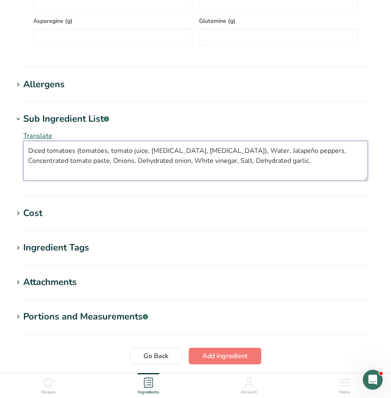
drag, startPoint x: 271, startPoint y: 164, endPoint x: 24, endPoint y: 146, distance: 247.6
click at [24, 146] on textarea "Diced tomatoes (tomatoes, tomato juice, [MEDICAL_DATA], [MEDICAL_DATA]), Water,…" at bounding box center [195, 161] width 345 height 40
paste textarea "s, White vinegar, Salt, Dehydrated garlic, Flavour"
type textarea "Diced tomatoes (tomatoes, tomato juice, [MEDICAL_DATA], [MEDICAL_DATA]), Water,…"
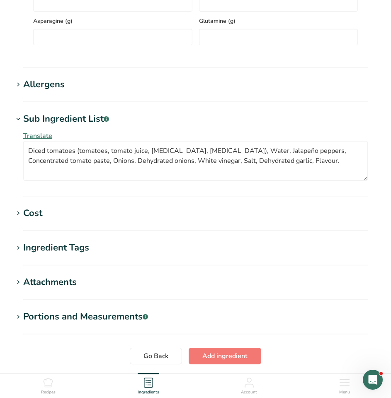
click at [34, 138] on span "Translate" at bounding box center [37, 135] width 29 height 9
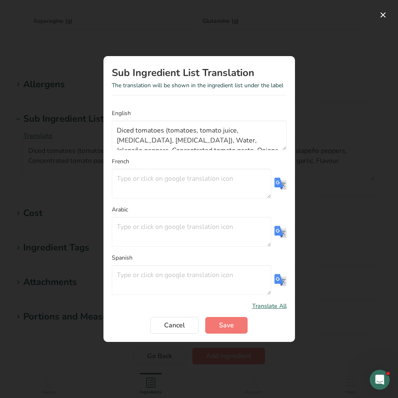
click at [277, 184] on img "Translation Modal" at bounding box center [280, 183] width 12 height 12
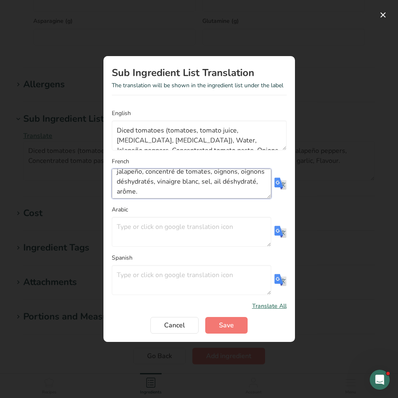
scroll to position [30, 0]
drag, startPoint x: 117, startPoint y: 177, endPoint x: 314, endPoint y: 222, distance: 202.5
click at [314, 222] on div "Sub Ingredient List Translation The translation will be shown in the ingredient…" at bounding box center [199, 199] width 398 height 398
paste textarea "Eau, Piments jalapeño, [PERSON_NAME] de tomates concentrée, Oignons, Oignons dé…"
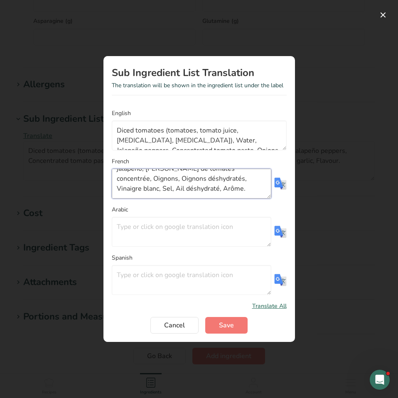
click at [190, 187] on textarea "Tomates en dés (tomates, jus de tomate, acide citrique, chlorure de calcium), E…" at bounding box center [191, 184] width 159 height 30
click at [184, 187] on textarea "Tomates en dés (tomates, jus de tomate, acide citrique, chlorure de calcium), E…" at bounding box center [191, 184] width 159 height 30
type textarea "Tomates en dés (tomates, jus de tomate, acide citrique, chlorure de calcium), E…"
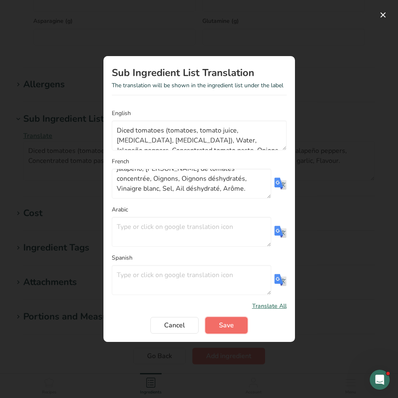
click at [231, 326] on span "Save" at bounding box center [226, 325] width 15 height 10
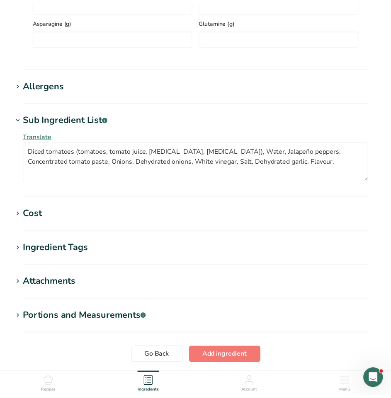
scroll to position [0, 0]
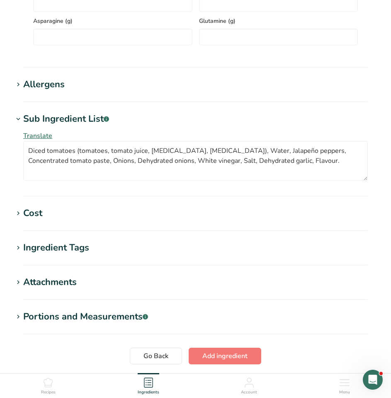
click at [64, 250] on div "Ingredient Tags" at bounding box center [56, 248] width 66 height 14
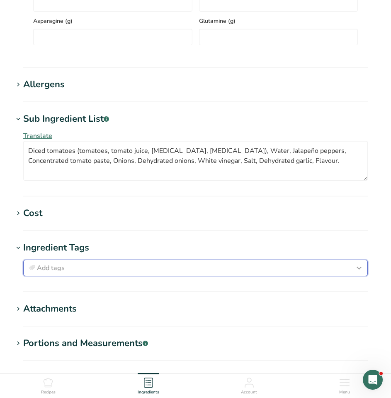
click at [59, 267] on span "Add tags" at bounding box center [51, 268] width 28 height 10
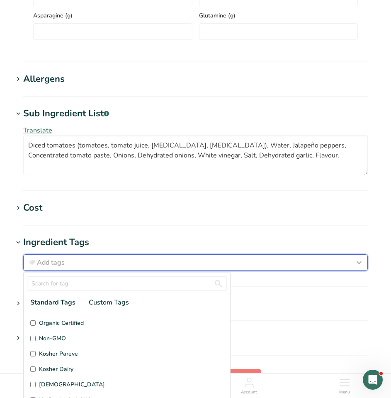
scroll to position [198, 0]
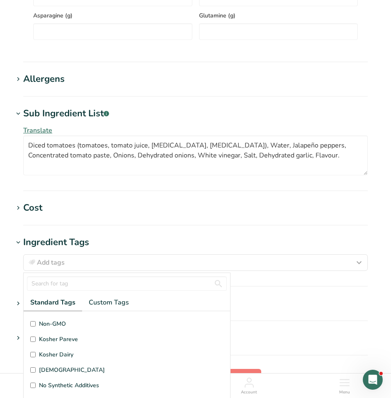
click at [67, 342] on span "Kosher Pareve" at bounding box center [58, 339] width 39 height 9
click at [36, 342] on input "Kosher Pareve" at bounding box center [32, 338] width 5 height 5
checkbox input "true"
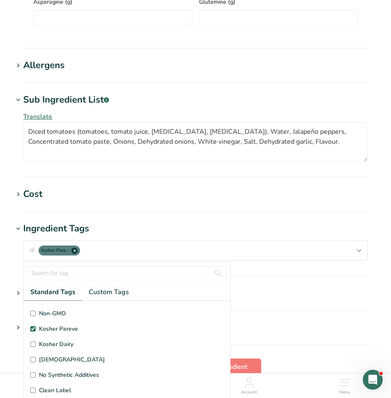
scroll to position [758, 0]
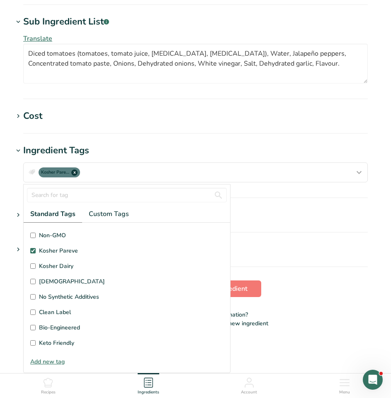
click at [308, 291] on section "Go Back Add ingredient" at bounding box center [195, 288] width 365 height 17
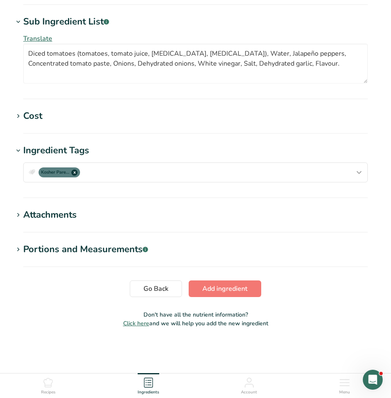
scroll to position [0, 0]
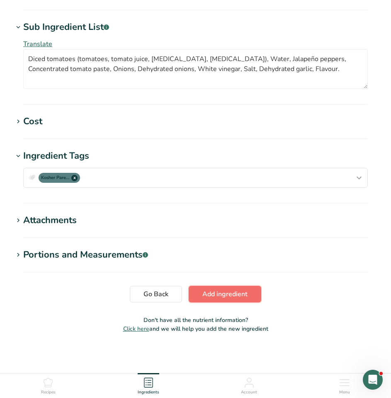
click at [240, 291] on span "Add ingredient" at bounding box center [225, 294] width 45 height 10
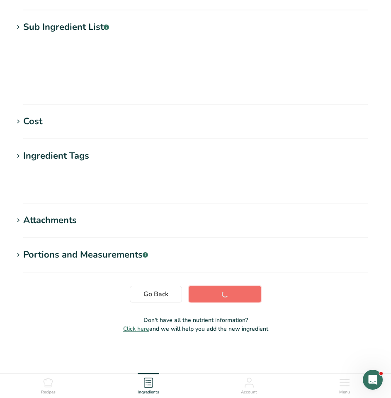
scroll to position [66, 0]
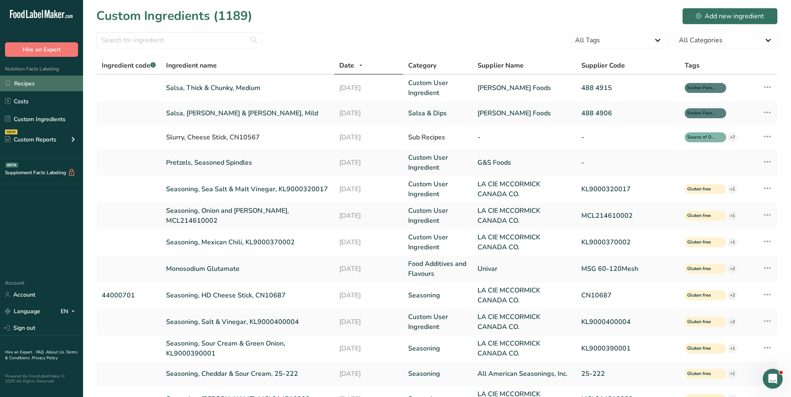
click at [27, 83] on link "Recipes" at bounding box center [41, 84] width 83 height 16
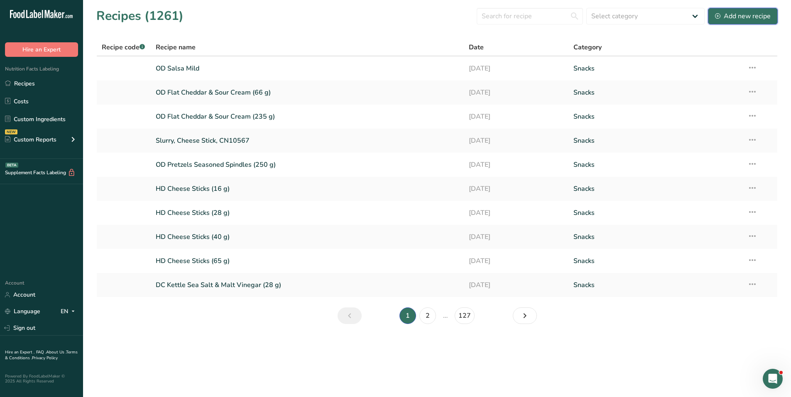
click at [735, 16] on div "Add new recipe" at bounding box center [743, 16] width 56 height 10
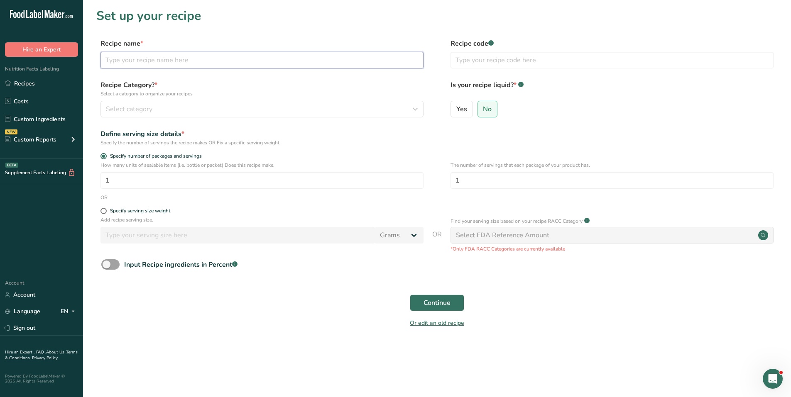
click at [147, 61] on input "text" at bounding box center [261, 60] width 323 height 17
type input "OD Salsa Medium"
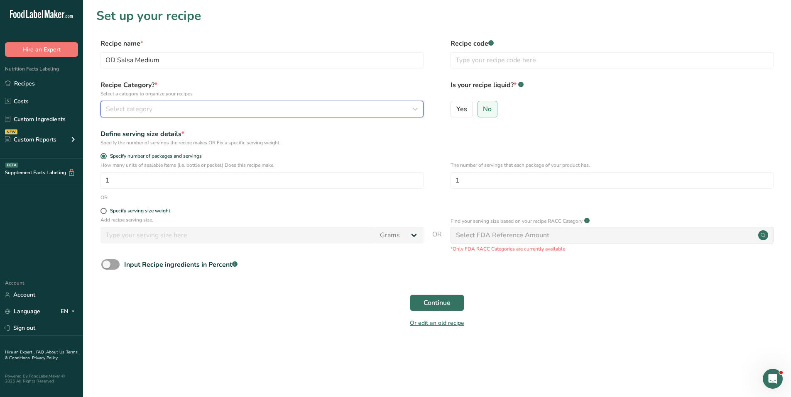
click at [233, 109] on div "Select category" at bounding box center [259, 109] width 307 height 10
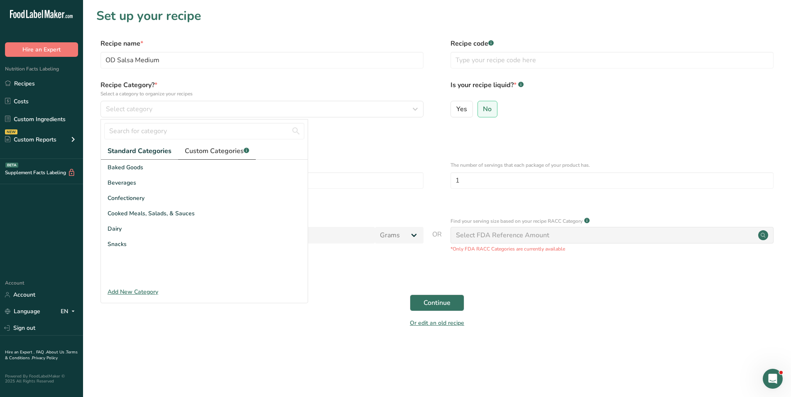
click at [215, 156] on span "Custom Categories .a-a{fill:#347362;}.b-a{fill:#fff;}" at bounding box center [217, 151] width 64 height 10
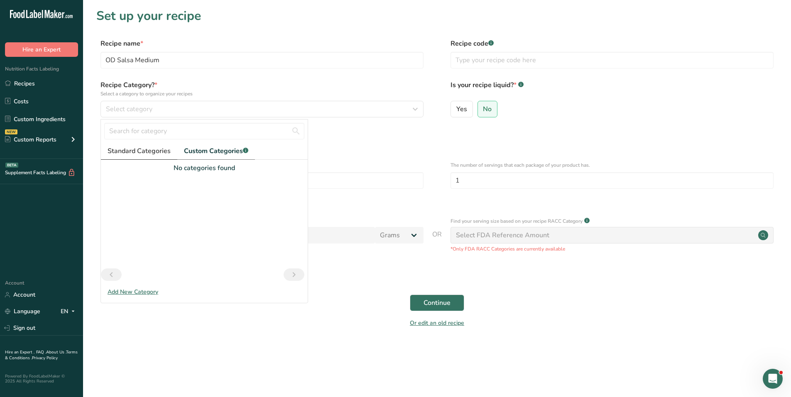
click at [154, 153] on span "Standard Categories" at bounding box center [138, 151] width 63 height 10
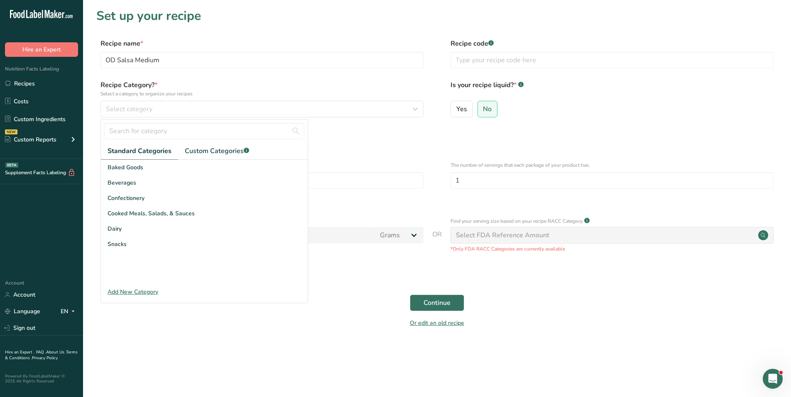
click at [353, 149] on form "Recipe name * OD Salsa Medium Recipe code .a-a{fill:#347362;}.b-a{fill:#fff;} R…" at bounding box center [436, 186] width 681 height 294
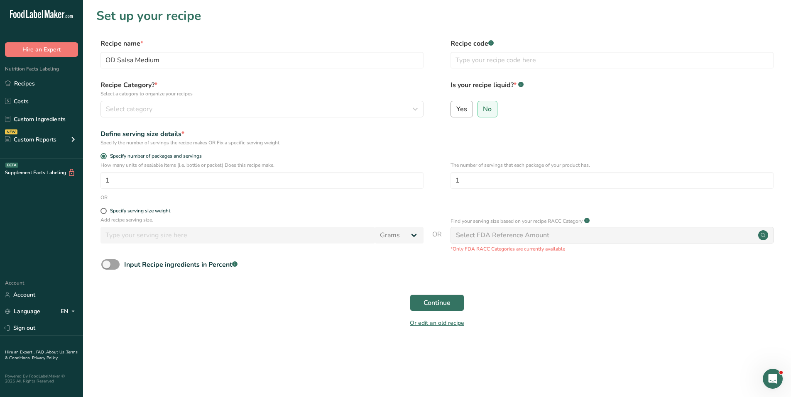
click at [462, 110] on span "Yes" at bounding box center [461, 109] width 11 height 8
click at [456, 110] on input "Yes" at bounding box center [453, 108] width 5 height 5
radio input "true"
radio input "false"
select select "22"
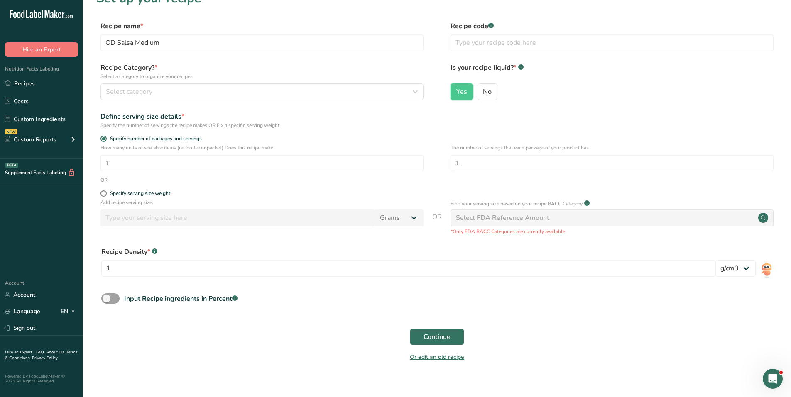
scroll to position [27, 0]
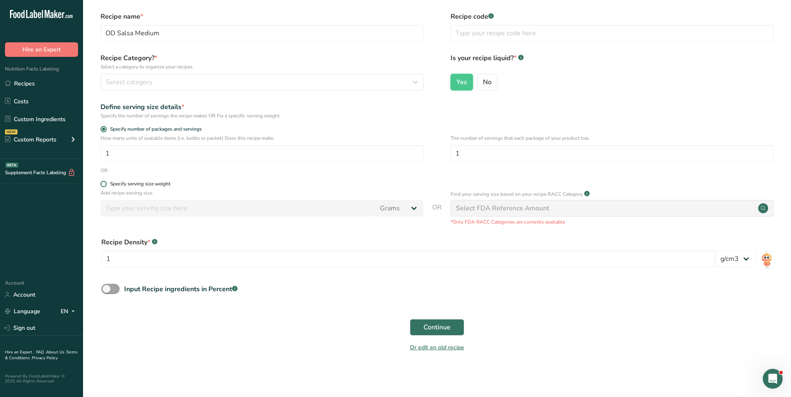
click at [102, 185] on span at bounding box center [103, 184] width 6 height 6
click at [102, 185] on input "Specify serving size weight" at bounding box center [102, 183] width 5 height 5
radio input "true"
radio input "false"
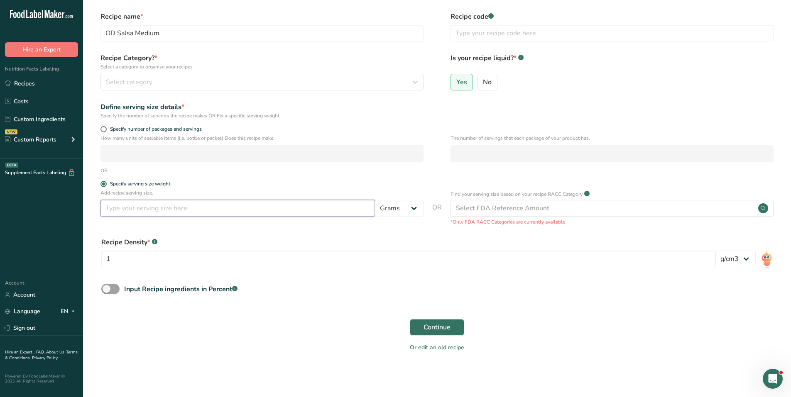
click at [133, 207] on input "number" at bounding box center [237, 208] width 274 height 17
type input "60"
click at [413, 208] on select "Grams kg mg mcg lb oz l mL fl oz tbsp tsp cup qt gallon" at bounding box center [399, 208] width 49 height 17
select select "17"
click at [375, 200] on select "Grams kg mg mcg lb oz l mL fl oz tbsp tsp cup qt gallon" at bounding box center [399, 208] width 49 height 17
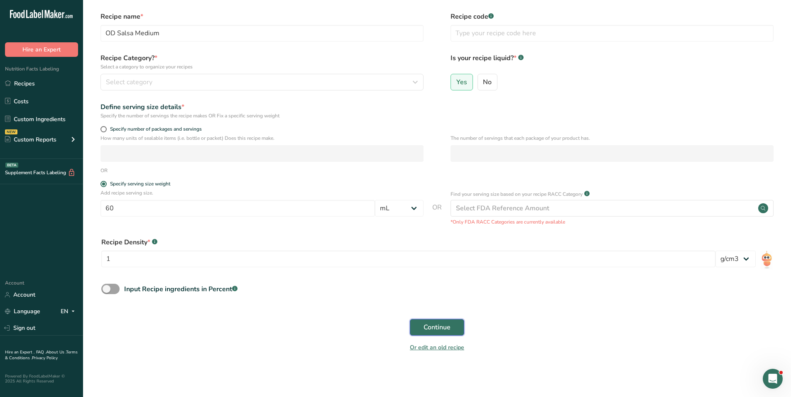
click at [440, 326] on span "Continue" at bounding box center [436, 327] width 27 height 10
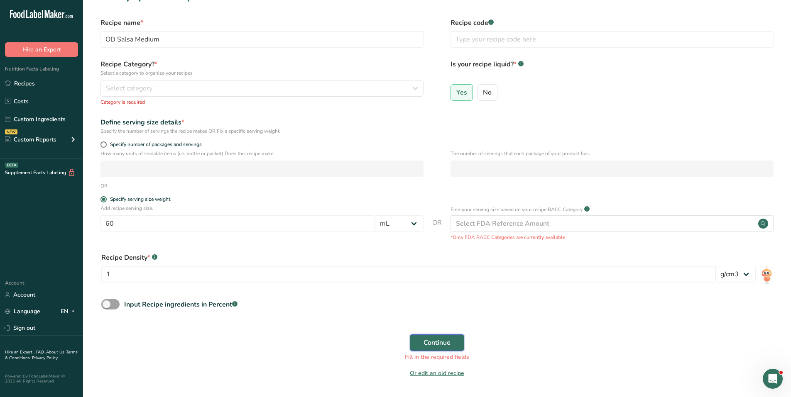
scroll to position [42, 0]
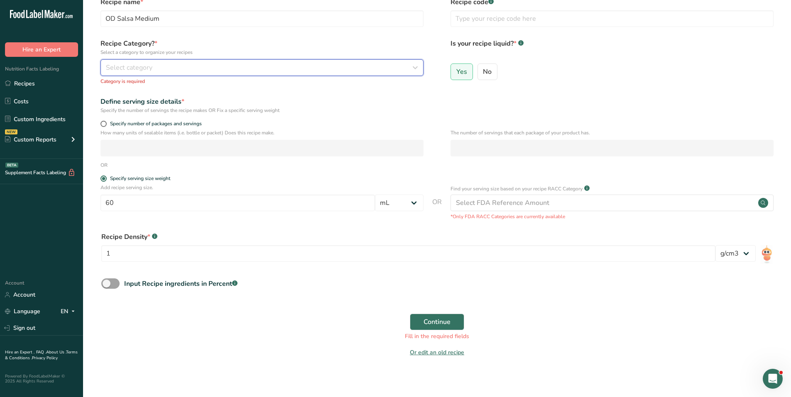
click at [141, 65] on span "Select category" at bounding box center [129, 68] width 46 height 10
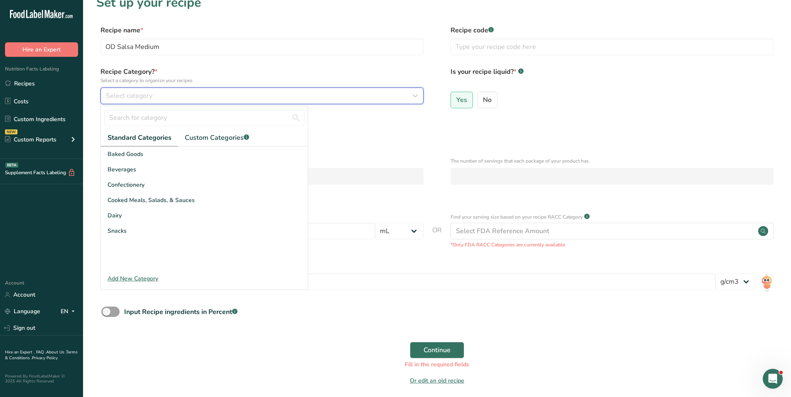
scroll to position [0, 0]
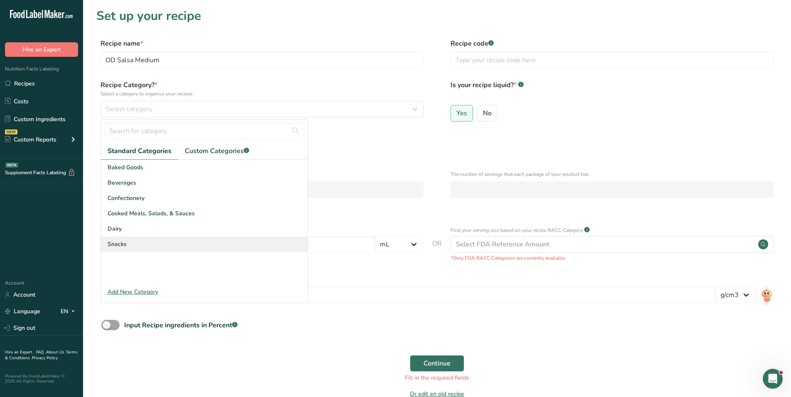
click at [115, 244] on span "Snacks" at bounding box center [116, 244] width 19 height 9
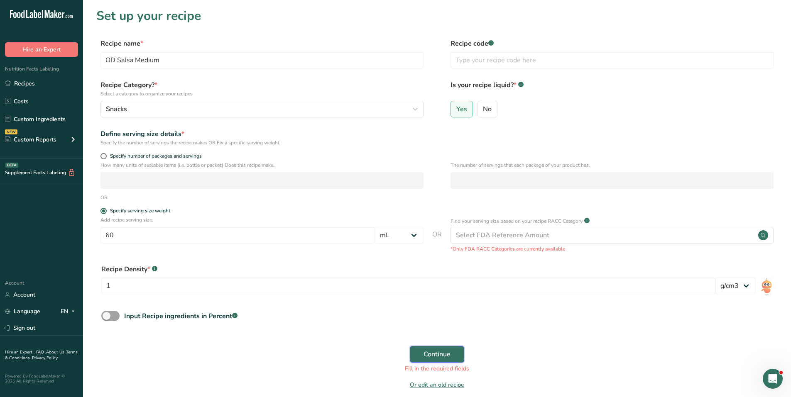
click at [440, 351] on span "Continue" at bounding box center [436, 354] width 27 height 10
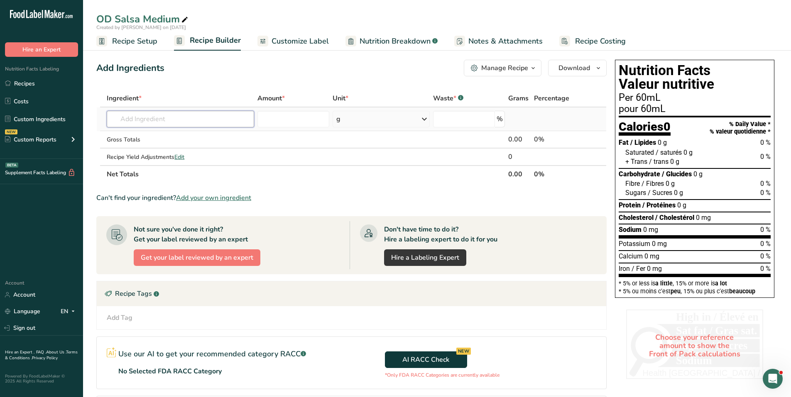
click at [169, 118] on input "text" at bounding box center [180, 119] width 147 height 17
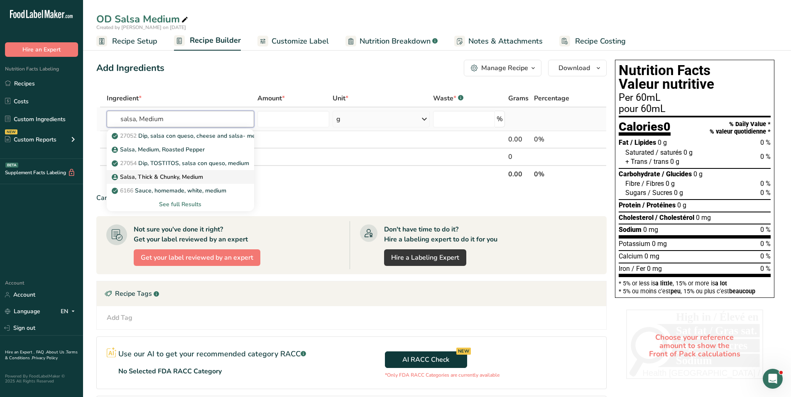
type input "salsa, Medium"
click at [181, 178] on p "Salsa, Thick & Chunky, Medium" at bounding box center [158, 177] width 90 height 9
type input "Salsa, Thick & Chunky, Medium"
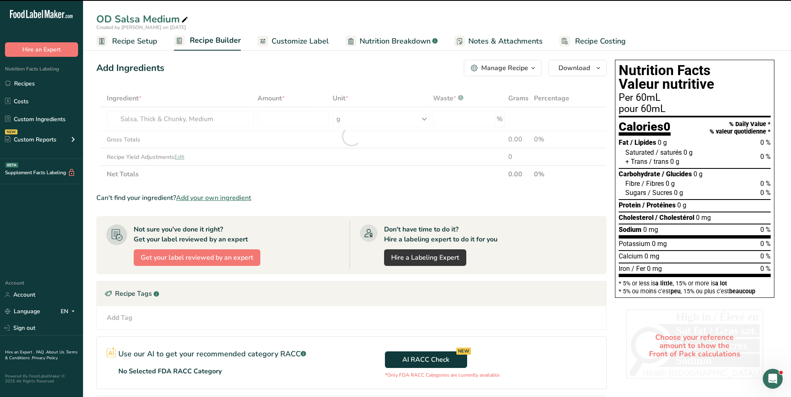
type input "0"
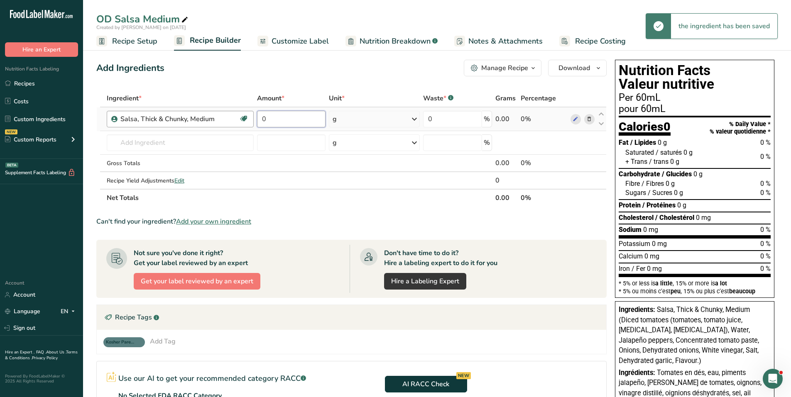
drag, startPoint x: 287, startPoint y: 120, endPoint x: 233, endPoint y: 118, distance: 54.0
click at [233, 118] on tr "Salsa, Thick & Chunky, Medium Kosher Pareve 0 g Weight Units g kg mg See more V…" at bounding box center [351, 119] width 509 height 24
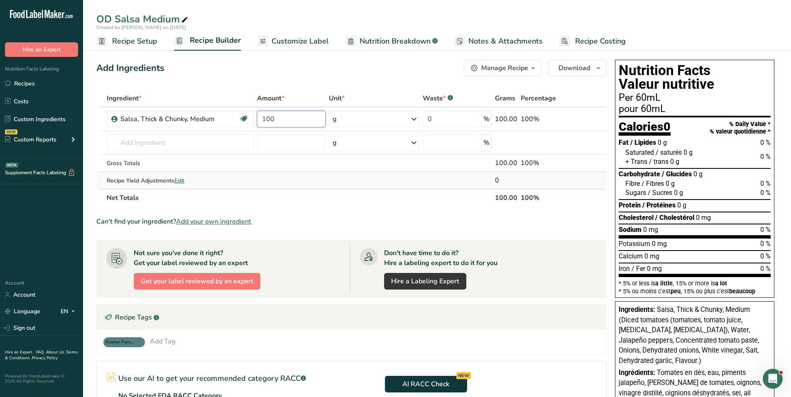
type input "100"
click at [372, 174] on div "Ingredient * Amount * Unit * Waste * .a-a{fill:#347362;}.b-a{fill:#fff;} Grams …" at bounding box center [351, 148] width 510 height 117
click at [308, 40] on span "Customize Label" at bounding box center [299, 41] width 57 height 11
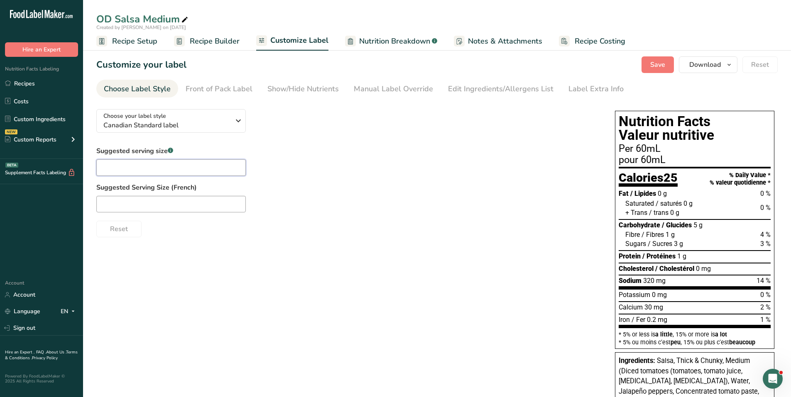
click at [172, 164] on input "text" at bounding box center [170, 167] width 149 height 17
type input "1/4 cup"
click at [206, 201] on input "text" at bounding box center [170, 204] width 149 height 17
type input "1/4 tasse"
click at [241, 91] on div "Front of Pack Label" at bounding box center [219, 88] width 67 height 11
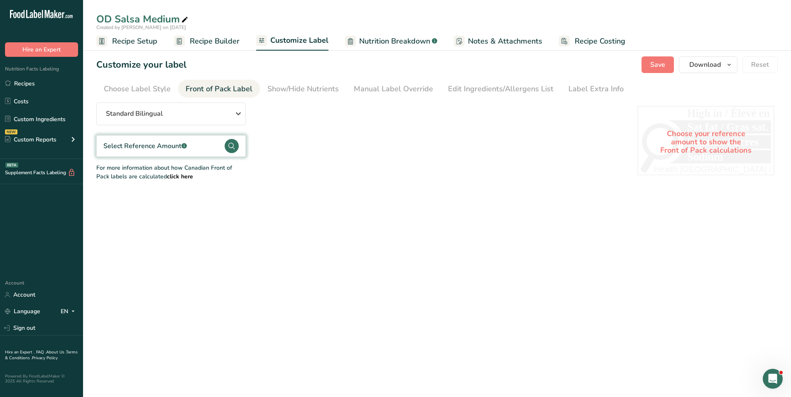
click at [235, 145] on circle at bounding box center [232, 146] width 14 height 14
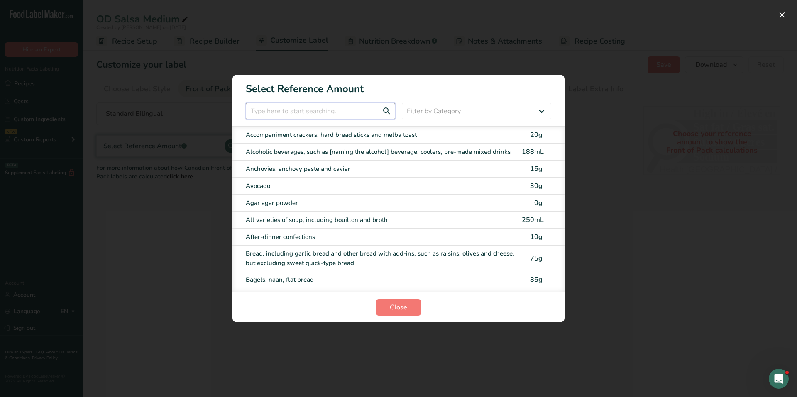
click at [281, 114] on input "FOP Category Selection Modal" at bounding box center [320, 111] width 149 height 17
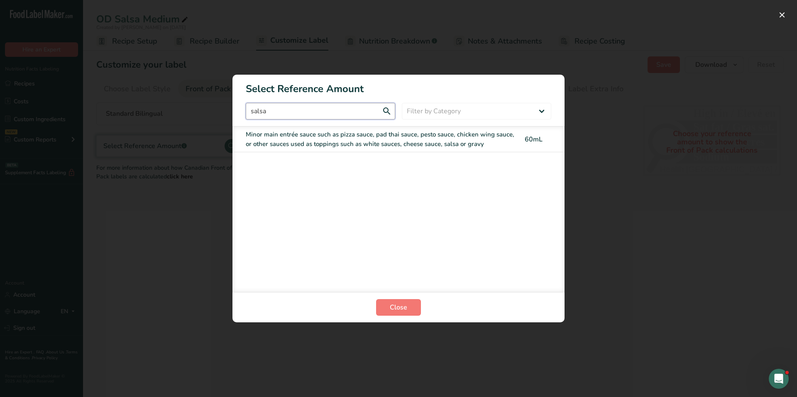
type input "salsa"
click at [295, 141] on div "Minor main entrée sauce such as pizza sauce, pad thai sauce, pesto sauce, chick…" at bounding box center [381, 139] width 271 height 19
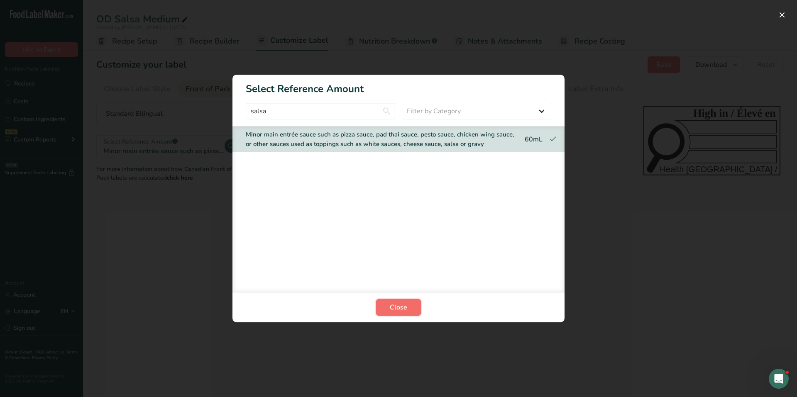
click at [389, 305] on button "Close" at bounding box center [398, 307] width 45 height 17
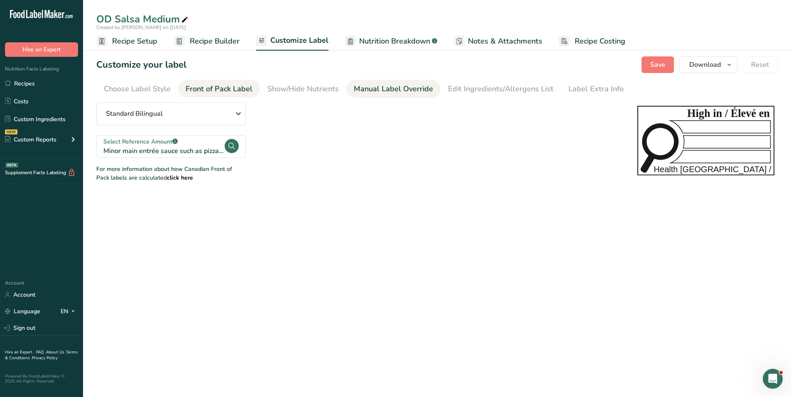
click at [384, 90] on div "Manual Label Override" at bounding box center [393, 88] width 79 height 11
type input "Per 1/4 cup (60mL)"
type input "pour 1/4 tasse (60mL)"
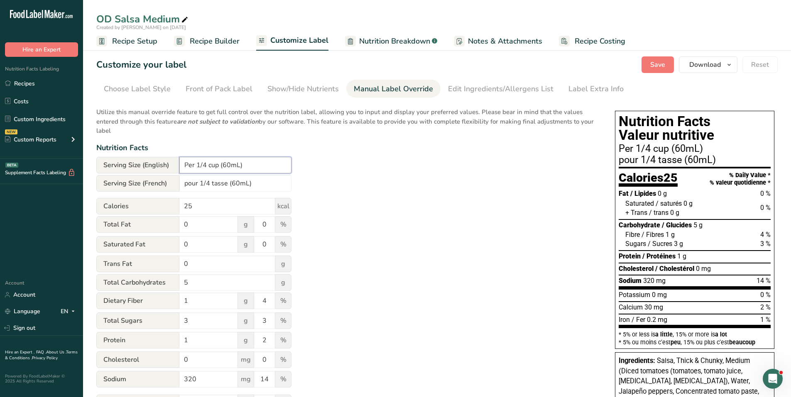
click at [230, 161] on input "Per 1/4 cup (60mL)" at bounding box center [235, 165] width 112 height 17
type input "Per 1/4 cup (60 mL)"
click at [238, 184] on input "pour 1/4 tasse (60mL)" at bounding box center [235, 183] width 112 height 17
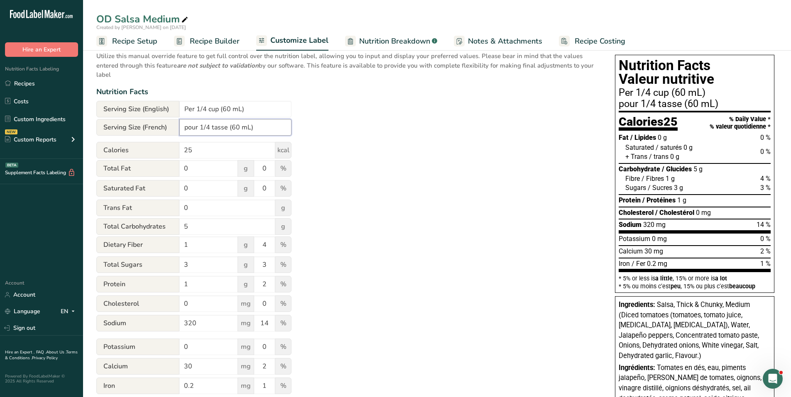
scroll to position [42, 0]
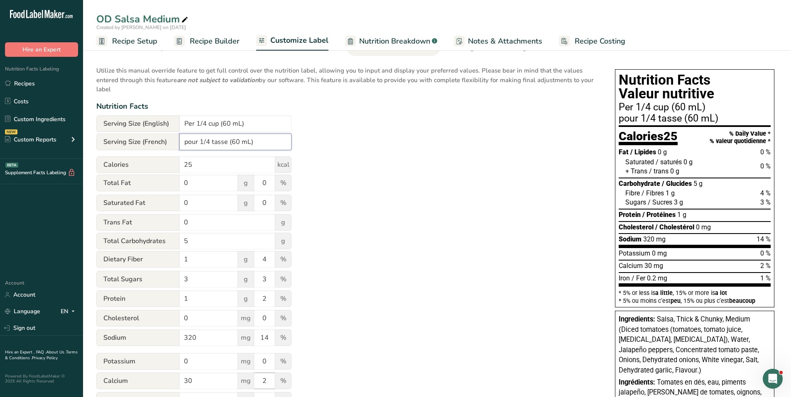
type input "pour 1/4 tasse (60 mL)"
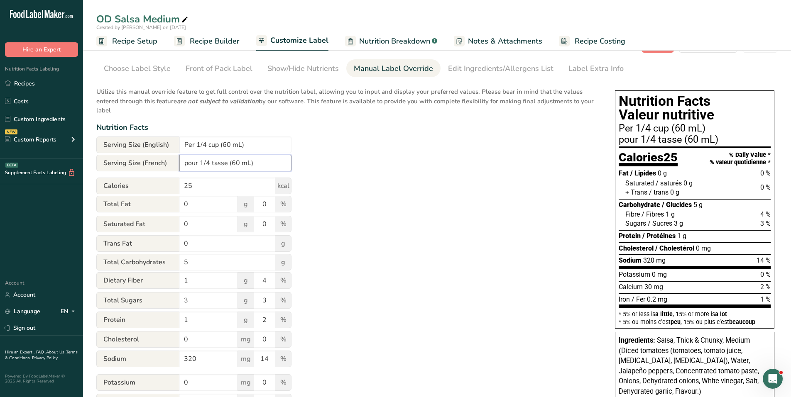
scroll to position [0, 0]
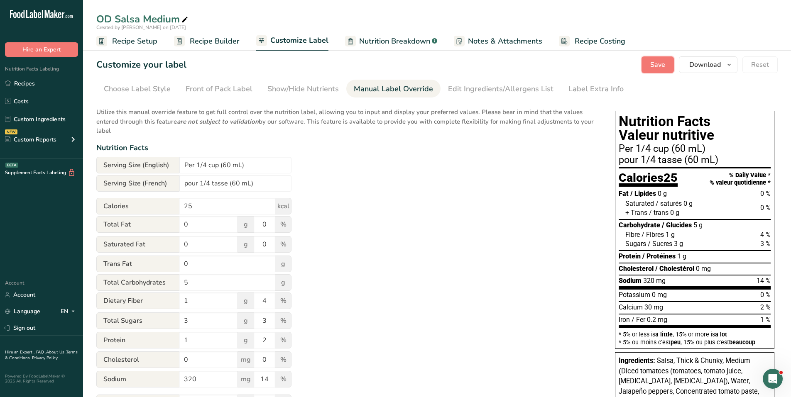
click at [665, 62] on span "Save" at bounding box center [657, 65] width 15 height 10
click at [33, 117] on link "Custom Ingredients" at bounding box center [41, 119] width 83 height 16
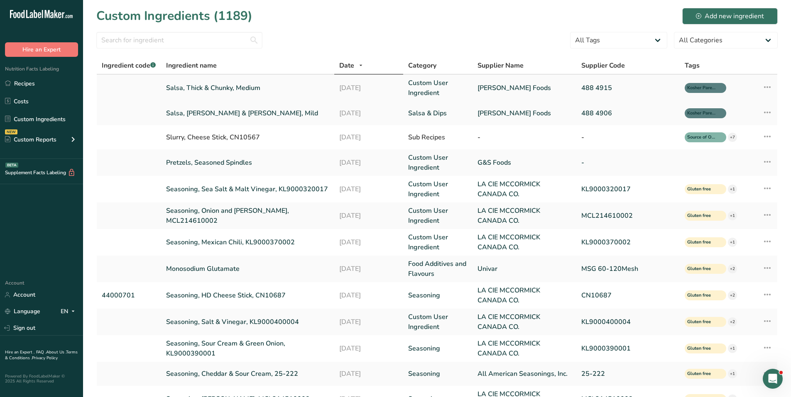
click at [213, 89] on link "Salsa, Thick & Chunky, Medium" at bounding box center [247, 88] width 163 height 10
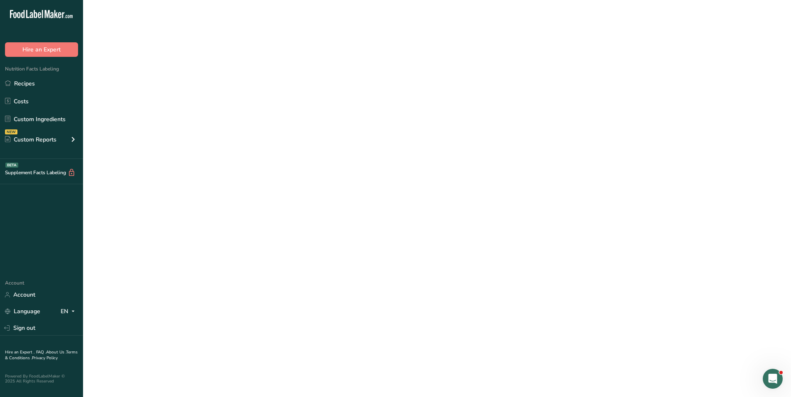
select select "17"
select select "22"
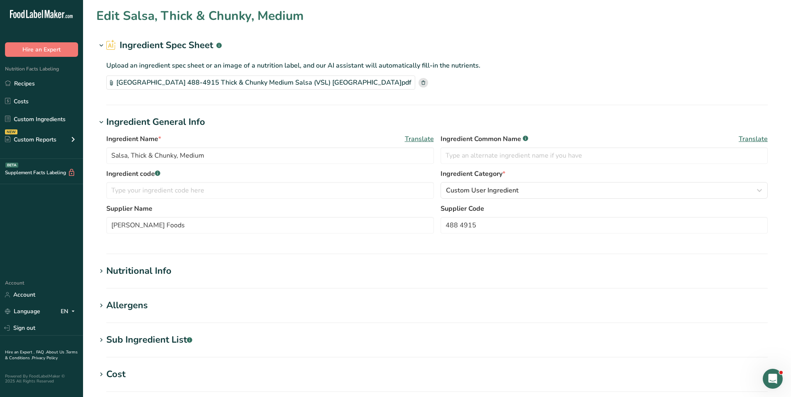
type input "25"
type KJ "104.6"
type Fat "0"
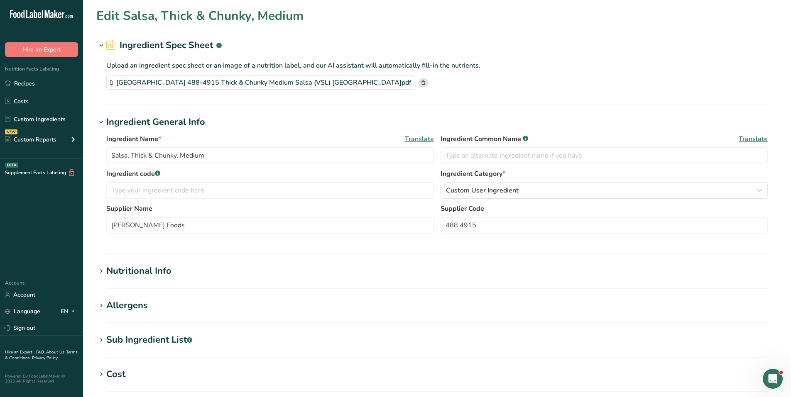
type input "0"
type input "320"
type Carbohydrates "5"
type Fiber "1"
type Sugars "3"
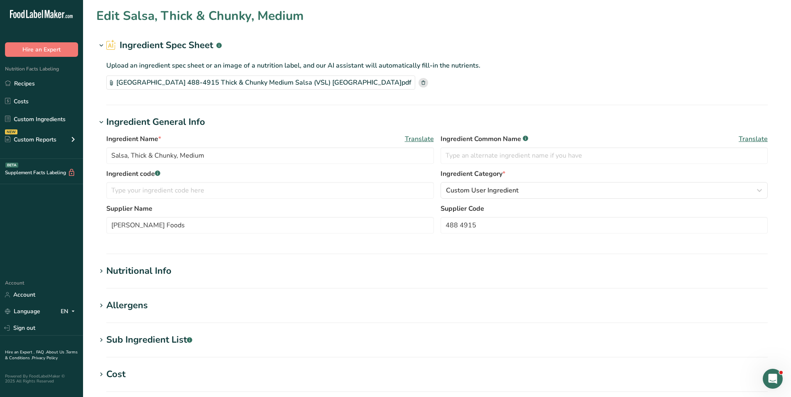
type Sugars "0"
type input "1"
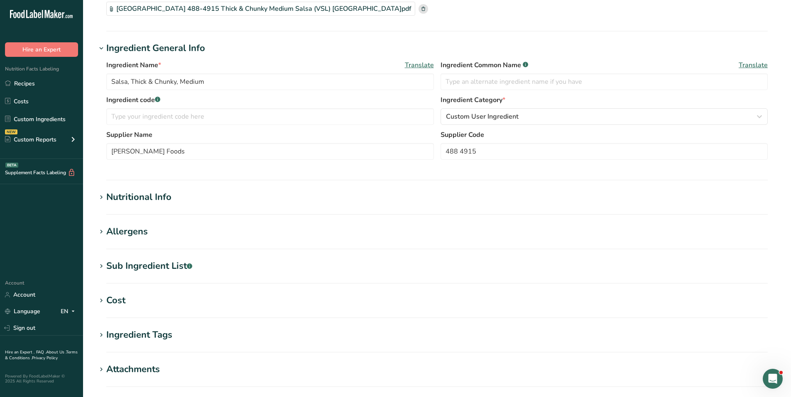
scroll to position [199, 0]
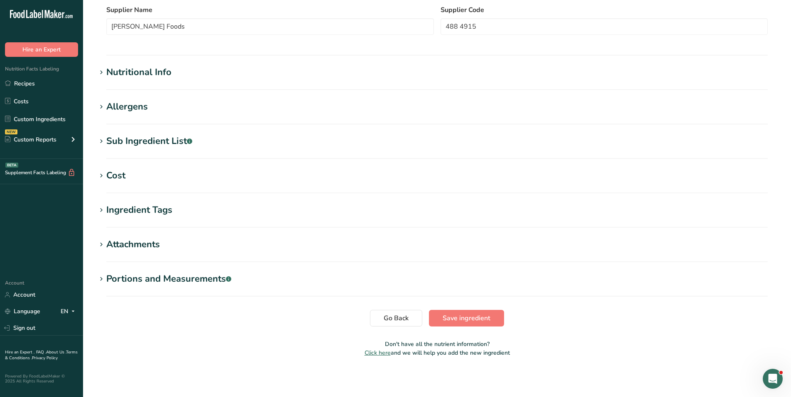
click at [147, 84] on section "Nutritional Info Serving Size .a-a{fill:#347362;}.b-a{fill:#fff;} Add ingredien…" at bounding box center [436, 78] width 681 height 24
click at [149, 77] on div "Nutritional Info" at bounding box center [138, 73] width 65 height 14
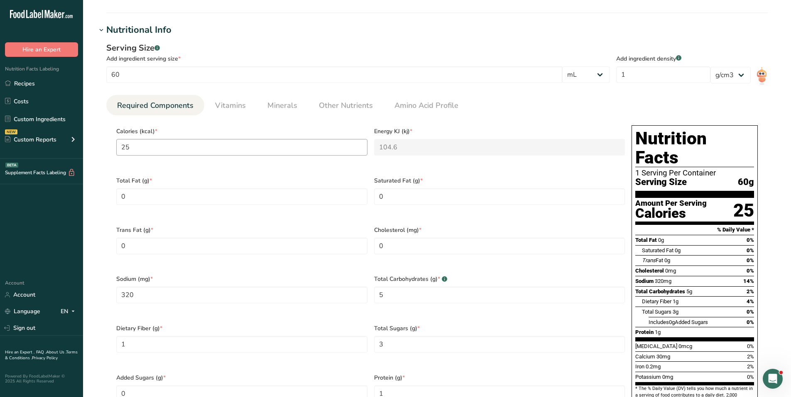
scroll to position [240, 0]
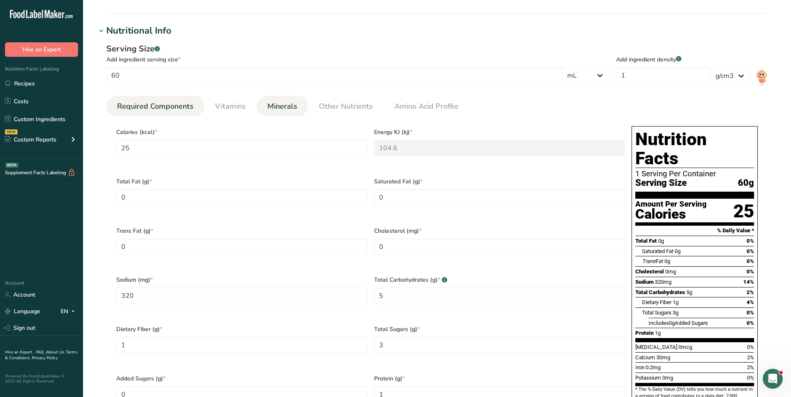
click at [271, 110] on span "Minerals" at bounding box center [282, 106] width 30 height 11
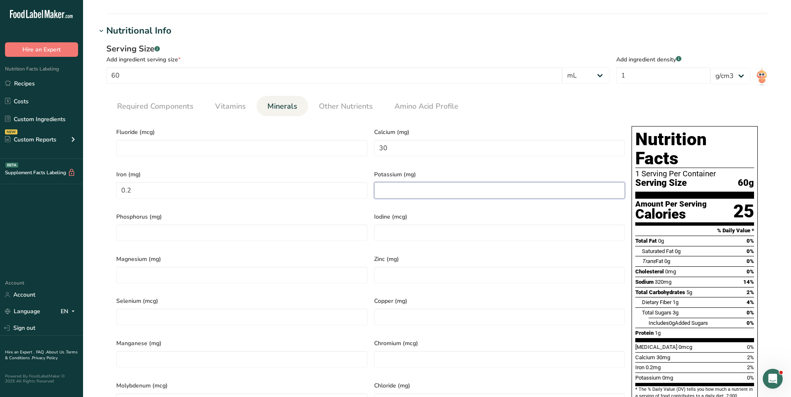
click at [398, 188] on input "number" at bounding box center [499, 190] width 251 height 17
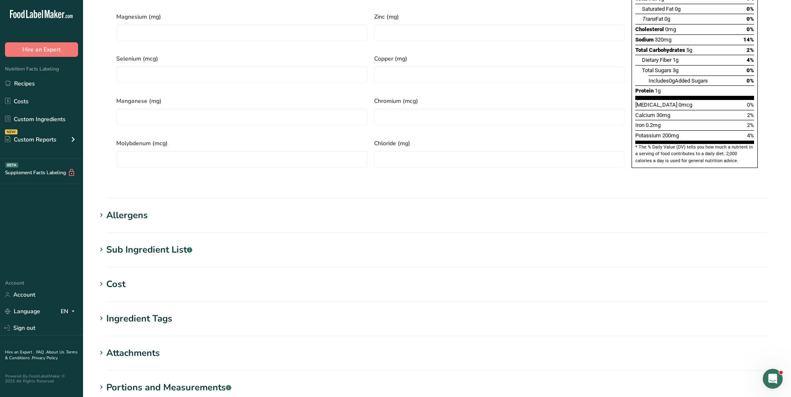
scroll to position [572, 0]
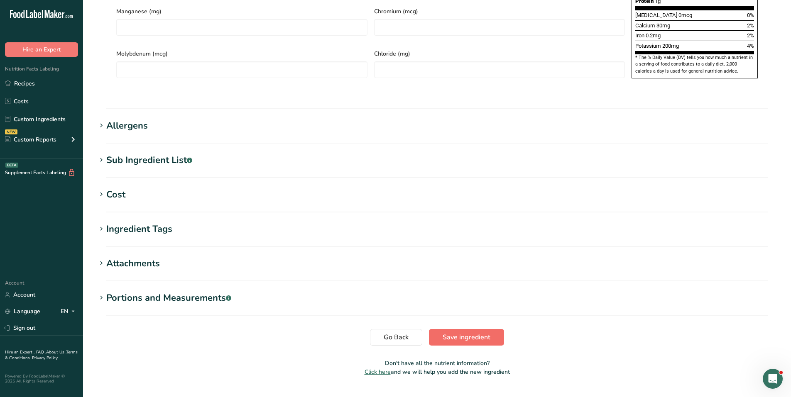
type input "200"
click at [478, 332] on span "Save ingredient" at bounding box center [466, 337] width 48 height 10
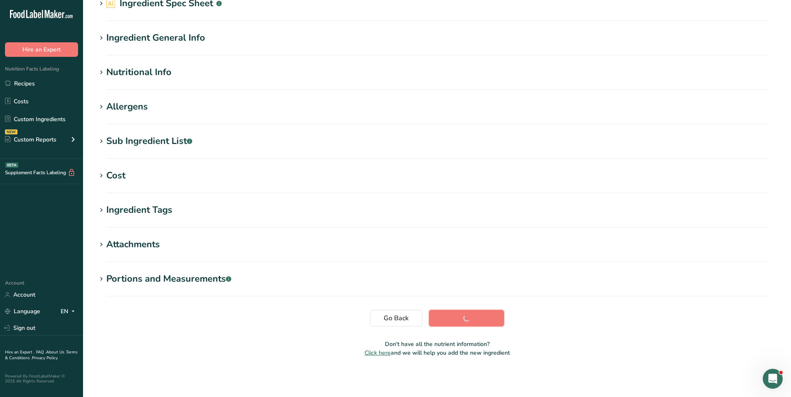
scroll to position [42, 0]
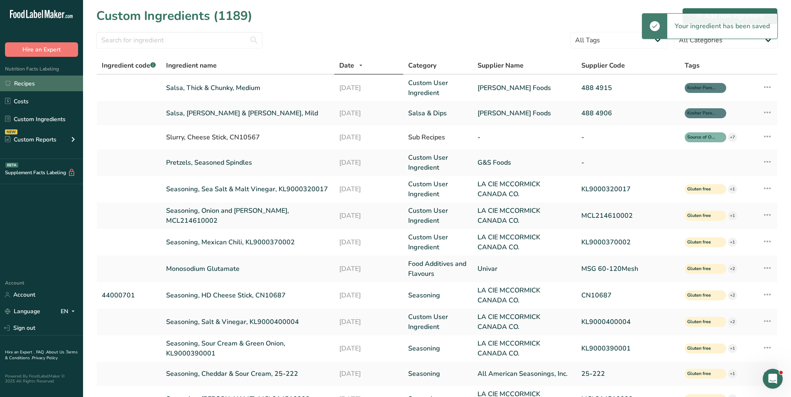
click at [27, 84] on link "Recipes" at bounding box center [41, 84] width 83 height 16
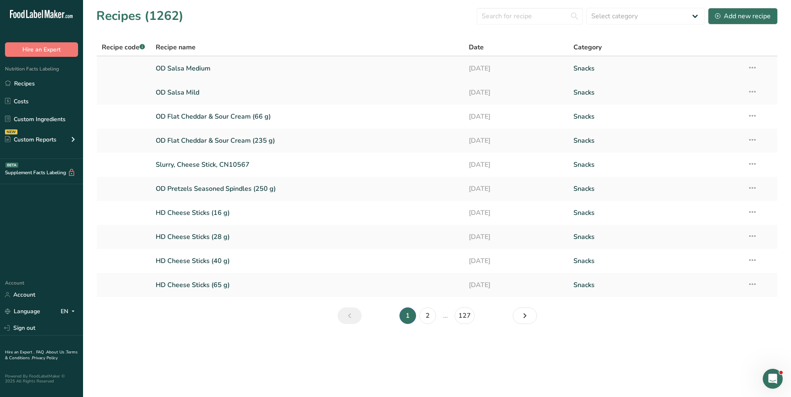
click at [194, 65] on link "OD Salsa Medium" at bounding box center [307, 68] width 303 height 17
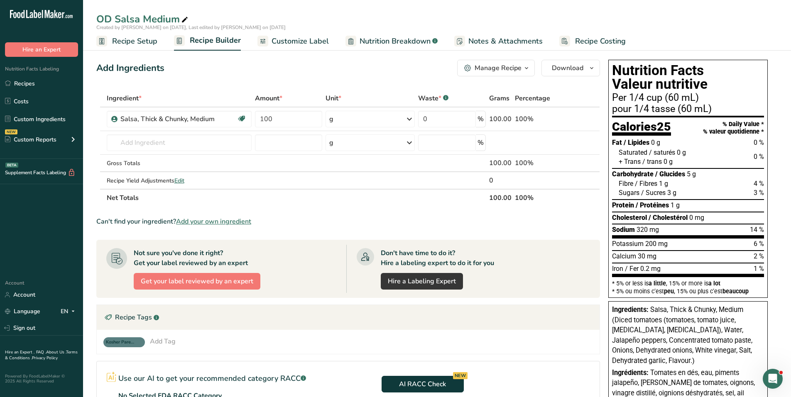
click at [312, 40] on span "Customize Label" at bounding box center [299, 41] width 57 height 11
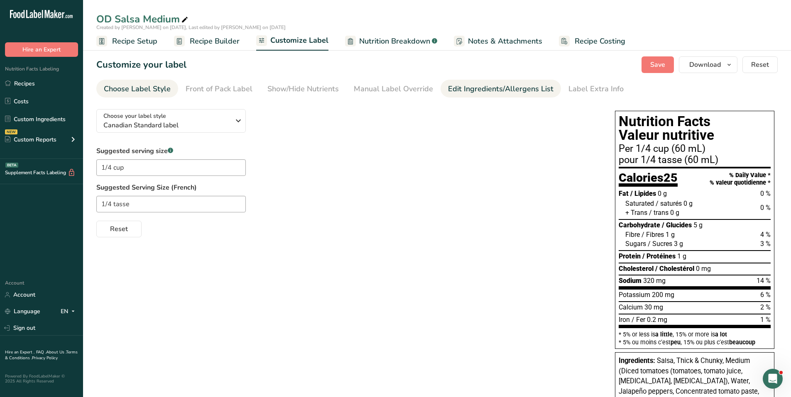
click at [513, 92] on div "Edit Ingredients/Allergens List" at bounding box center [500, 88] width 105 height 11
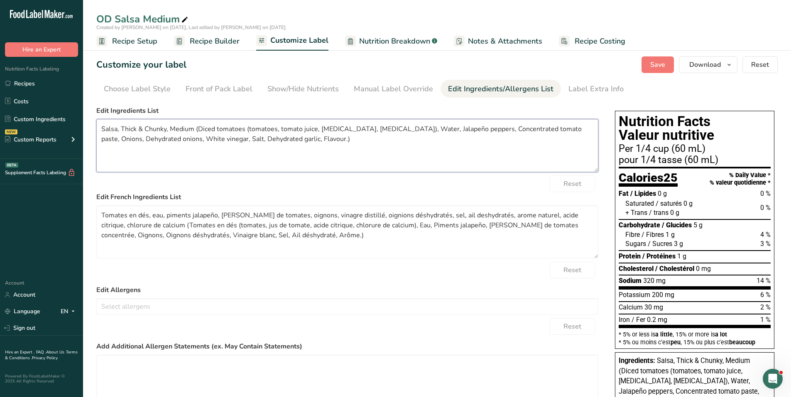
drag, startPoint x: 198, startPoint y: 128, endPoint x: 56, endPoint y: 127, distance: 142.4
click at [56, 127] on div ".a-20{fill:#fff;} Hire an Expert Nutrition Facts Labeling Recipes Costs Custom …" at bounding box center [395, 273] width 791 height 547
click at [223, 141] on textarea "Diced tomatoes (tomatoes, tomato juice, [MEDICAL_DATA], [MEDICAL_DATA]), Water,…" at bounding box center [347, 145] width 502 height 53
type textarea "Diced tomatoes (tomatoes, tomato juice, [MEDICAL_DATA], [MEDICAL_DATA]), Water,…"
drag, startPoint x: 129, startPoint y: 225, endPoint x: 61, endPoint y: 197, distance: 73.4
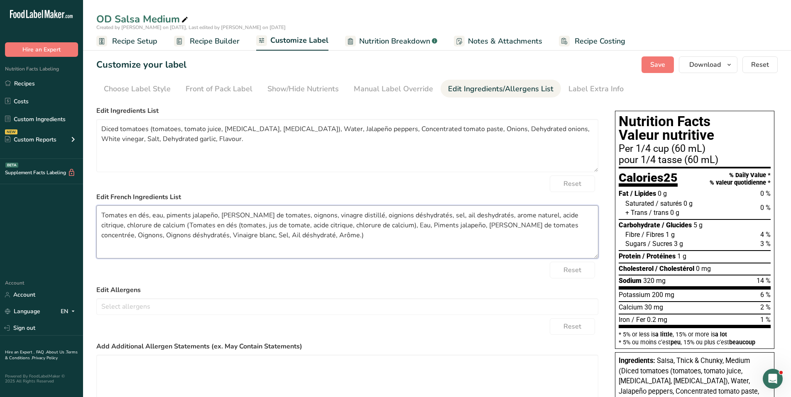
click at [61, 197] on div ".a-20{fill:#fff;} Hire an Expert Nutrition Facts Labeling Recipes Costs Custom …" at bounding box center [395, 273] width 791 height 547
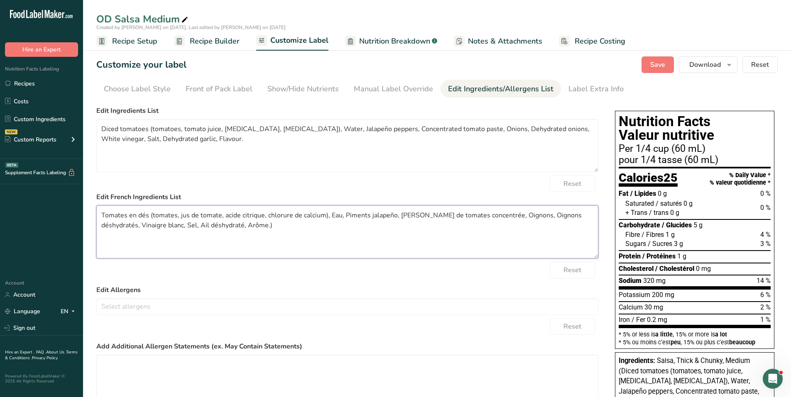
click at [230, 225] on textarea "Tomates en dés (tomates, jus de tomate, acide citrique, chlorure de calcium), E…" at bounding box center [347, 231] width 502 height 53
type textarea "Tomates en dés (tomates, jus de tomate, acide citrique, chlorure de calcium), E…"
click at [597, 92] on div "Label Extra Info" at bounding box center [595, 88] width 55 height 11
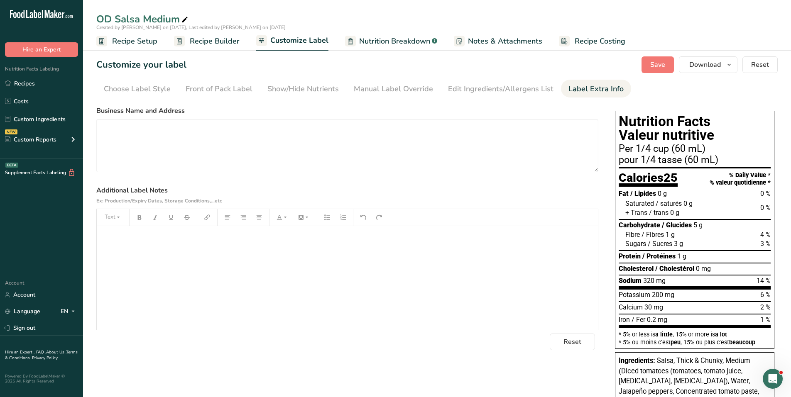
click at [154, 240] on p "﻿" at bounding box center [347, 238] width 493 height 10
click at [652, 65] on span "Save" at bounding box center [657, 65] width 15 height 10
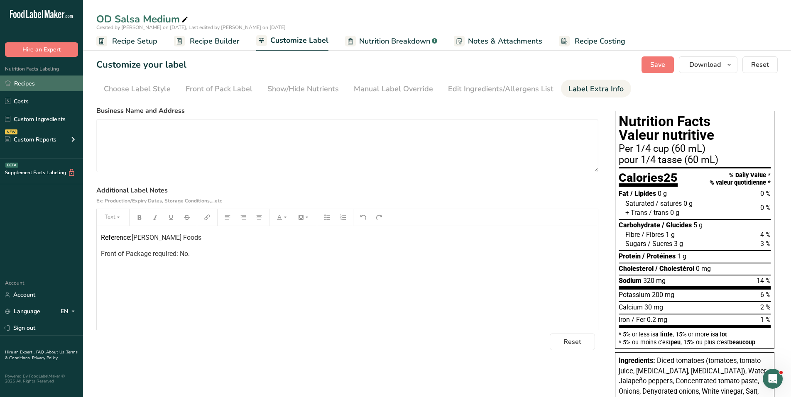
click at [32, 82] on link "Recipes" at bounding box center [41, 84] width 83 height 16
